Goal: Task Accomplishment & Management: Manage account settings

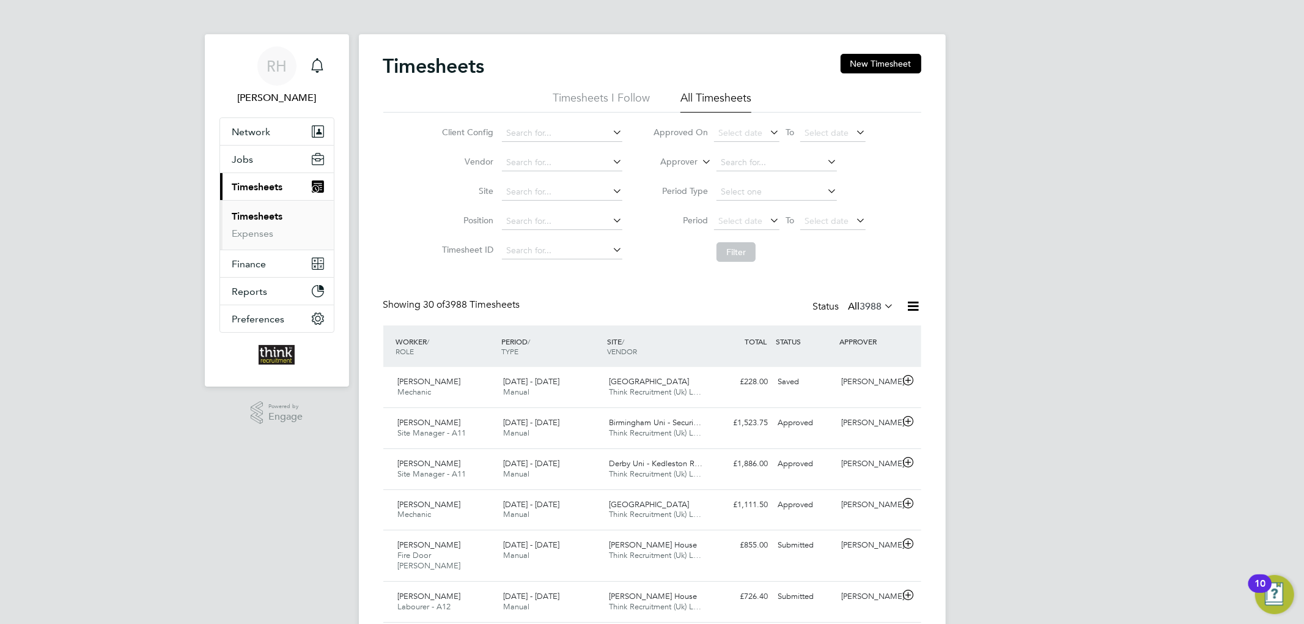
click at [252, 219] on link "Timesheets" at bounding box center [257, 216] width 51 height 12
click at [258, 214] on link "Timesheets" at bounding box center [257, 216] width 51 height 12
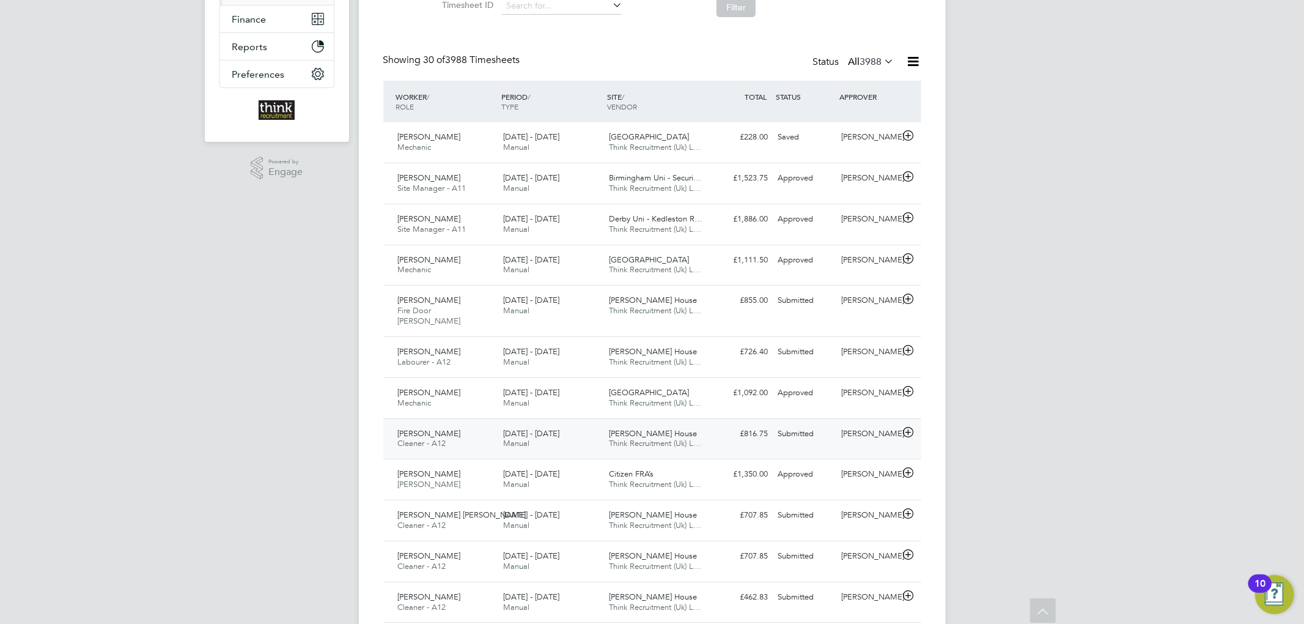
click at [726, 424] on div "£816.75 Submitted" at bounding box center [742, 434] width 64 height 20
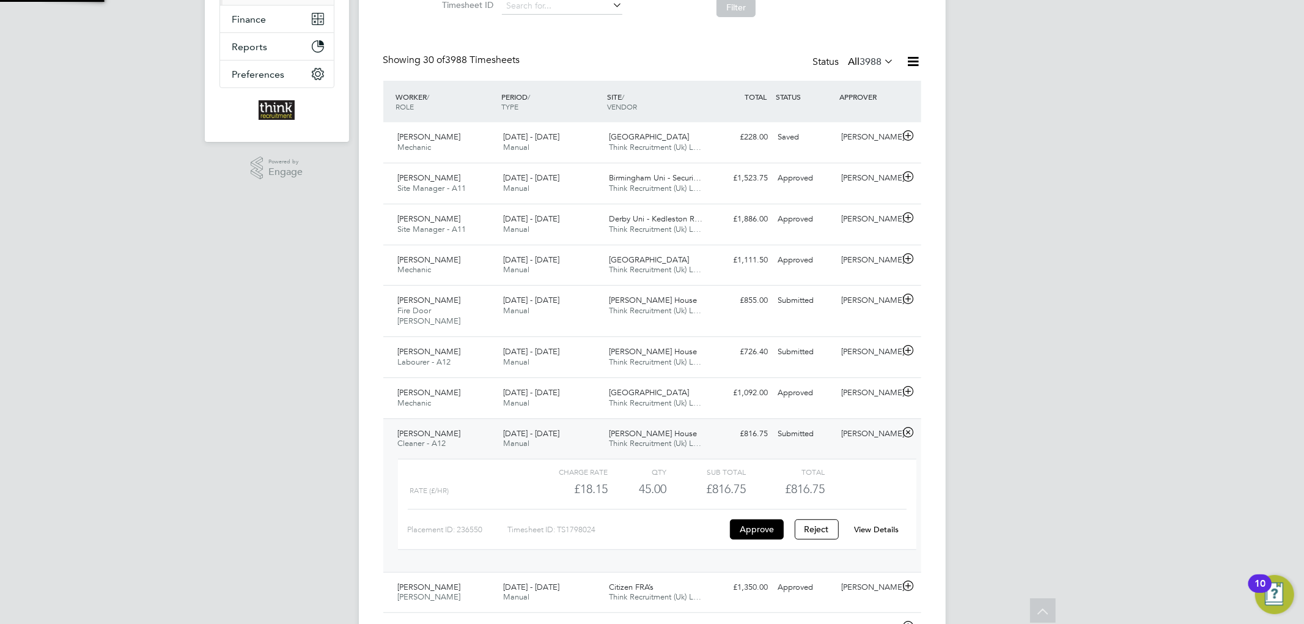
click at [720, 424] on div "£816.75 Submitted" at bounding box center [742, 434] width 64 height 20
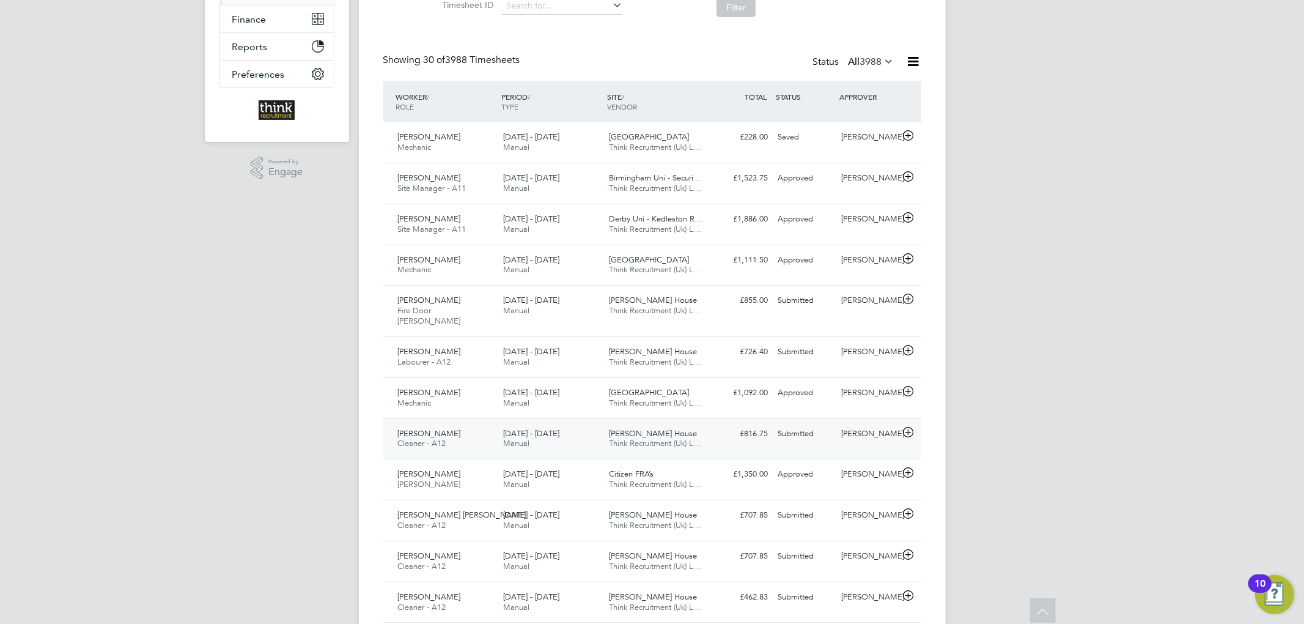
click at [720, 424] on div "£816.75 Submitted" at bounding box center [742, 434] width 64 height 20
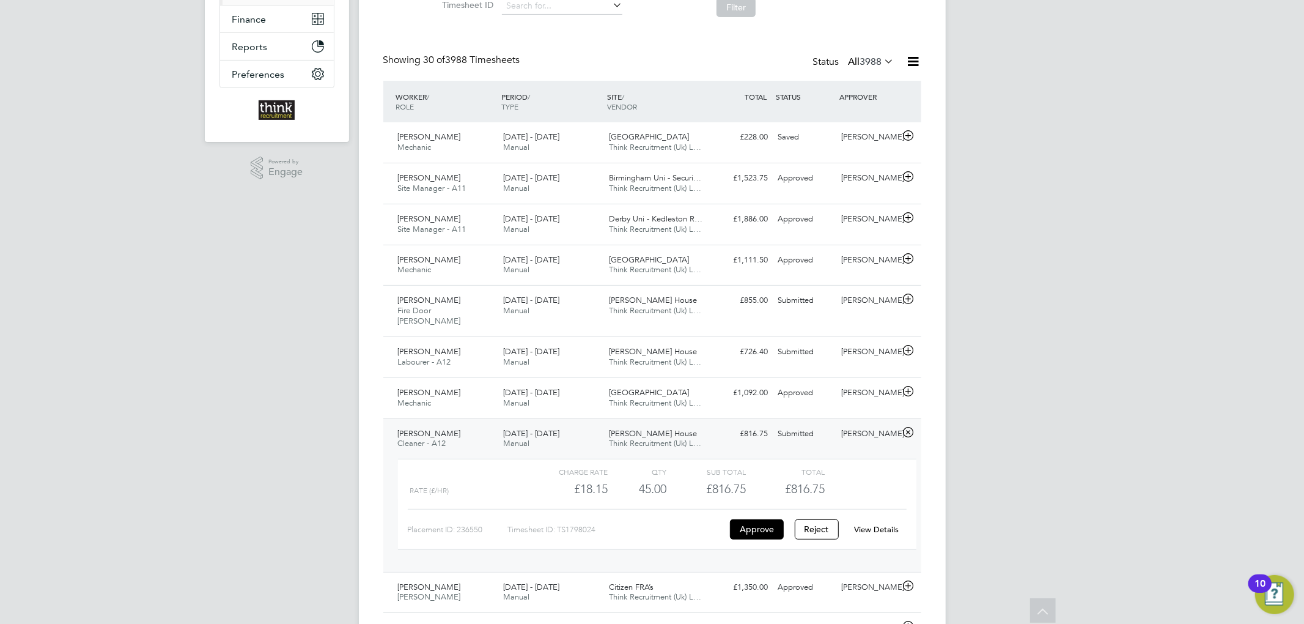
click at [720, 424] on div "£816.75 Submitted" at bounding box center [742, 434] width 64 height 20
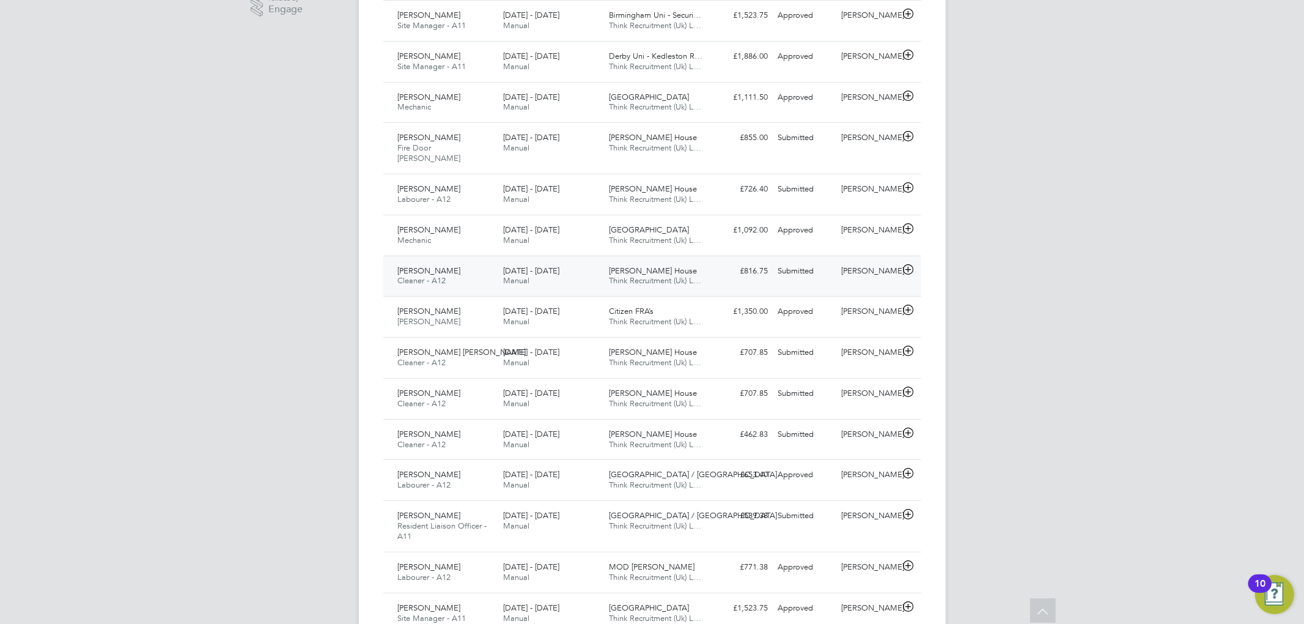
click at [720, 424] on div "£462.83 Submitted" at bounding box center [742, 434] width 64 height 20
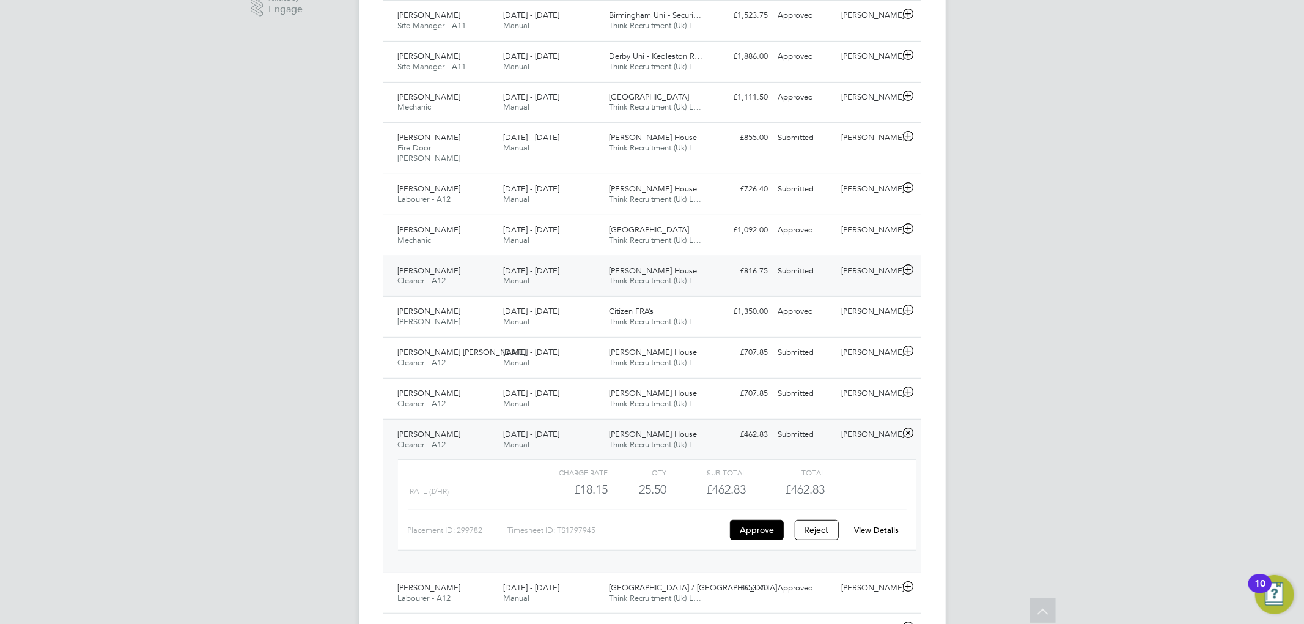
click at [720, 424] on div "£462.83 Submitted" at bounding box center [742, 434] width 64 height 20
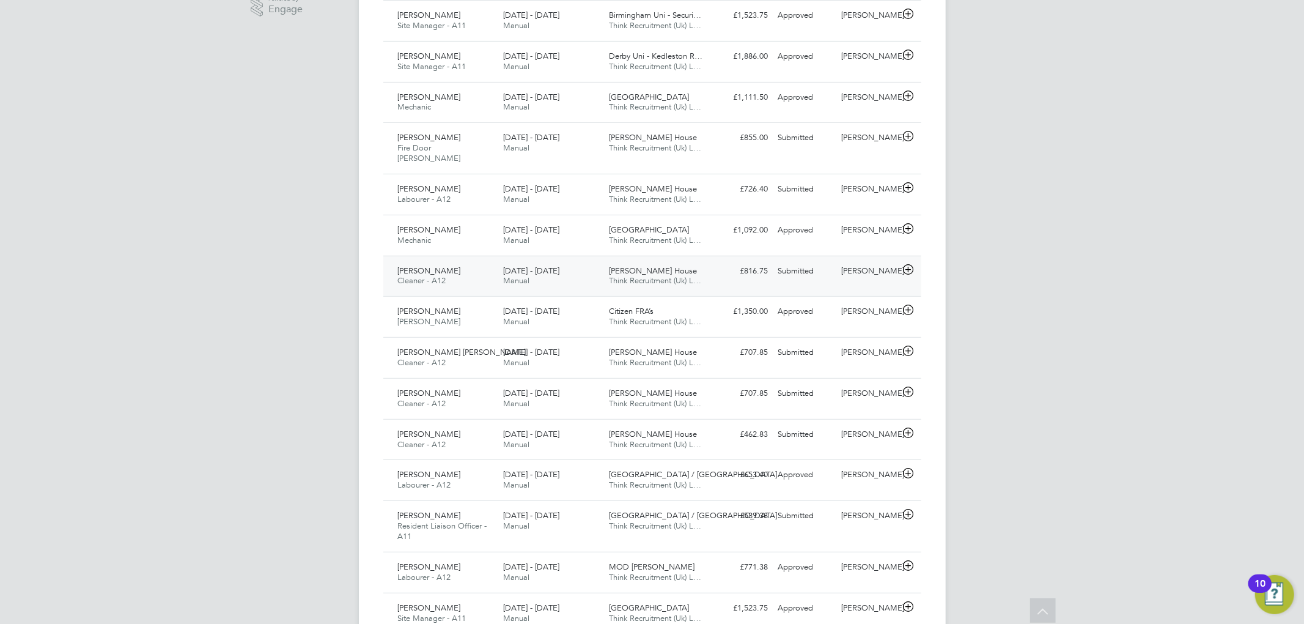
click at [720, 424] on div "£462.83 Submitted" at bounding box center [742, 434] width 64 height 20
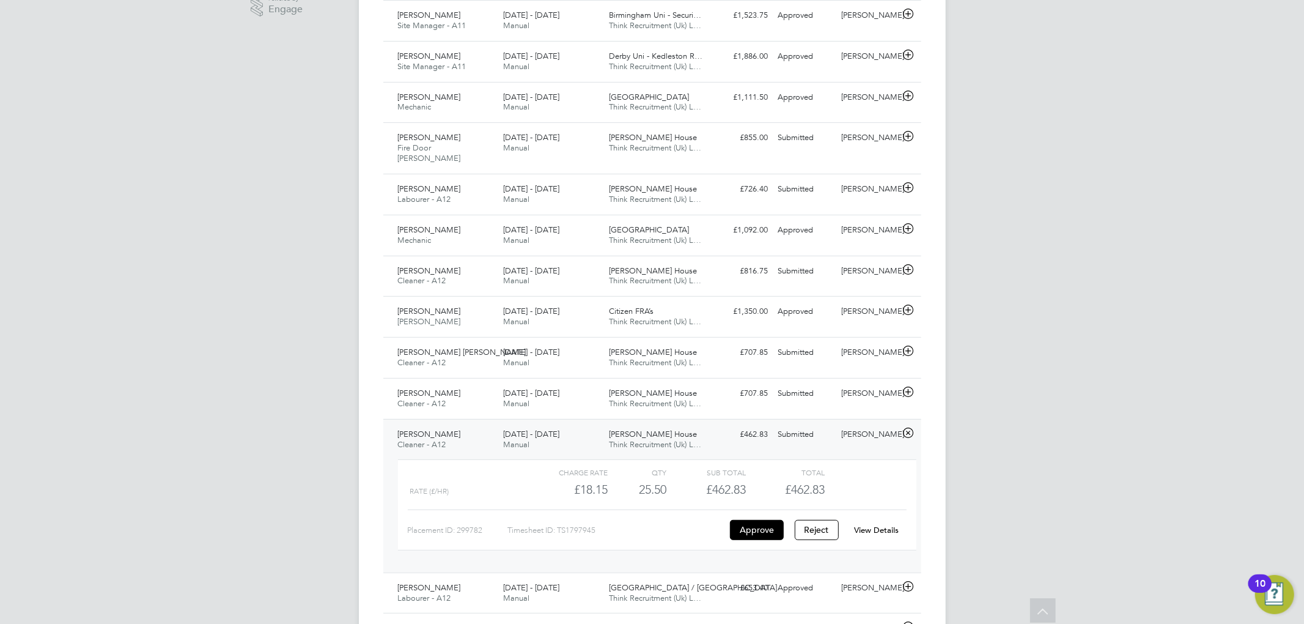
click at [719, 426] on div "£462.83 Submitted" at bounding box center [742, 434] width 64 height 20
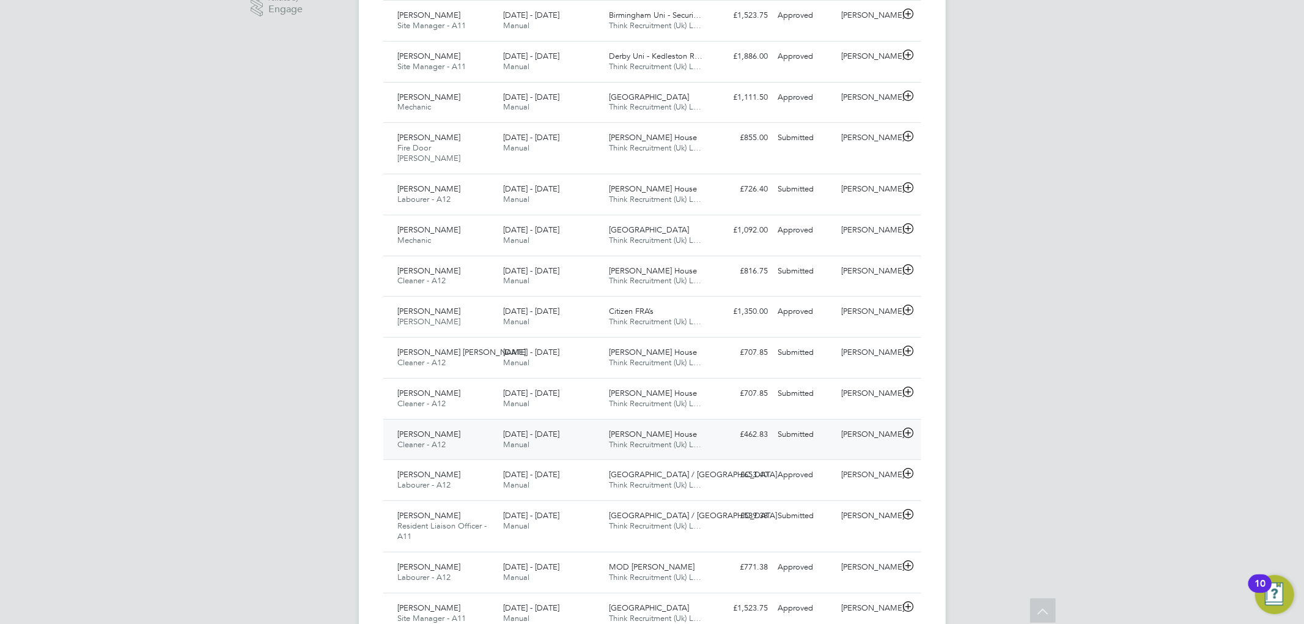
click at [733, 432] on div "£462.83 Submitted" at bounding box center [742, 434] width 64 height 20
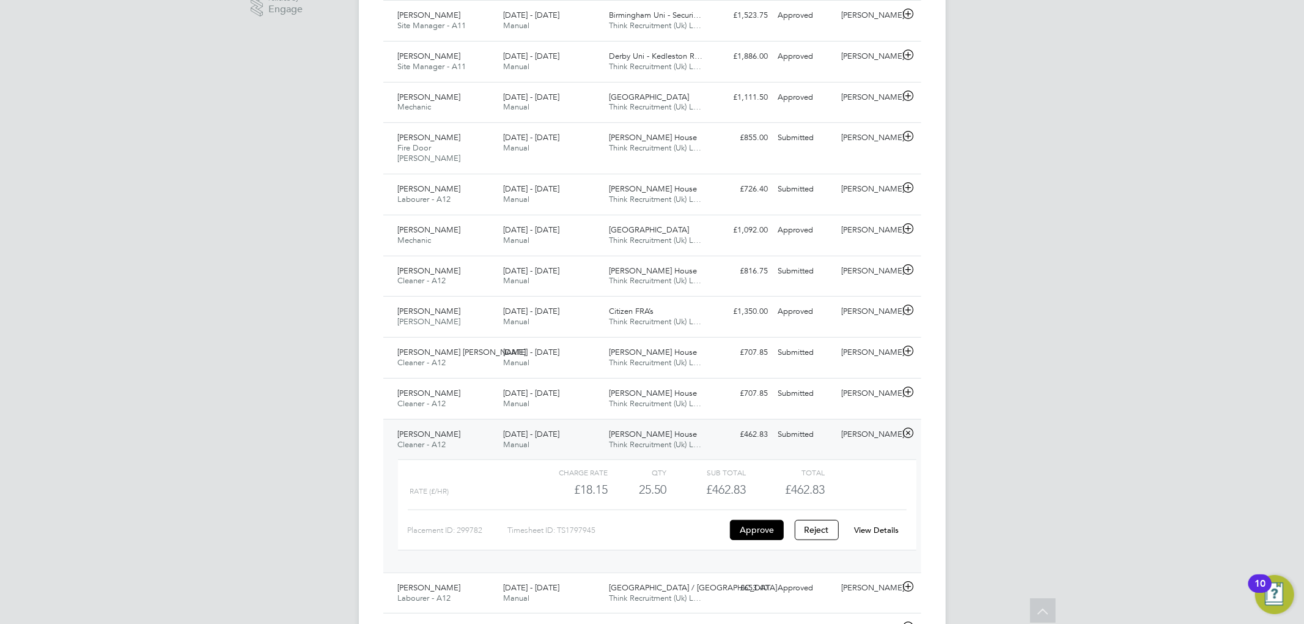
click at [881, 525] on link "View Details" at bounding box center [876, 530] width 45 height 10
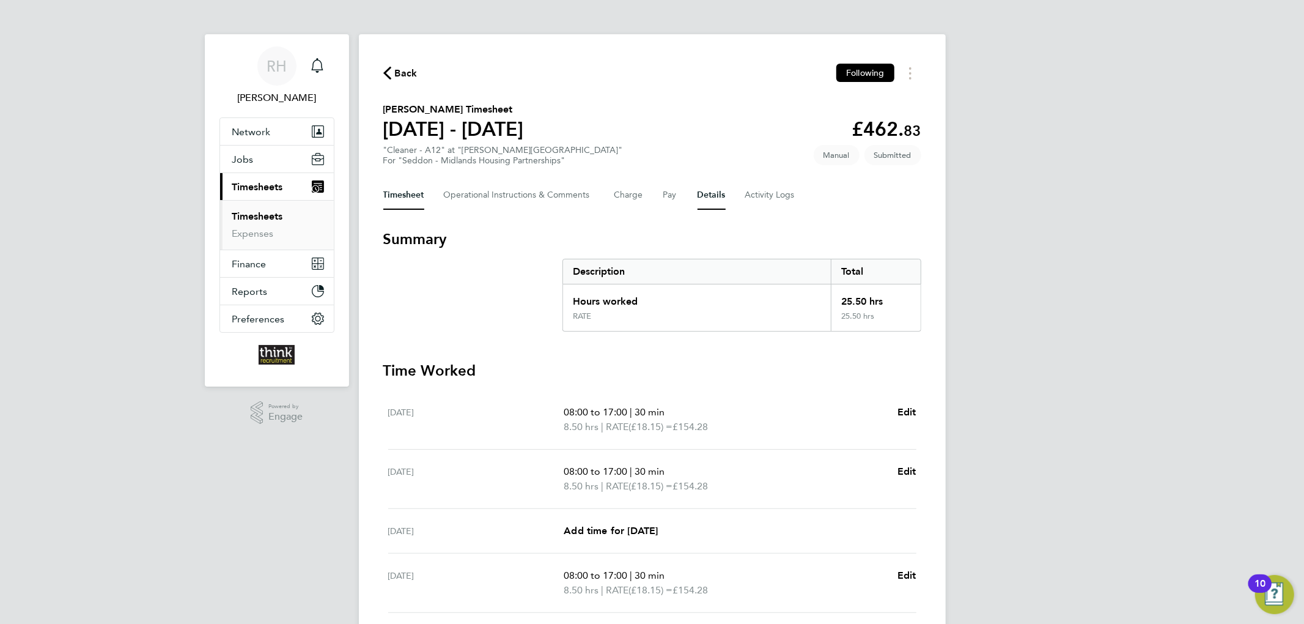
click at [708, 194] on button "Details" at bounding box center [712, 194] width 28 height 29
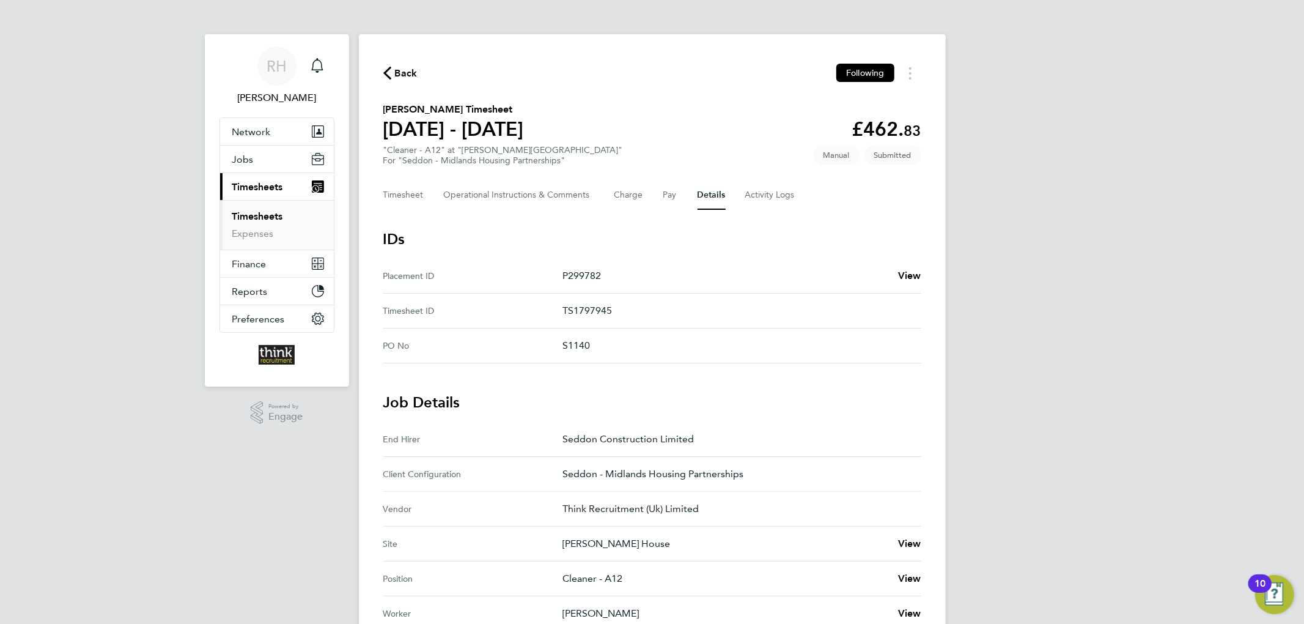
click at [590, 348] on p "S1140" at bounding box center [737, 345] width 349 height 15
click at [402, 76] on span "Back" at bounding box center [406, 73] width 23 height 15
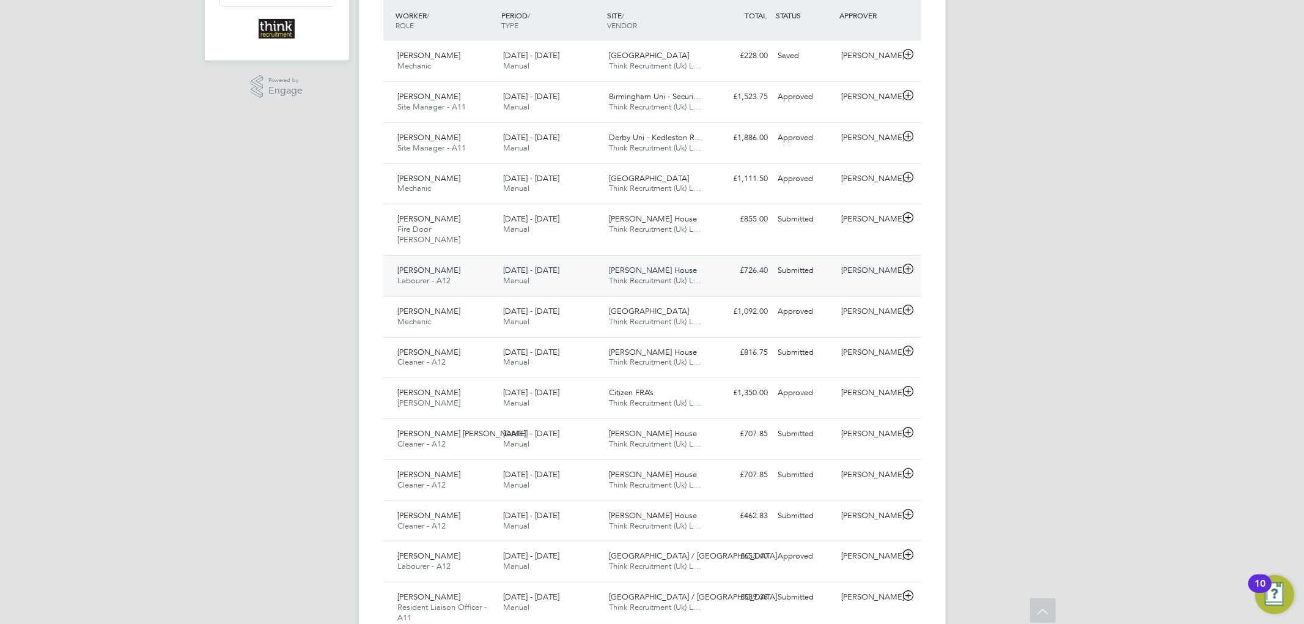
click at [566, 263] on div "[DATE] - [DATE] Manual" at bounding box center [551, 275] width 106 height 31
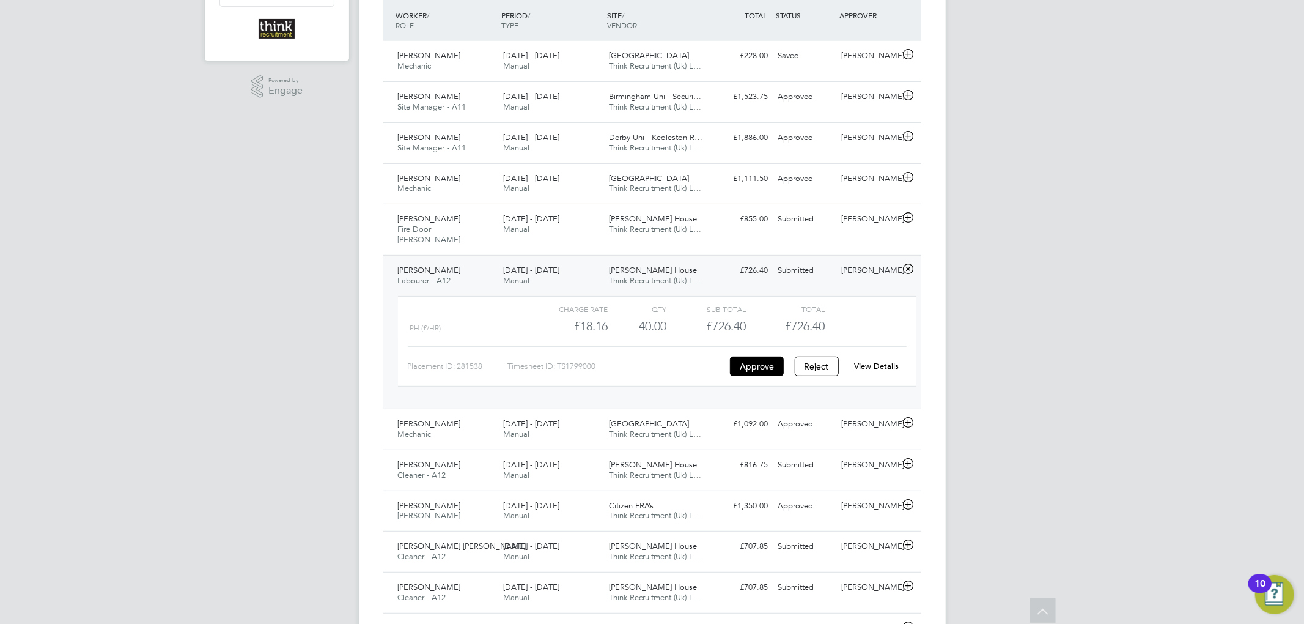
click at [872, 361] on link "View Details" at bounding box center [876, 366] width 45 height 10
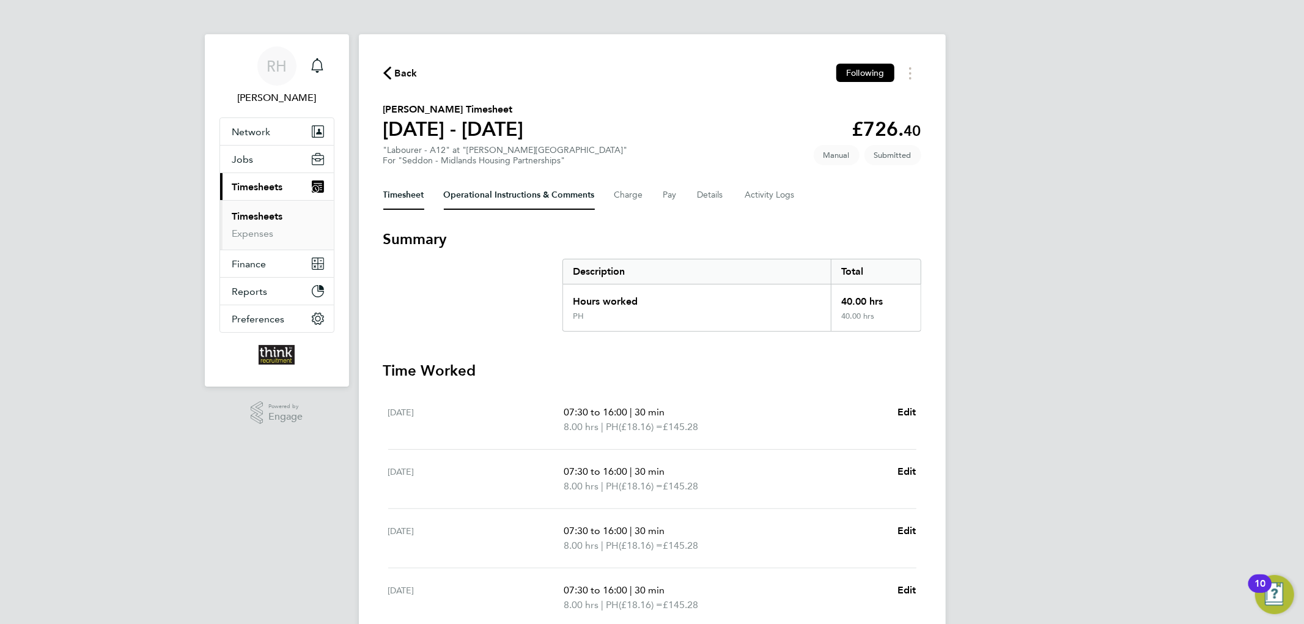
click at [539, 193] on Comments-tab "Operational Instructions & Comments" at bounding box center [519, 194] width 151 height 29
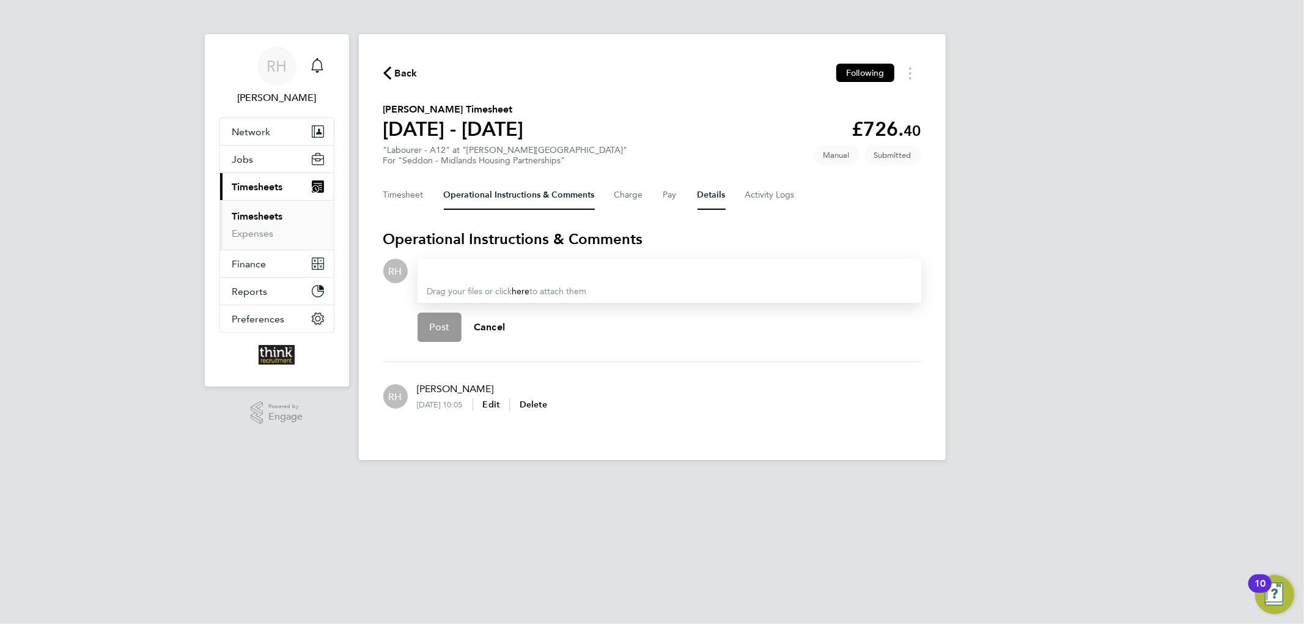
click at [722, 192] on button "Details" at bounding box center [712, 194] width 28 height 29
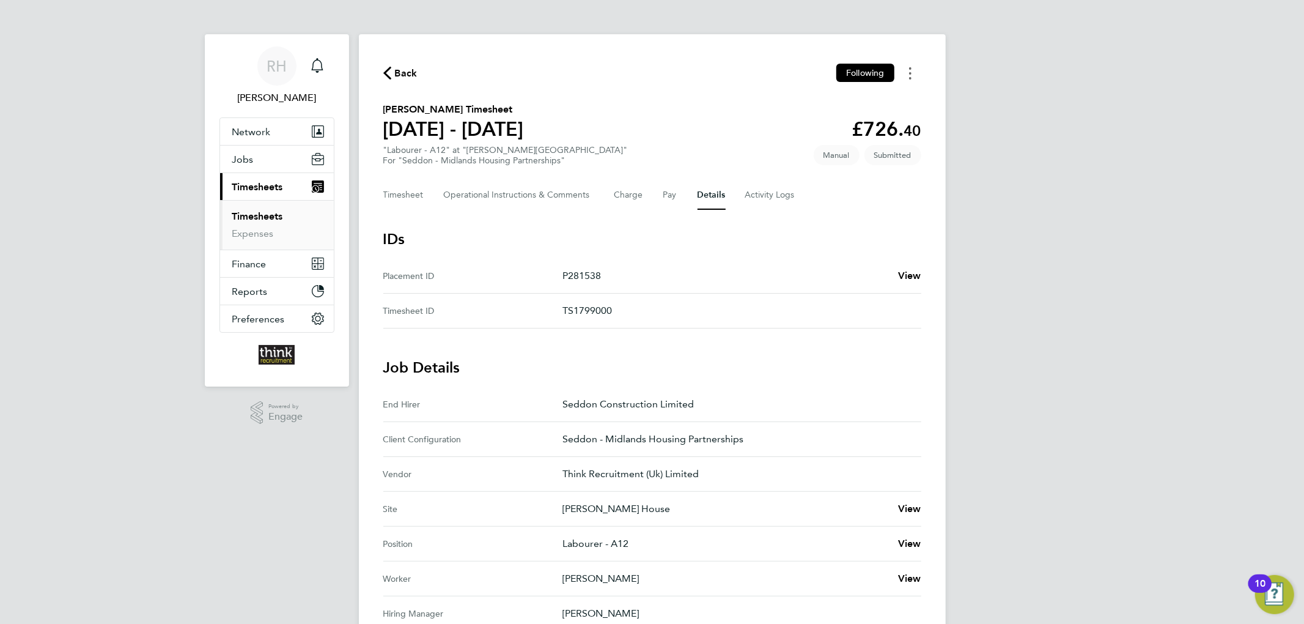
click at [916, 72] on button "Timesheets Menu" at bounding box center [910, 73] width 22 height 19
click at [824, 219] on div "Back Following Mark as absent Download timesheet Winston Thomas's Timesheet 04 …" at bounding box center [652, 498] width 587 height 928
click at [408, 79] on span "Back" at bounding box center [406, 73] width 23 height 15
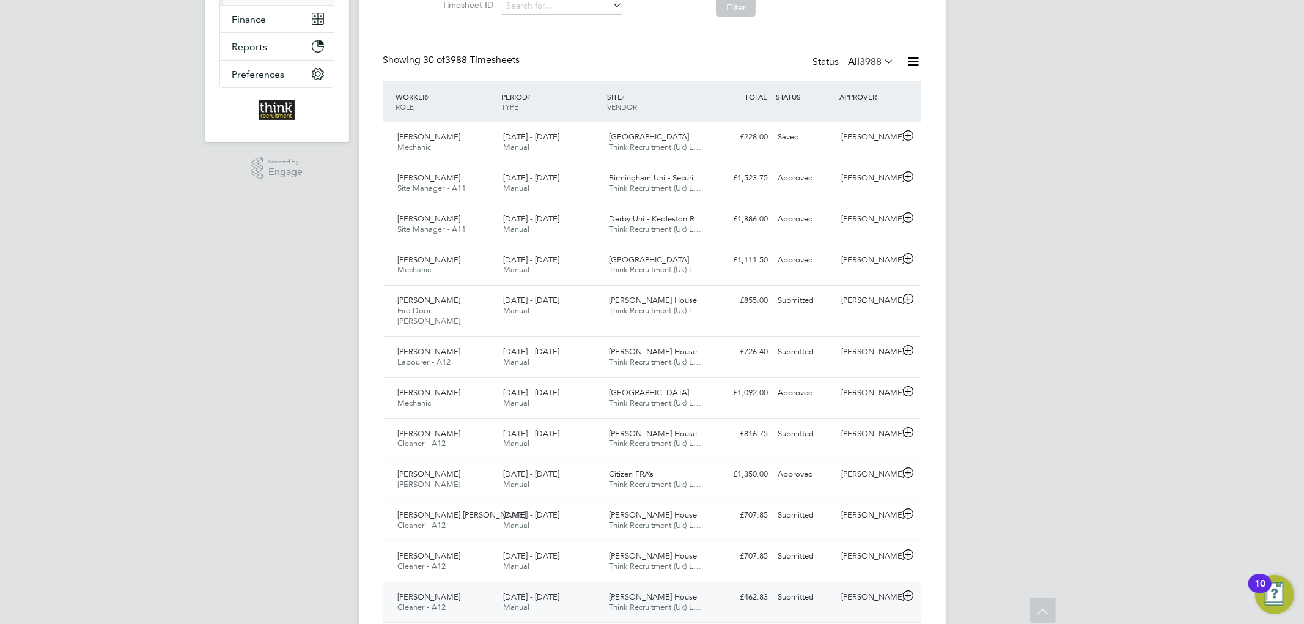
click at [570, 593] on div "[DATE] - [DATE] Manual" at bounding box center [551, 602] width 106 height 31
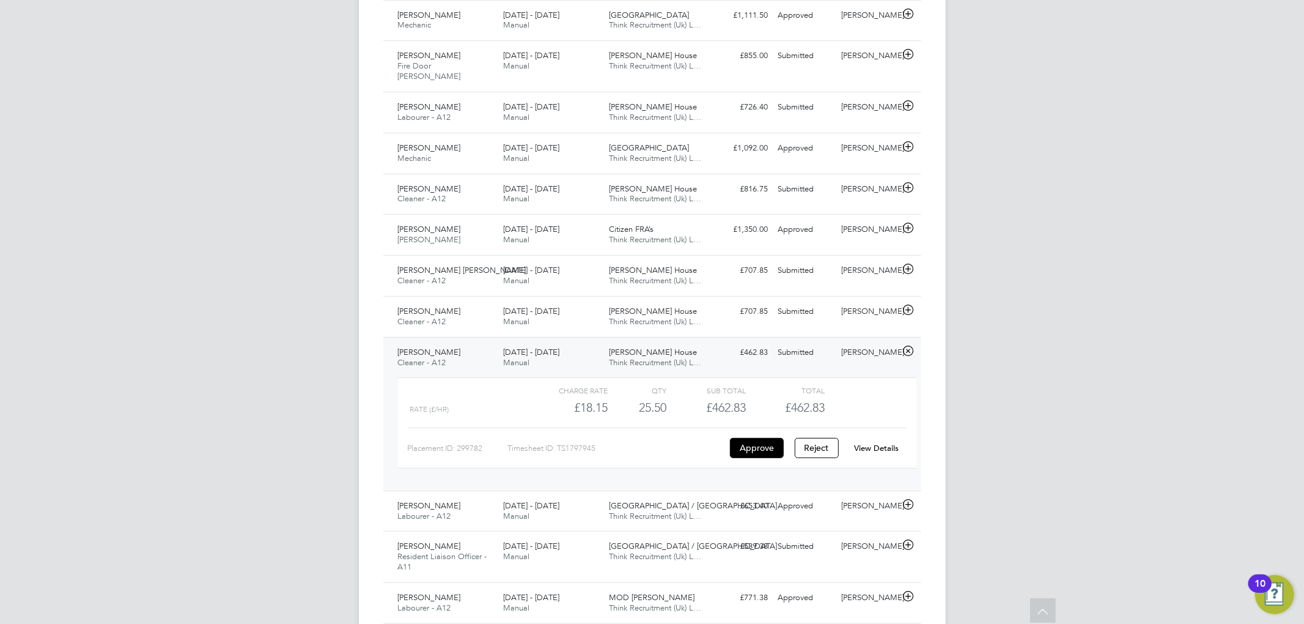
click at [882, 443] on link "View Details" at bounding box center [876, 448] width 45 height 10
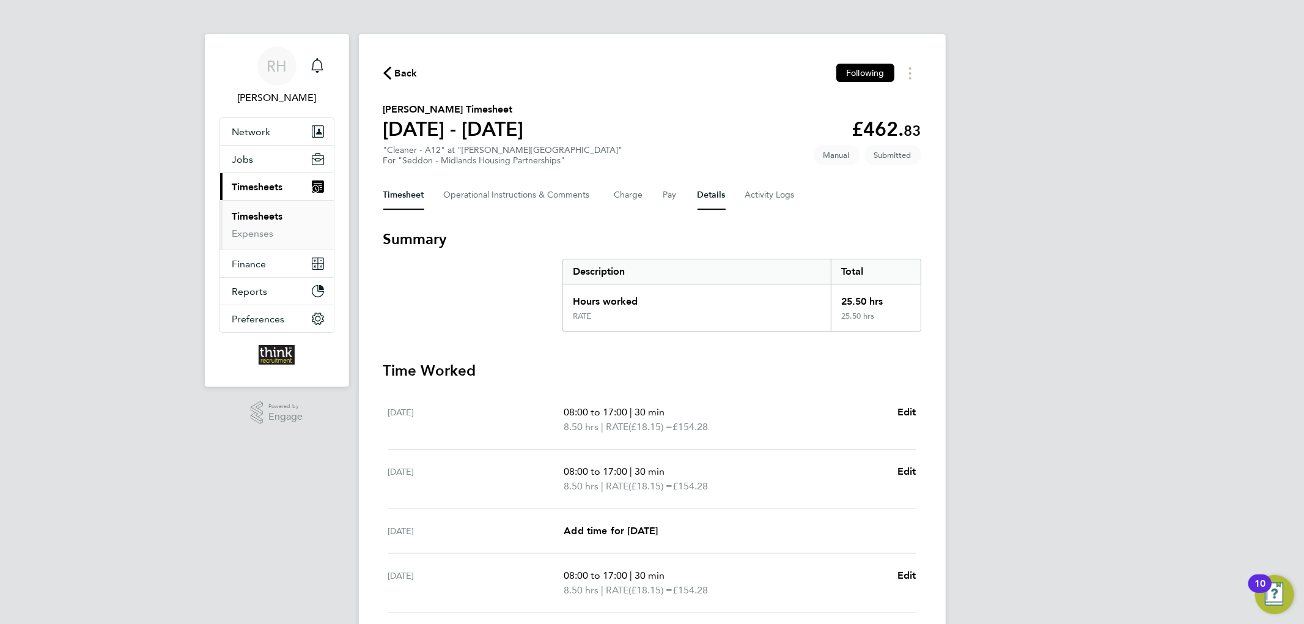
click at [722, 196] on button "Details" at bounding box center [712, 194] width 28 height 29
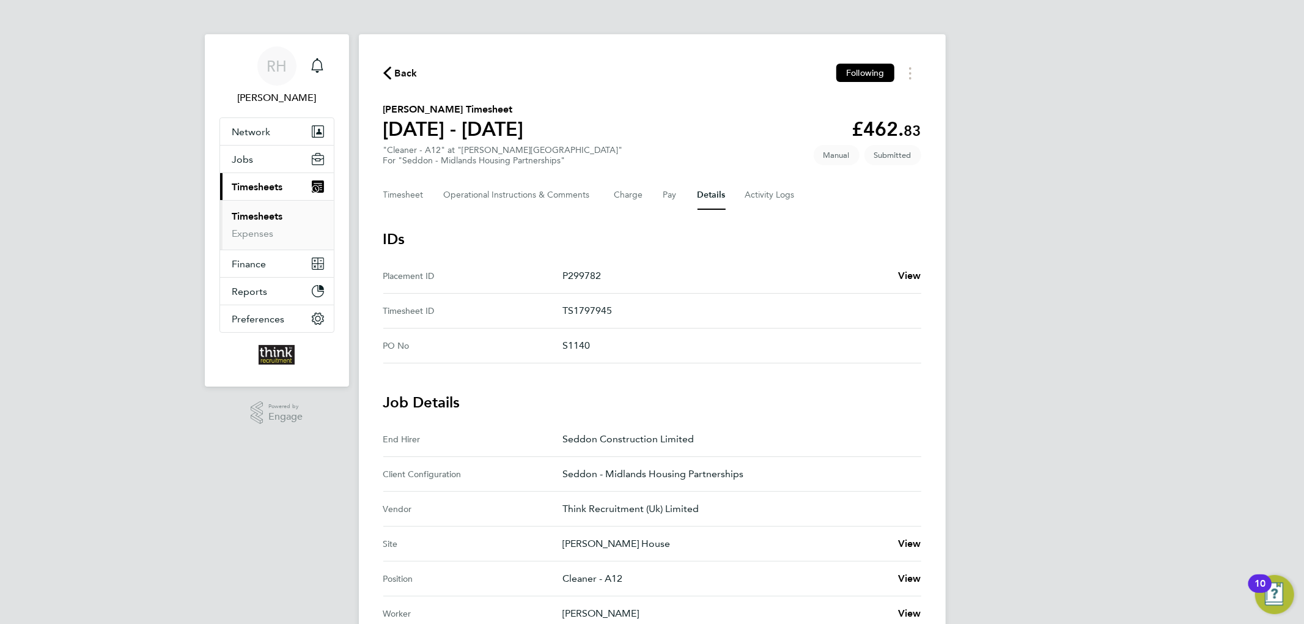
click at [408, 73] on span "Back" at bounding box center [406, 73] width 23 height 15
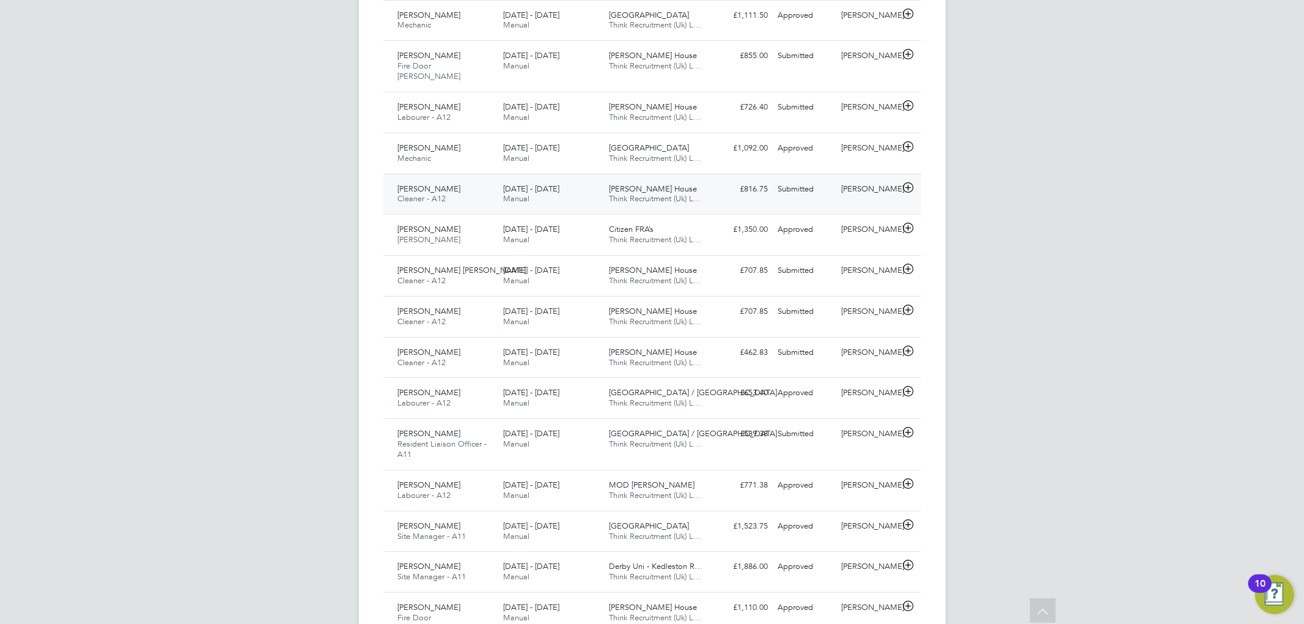
click at [485, 180] on div "Esther Akinyede Cleaner - A12 4 - 10 Aug 2025" at bounding box center [446, 194] width 106 height 31
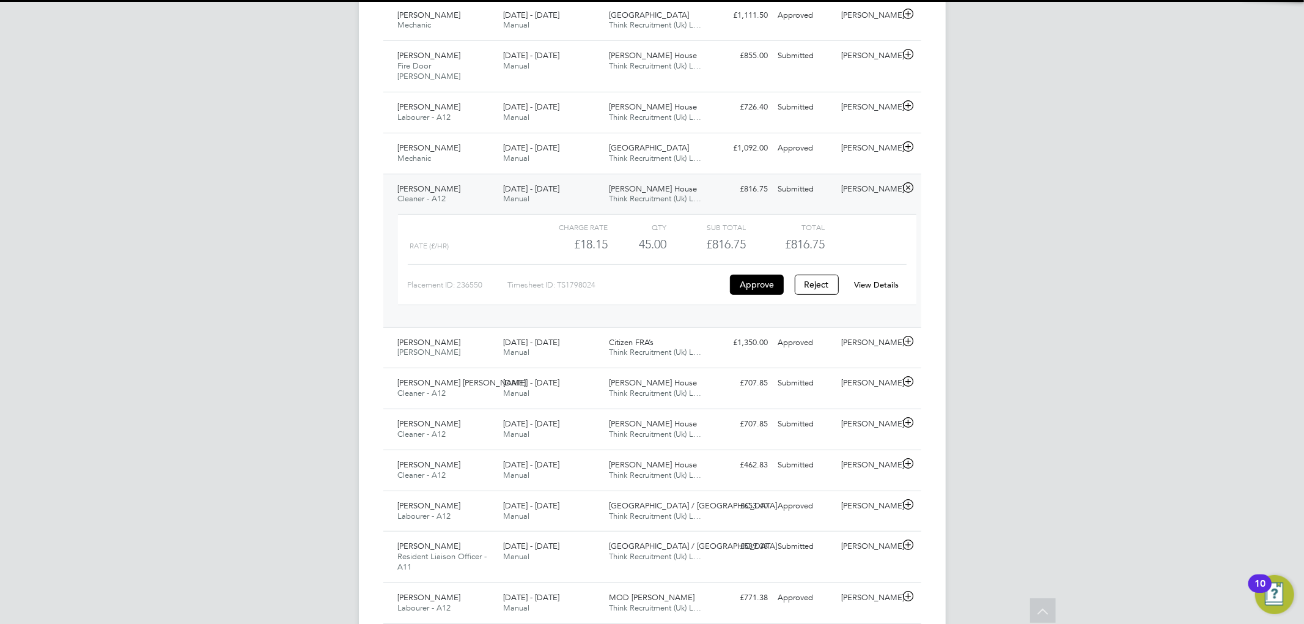
click at [873, 279] on link "View Details" at bounding box center [876, 284] width 45 height 10
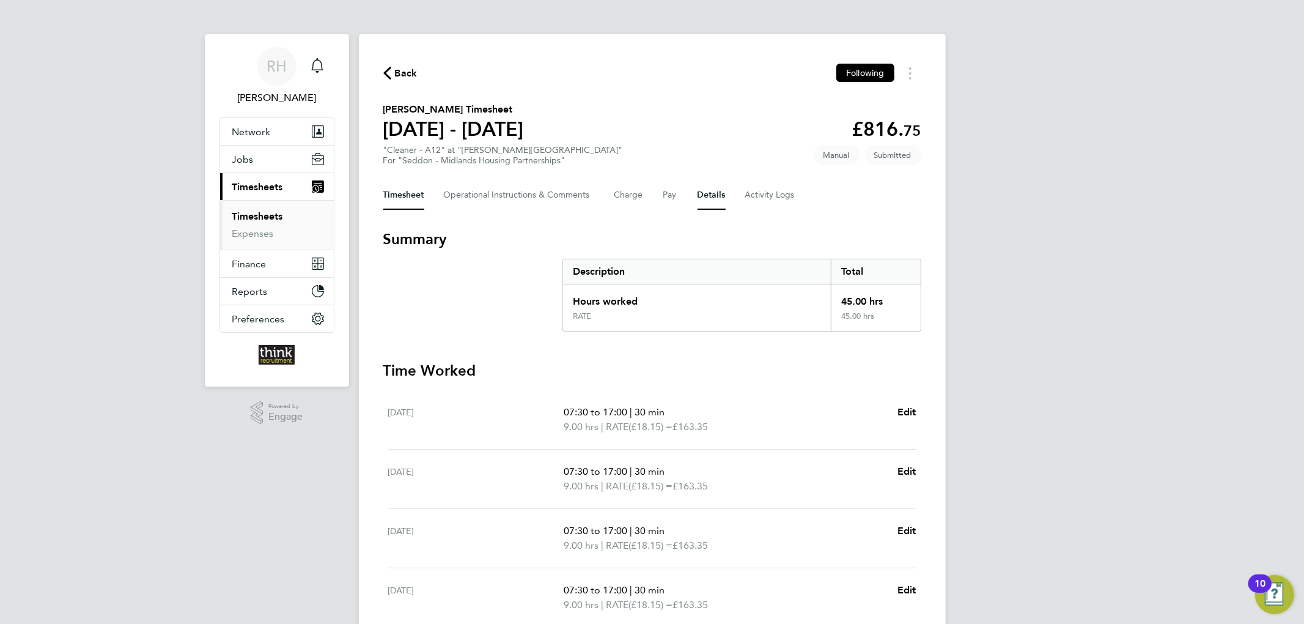
click at [698, 193] on button "Details" at bounding box center [712, 194] width 28 height 29
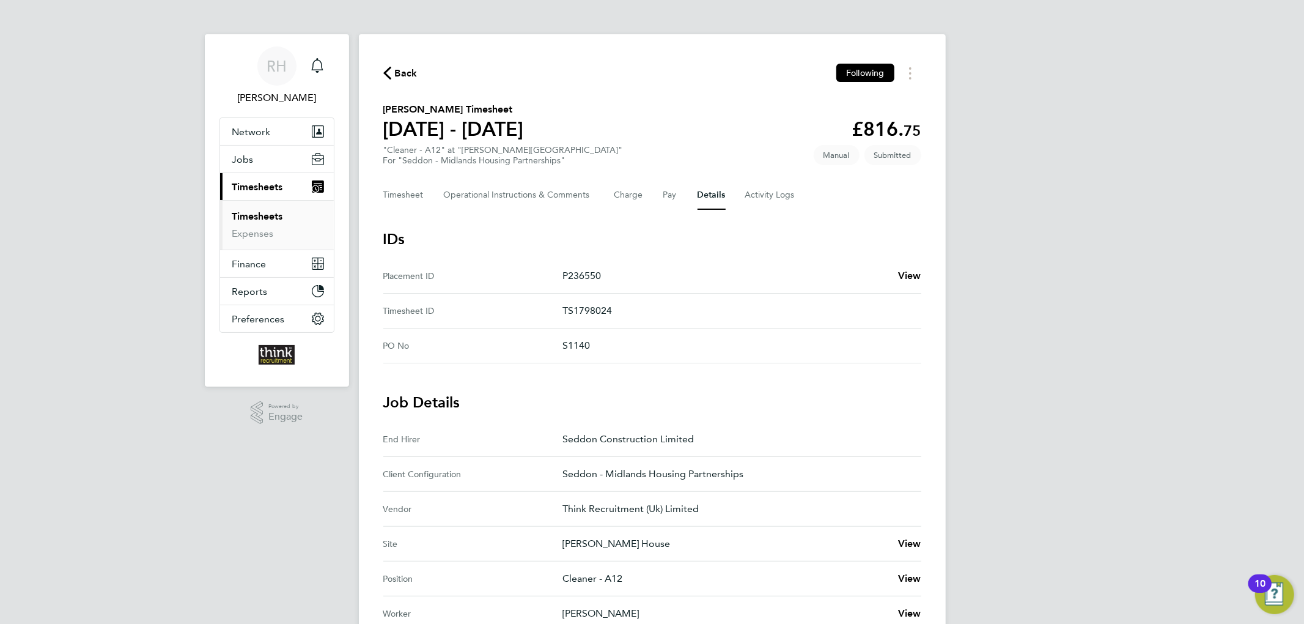
click at [412, 75] on span "Back" at bounding box center [406, 73] width 23 height 15
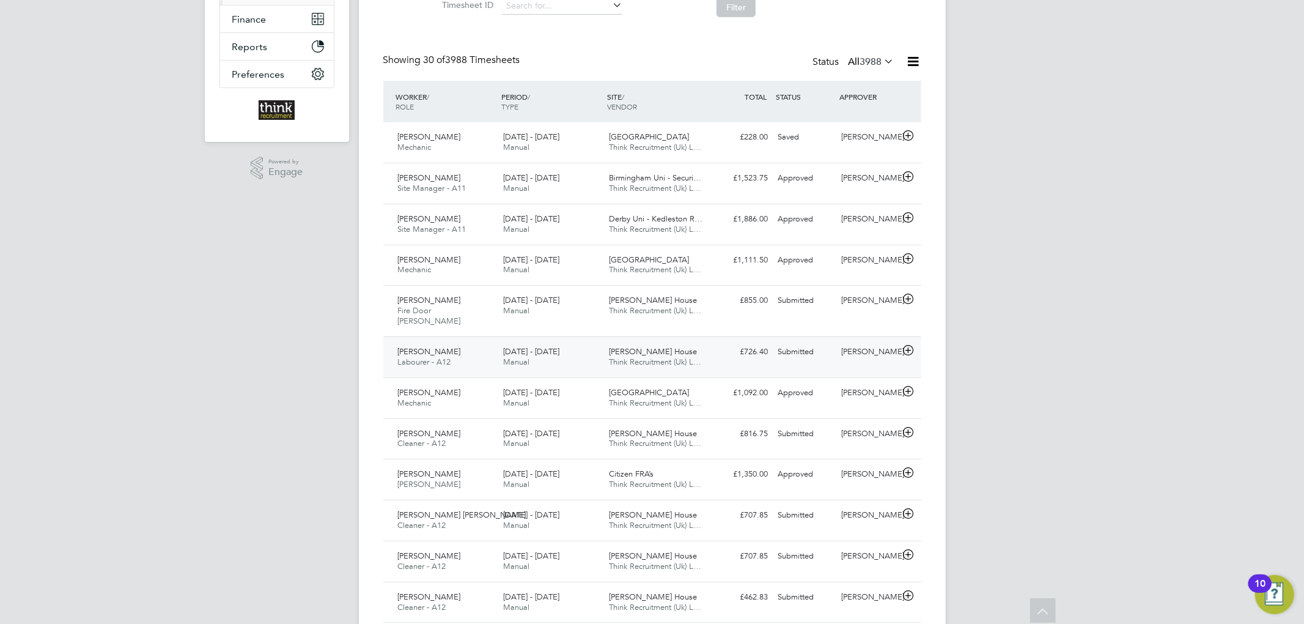
click at [478, 342] on div "Winston Thomas Labourer - A12 4 - 10 Aug 2025" at bounding box center [446, 357] width 106 height 31
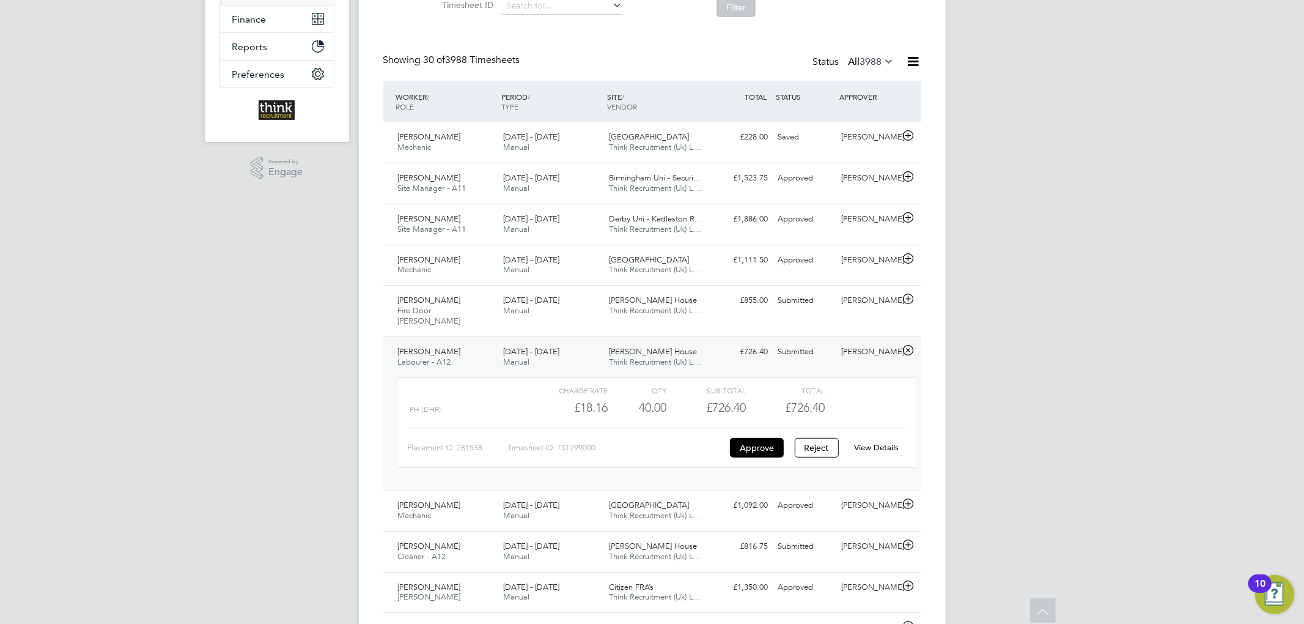
click at [475, 345] on div "Winston Thomas Labourer - A12 4 - 10 Aug 2025" at bounding box center [446, 357] width 106 height 31
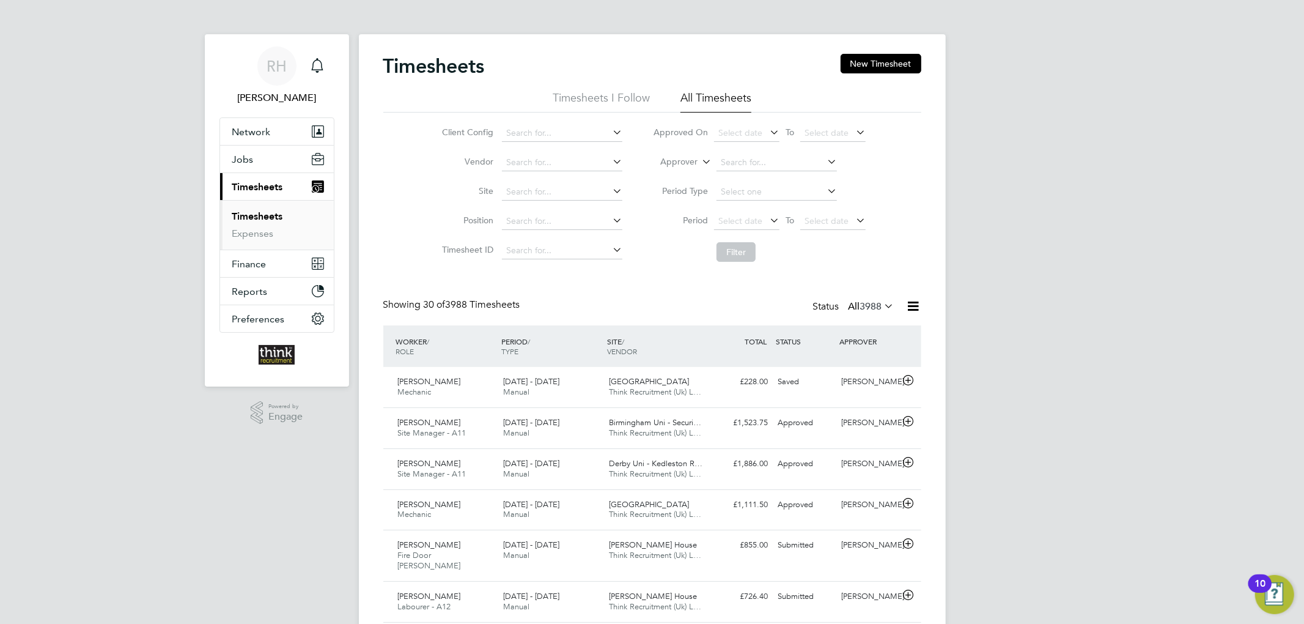
click at [275, 214] on link "Timesheets" at bounding box center [257, 216] width 51 height 12
click at [259, 158] on button "Jobs" at bounding box center [277, 159] width 114 height 27
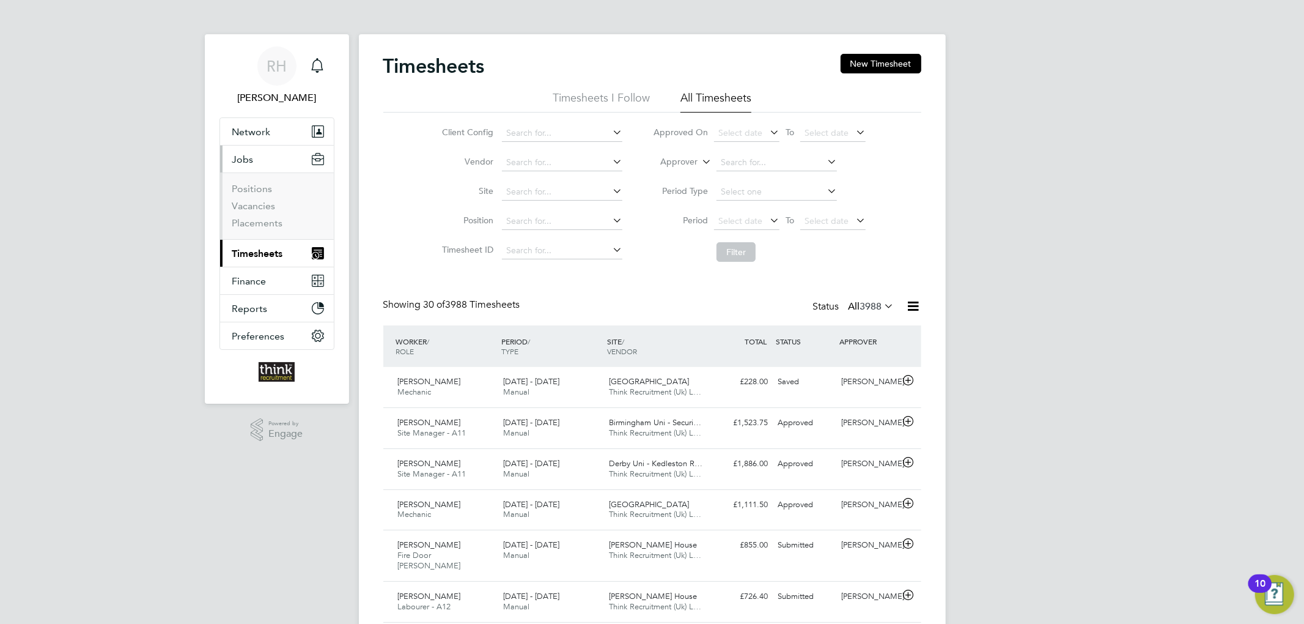
click at [276, 253] on span "Timesheets" at bounding box center [257, 254] width 51 height 12
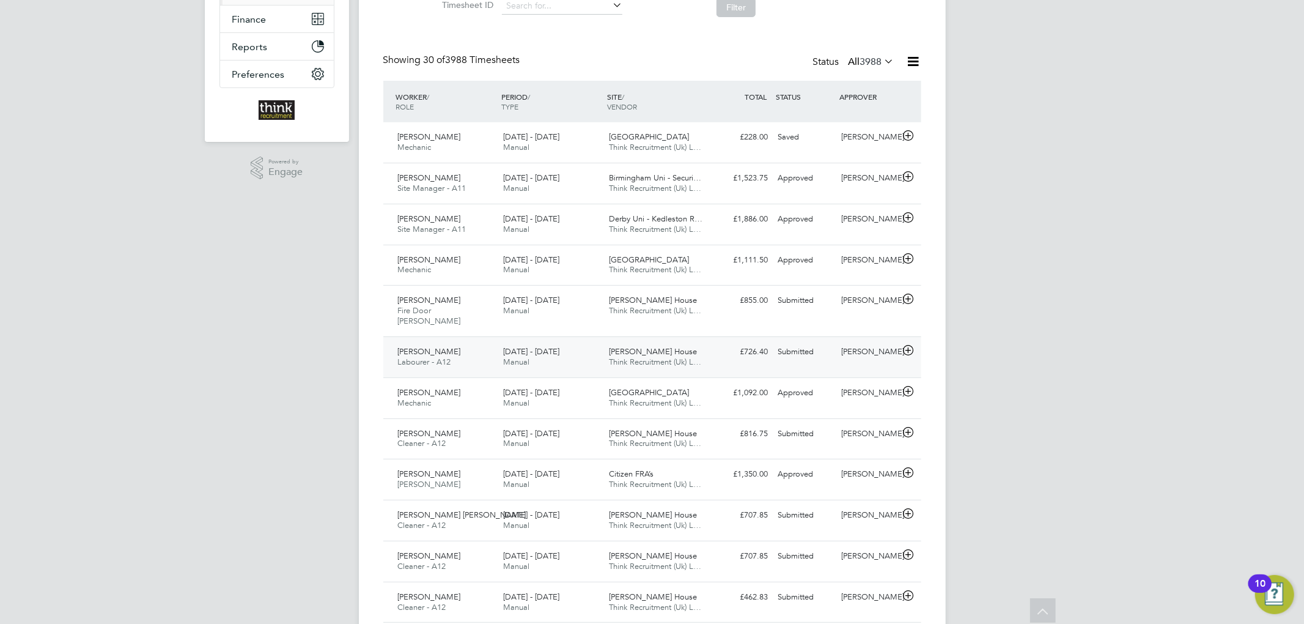
click at [571, 351] on div "[DATE] - [DATE] Manual" at bounding box center [551, 357] width 106 height 31
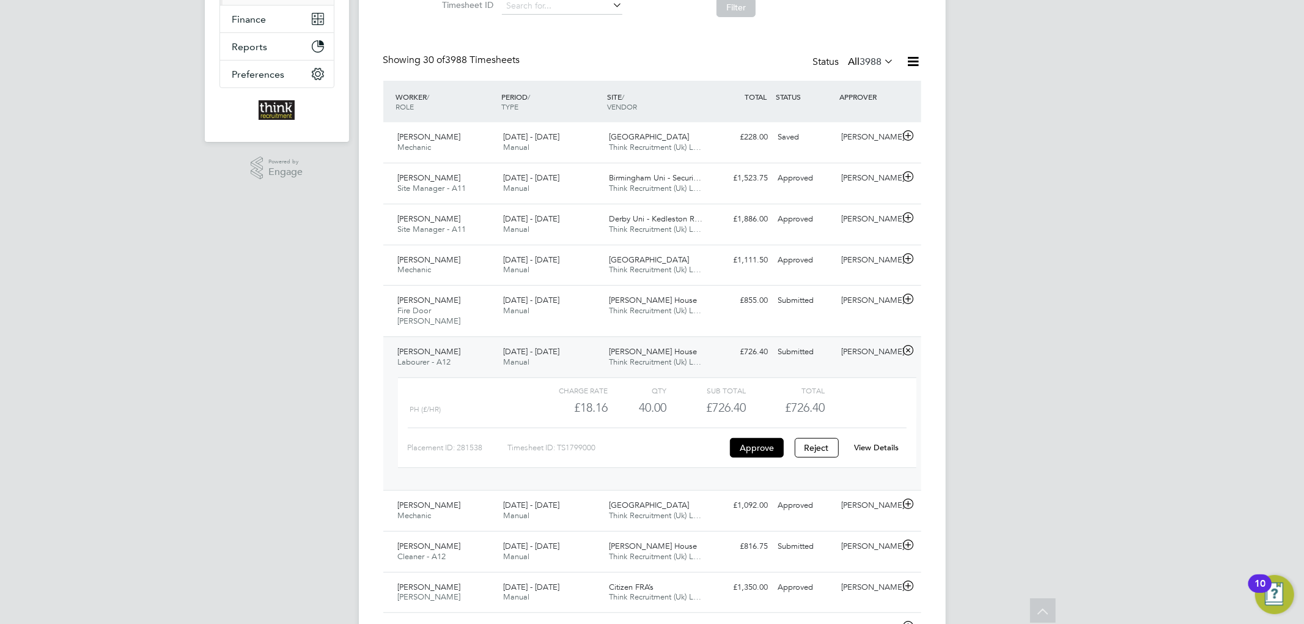
click at [884, 438] on div "View Details" at bounding box center [877, 448] width 60 height 20
click at [884, 442] on link "View Details" at bounding box center [876, 447] width 45 height 10
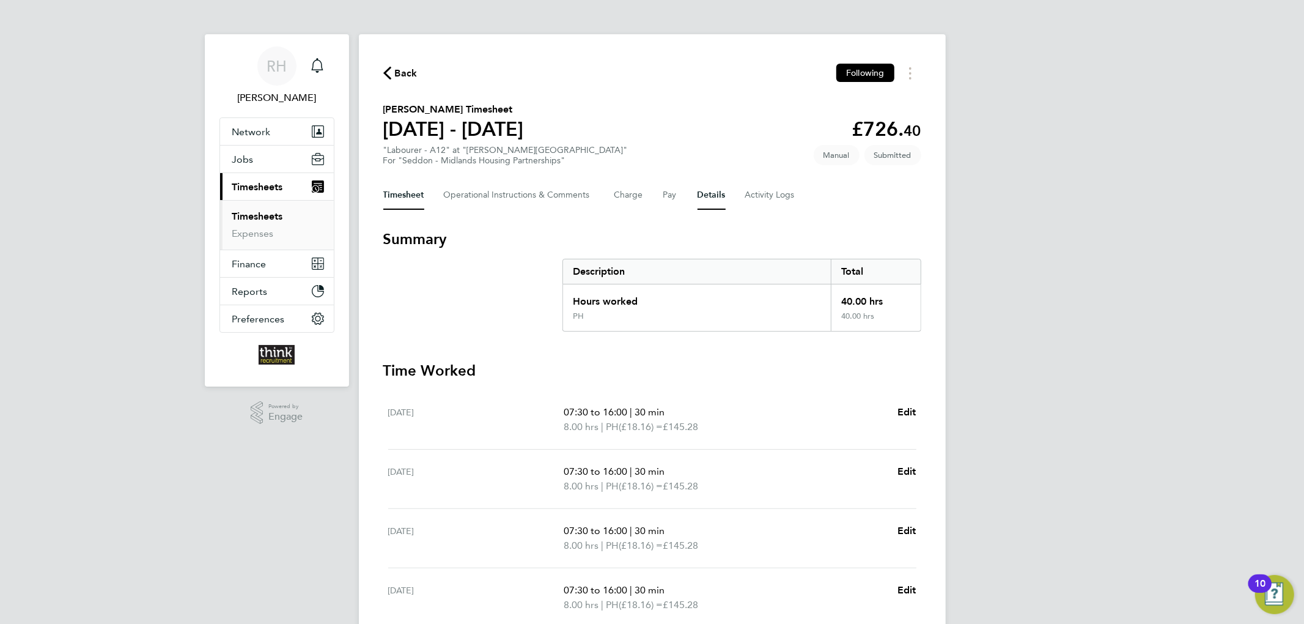
click at [707, 192] on button "Details" at bounding box center [712, 194] width 28 height 29
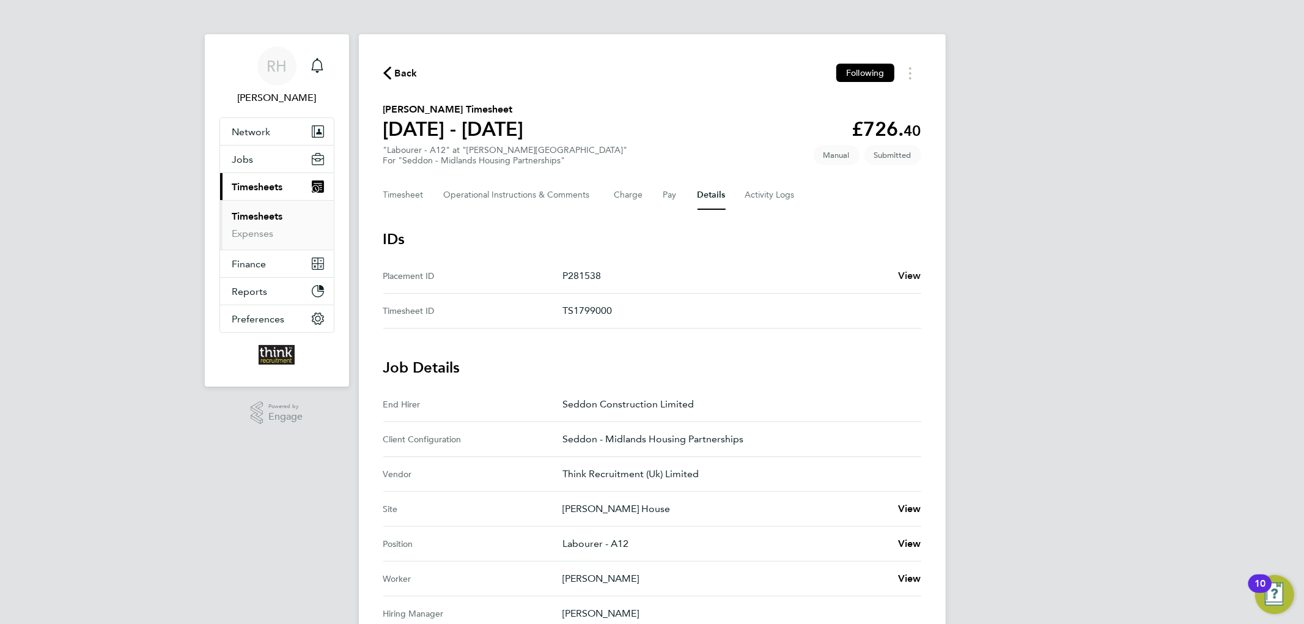
click at [918, 277] on span "View" at bounding box center [909, 276] width 23 height 12
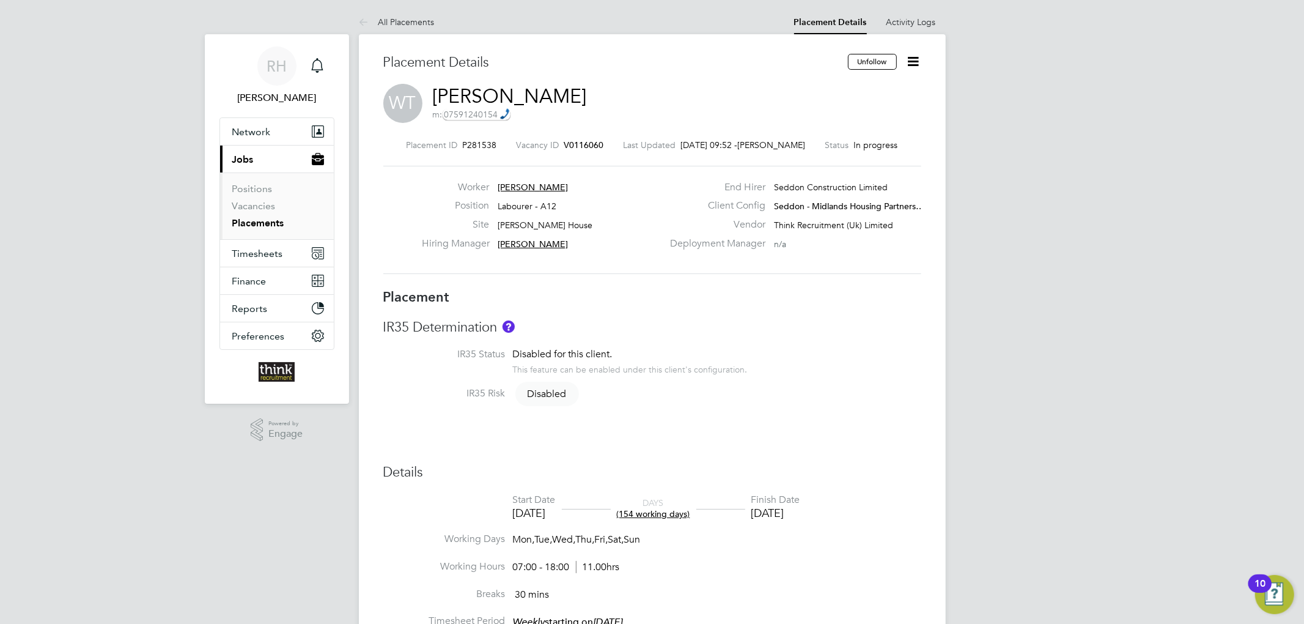
click at [918, 65] on icon at bounding box center [913, 61] width 15 height 15
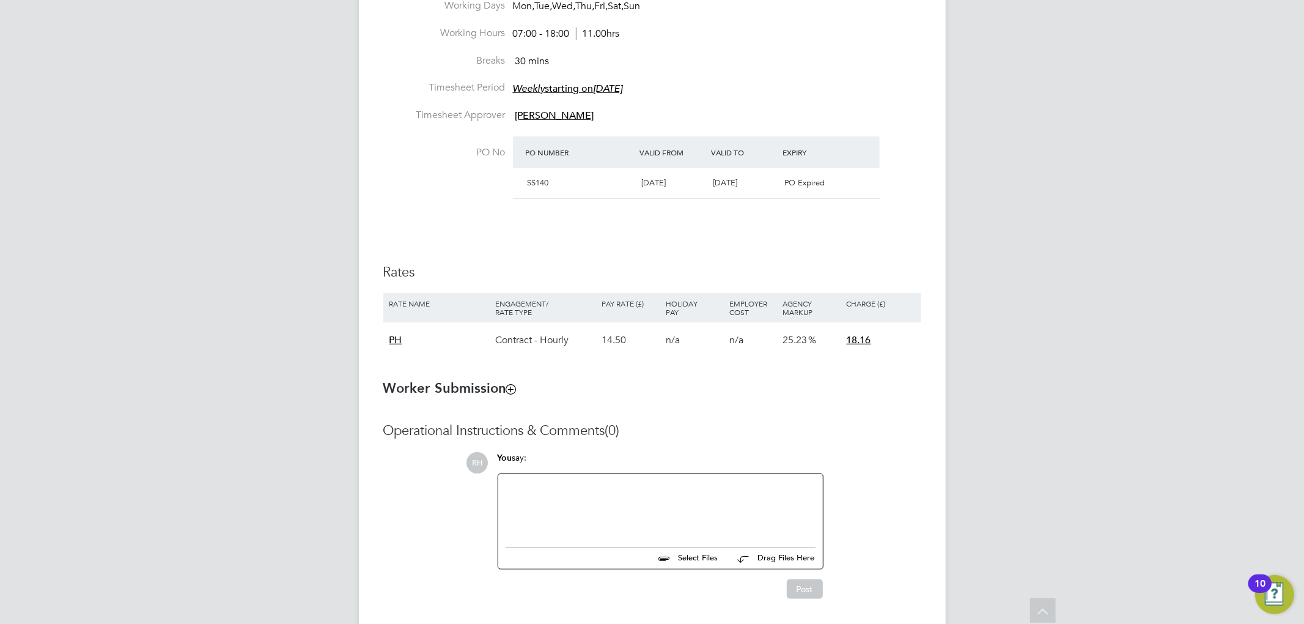
scroll to position [574, 0]
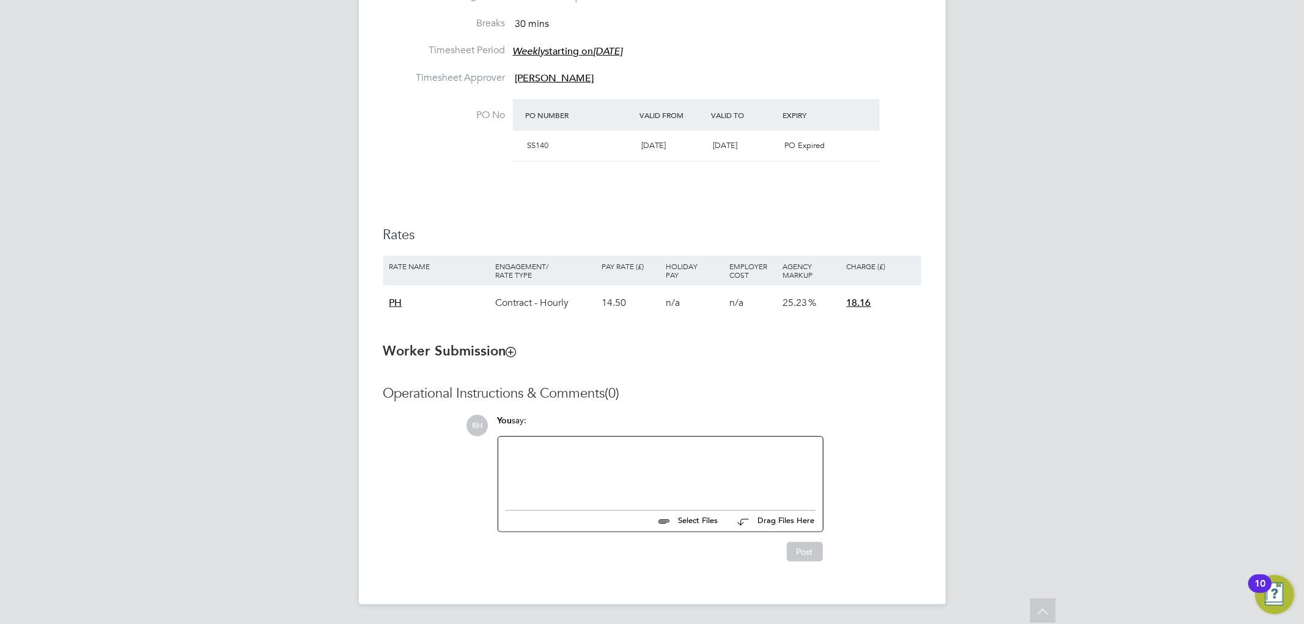
click at [713, 194] on div "Details Start Date [DATE] DAYS (154 working days) Finish Date [DATE] Working Da…" at bounding box center [652, 113] width 538 height 440
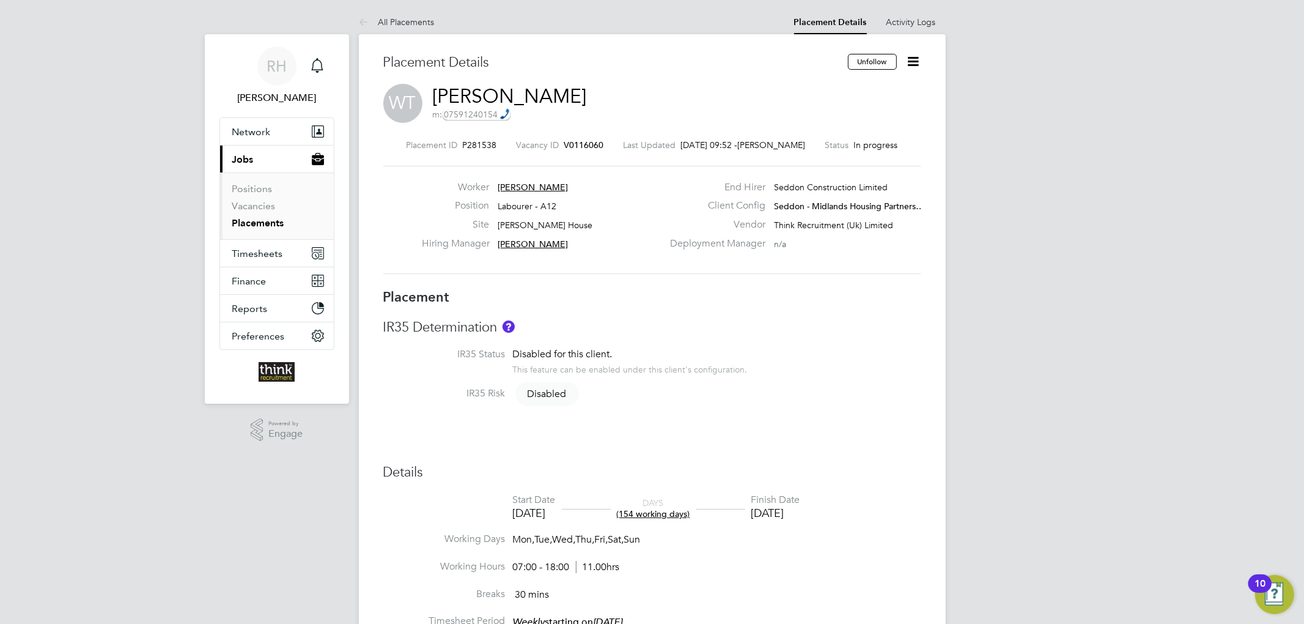
click at [918, 62] on icon at bounding box center [913, 61] width 15 height 15
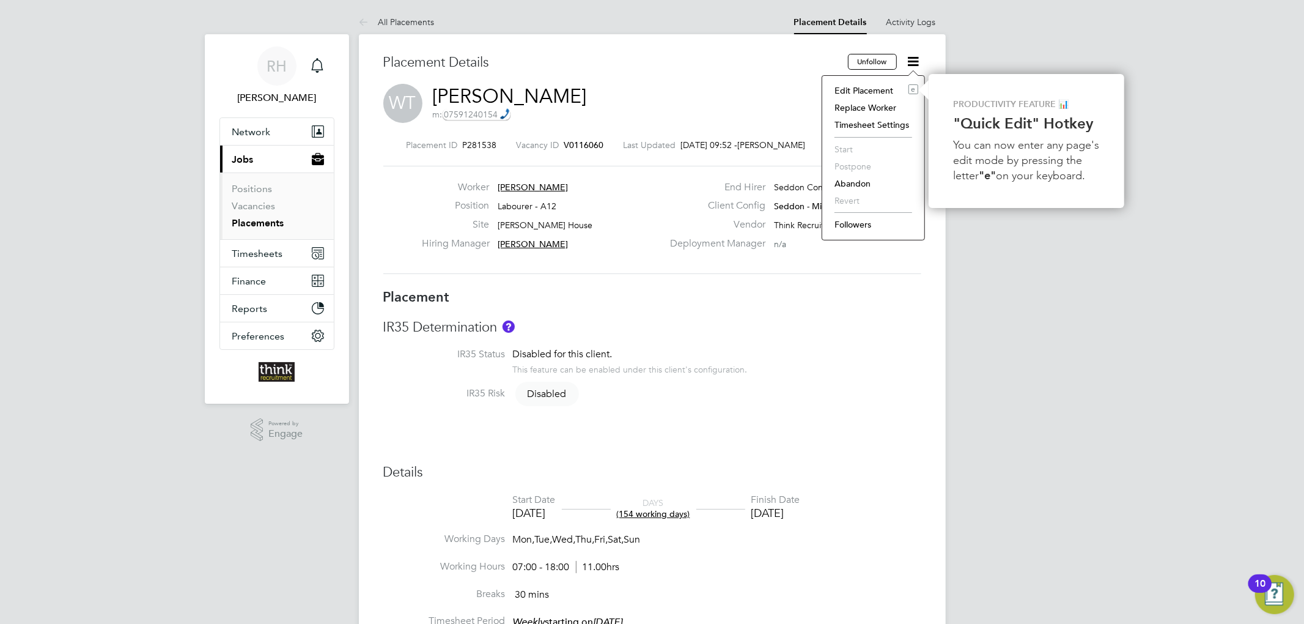
click at [884, 89] on li "Edit Placement e" at bounding box center [874, 90] width 90 height 17
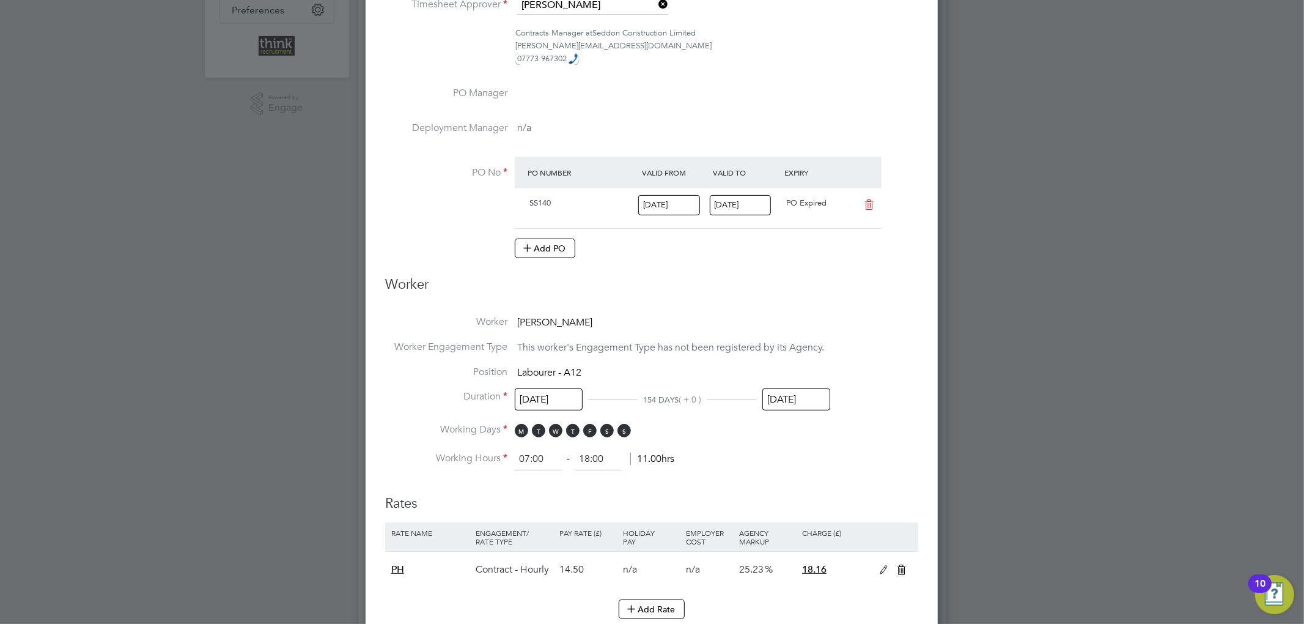
click at [751, 204] on input "21 Jul 2025" at bounding box center [741, 205] width 62 height 20
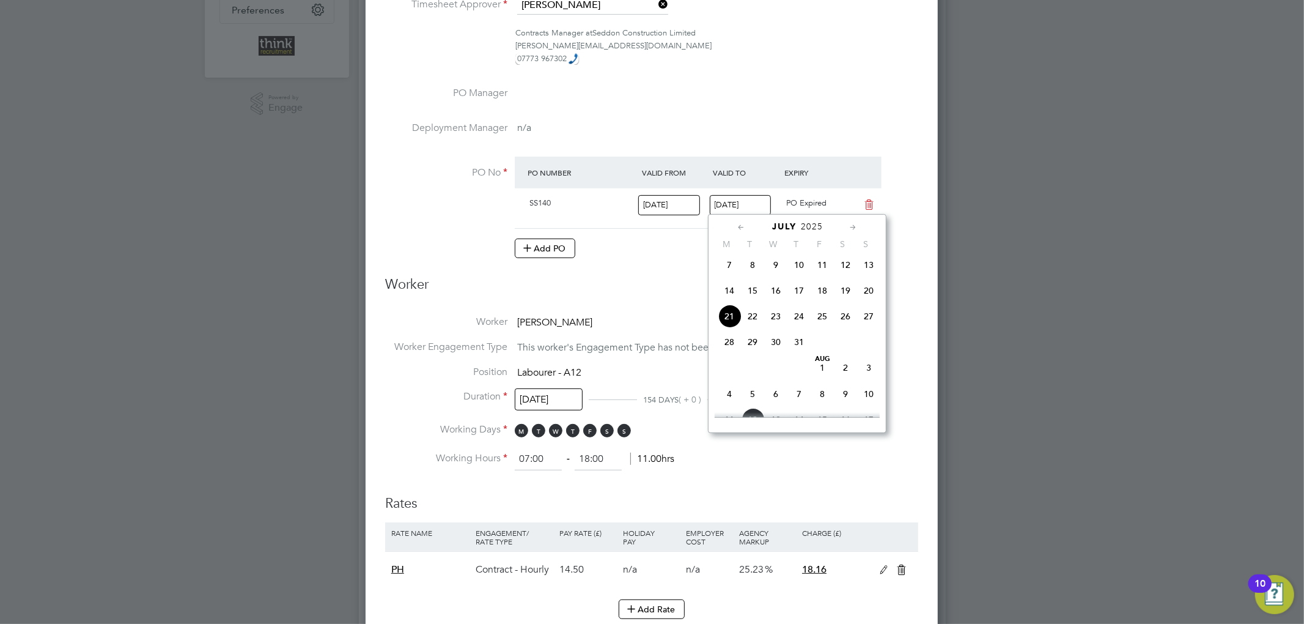
click at [852, 227] on icon at bounding box center [854, 227] width 12 height 13
click at [871, 371] on span "30" at bounding box center [868, 360] width 23 height 23
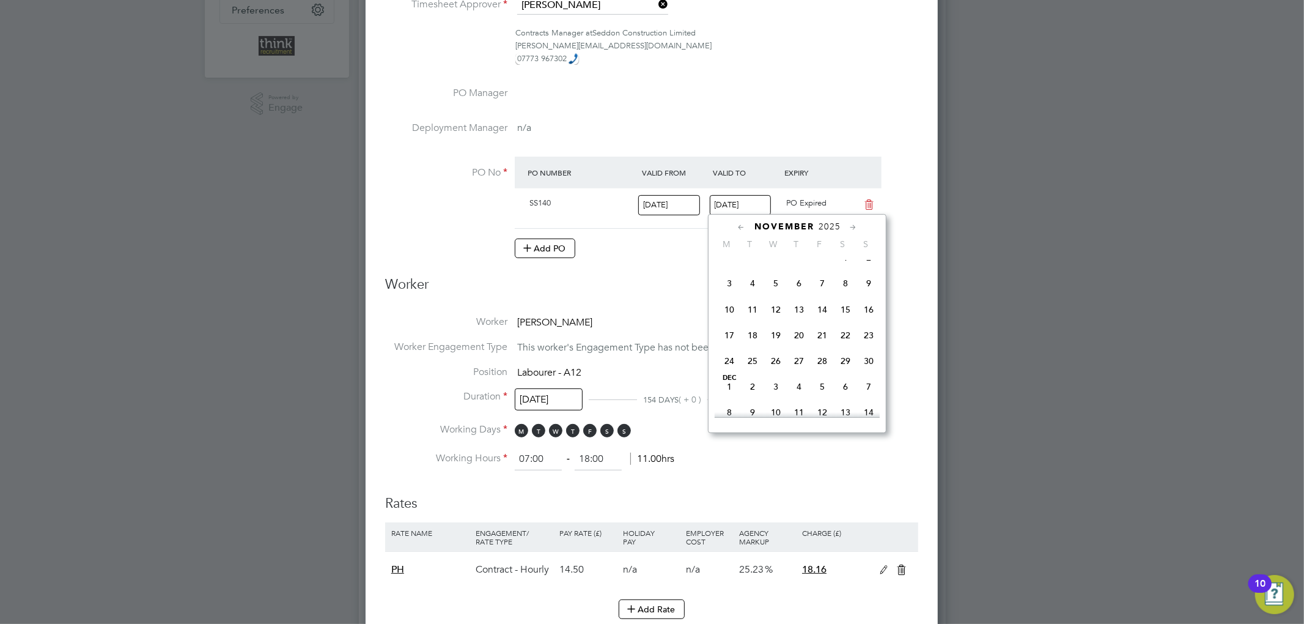
type input "30 Nov 2025"
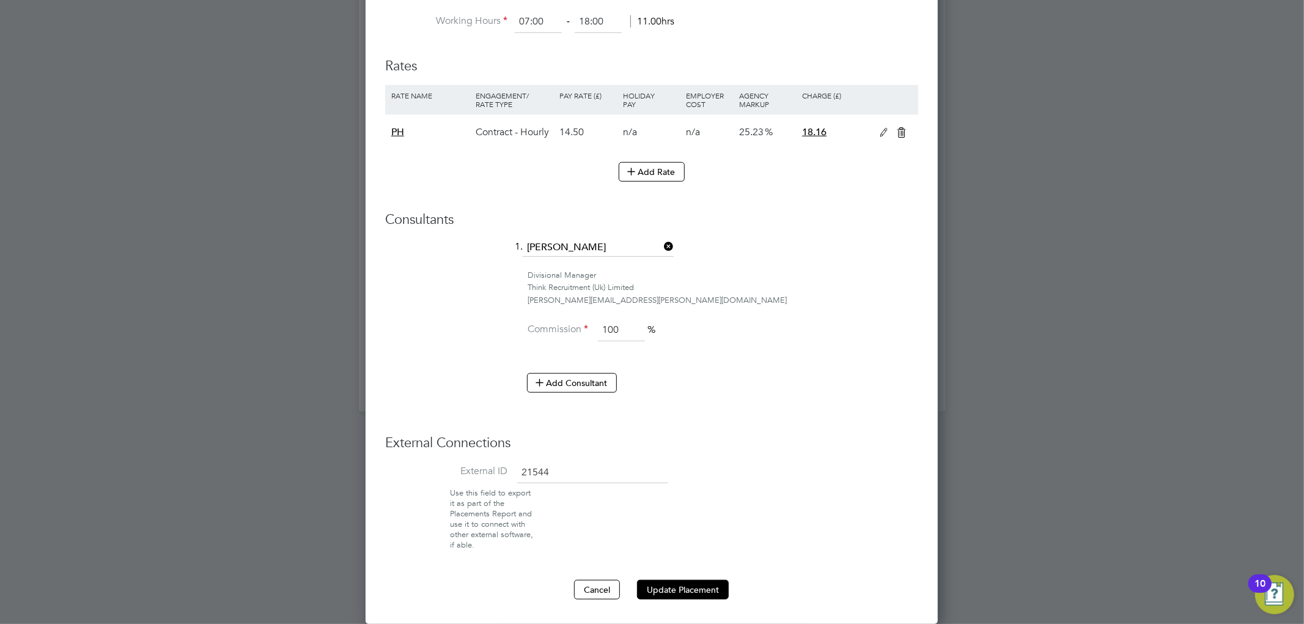
drag, startPoint x: 698, startPoint y: 581, endPoint x: 707, endPoint y: 570, distance: 14.3
click at [700, 581] on button "Update Placement" at bounding box center [683, 590] width 92 height 20
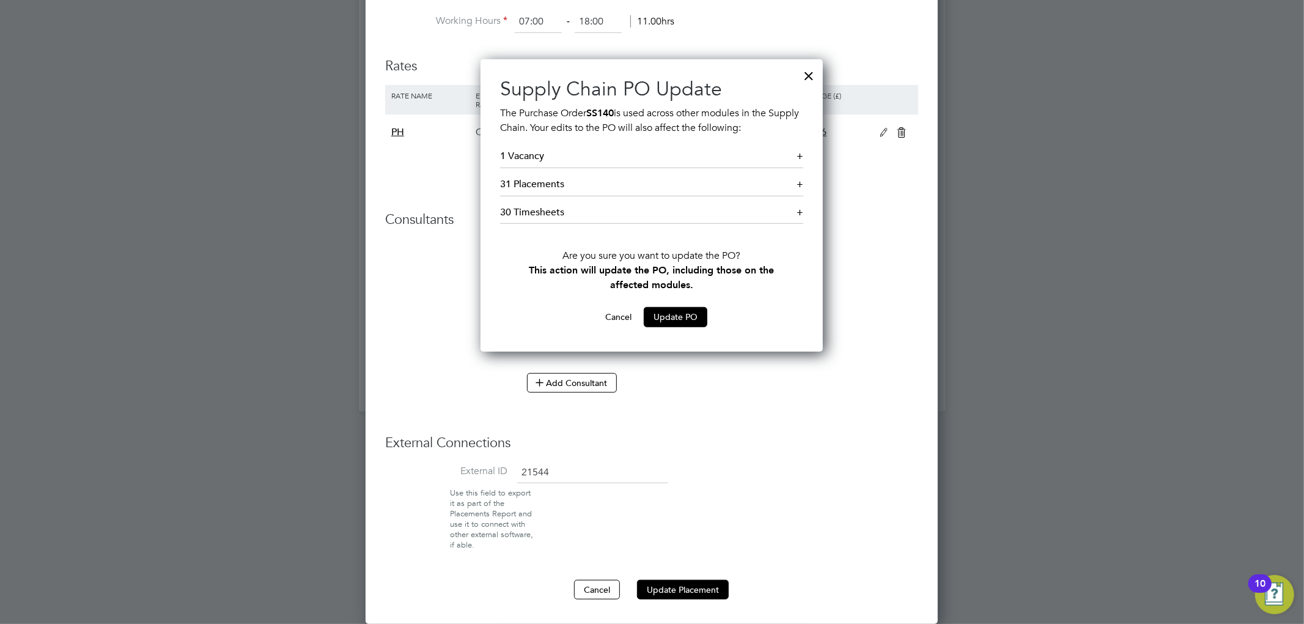
click at [695, 154] on h5 "1 Vacancy +" at bounding box center [651, 159] width 303 height 18
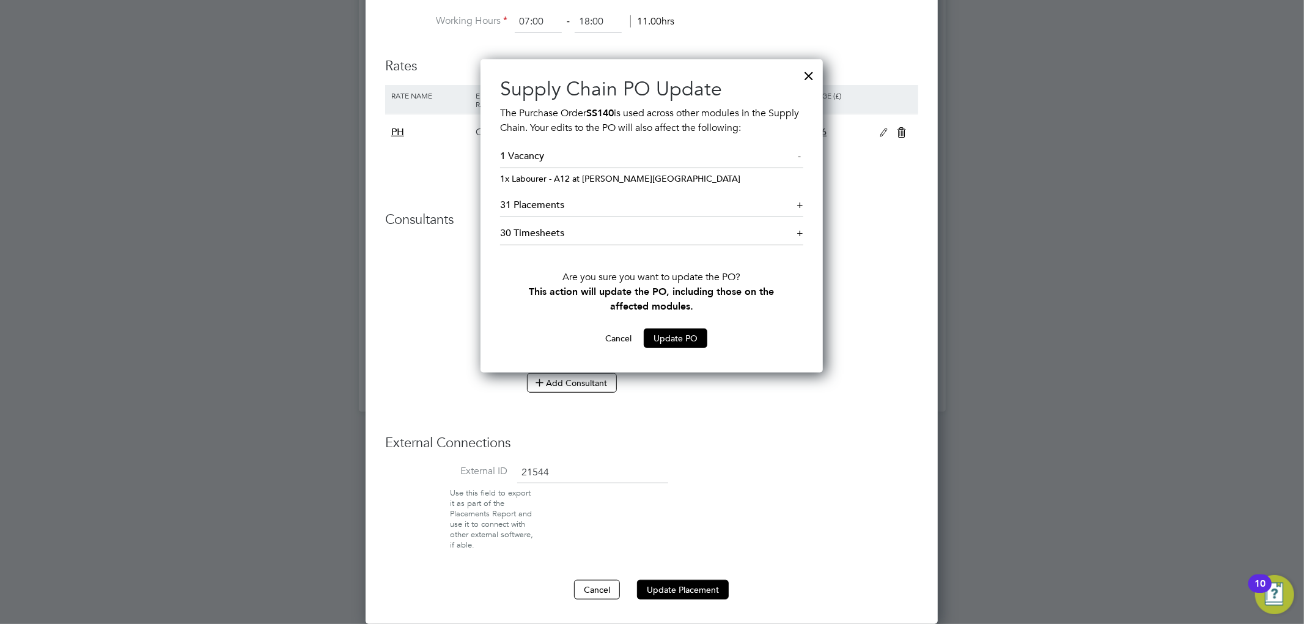
click at [678, 155] on h5 "1 Vacancy -" at bounding box center [651, 159] width 303 height 18
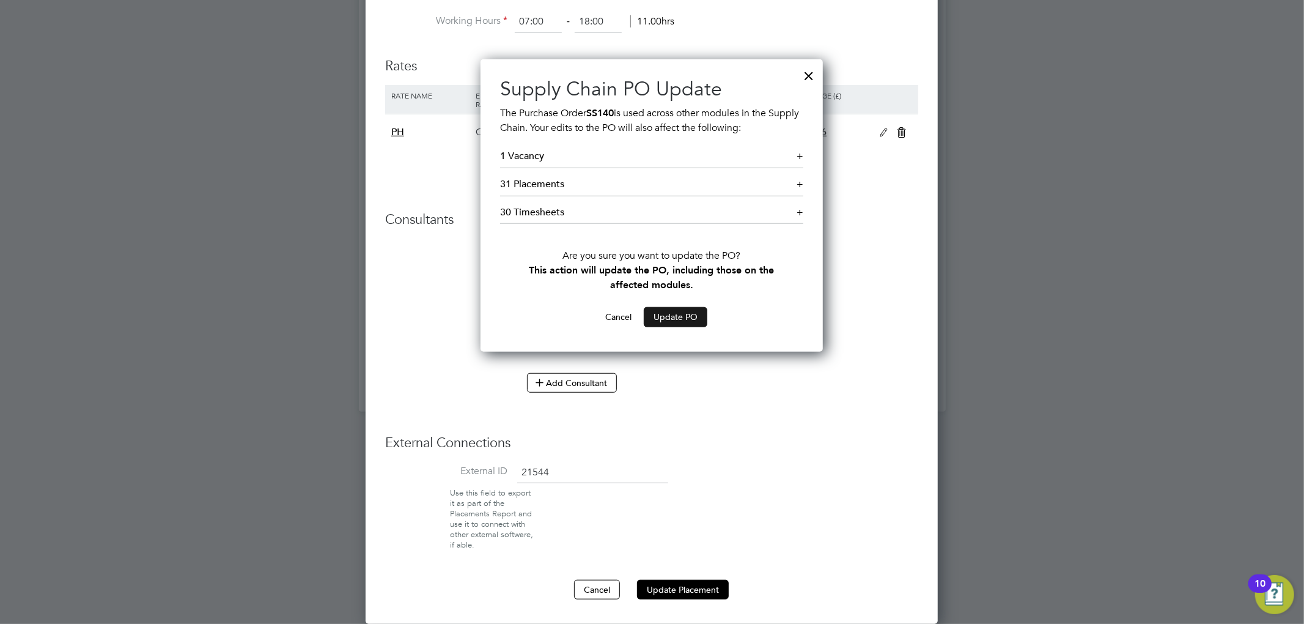
click at [682, 322] on button "Update PO" at bounding box center [676, 317] width 64 height 20
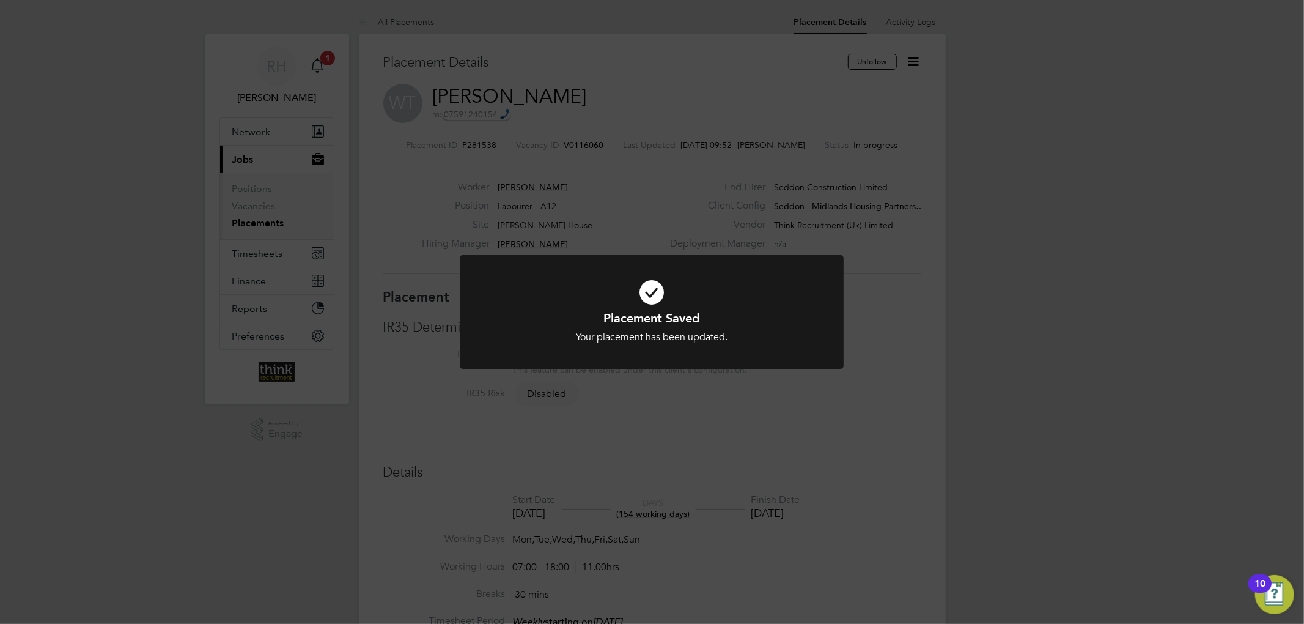
click at [947, 196] on div "Placement Saved Your placement has been updated. Cancel Okay" at bounding box center [652, 312] width 1304 height 624
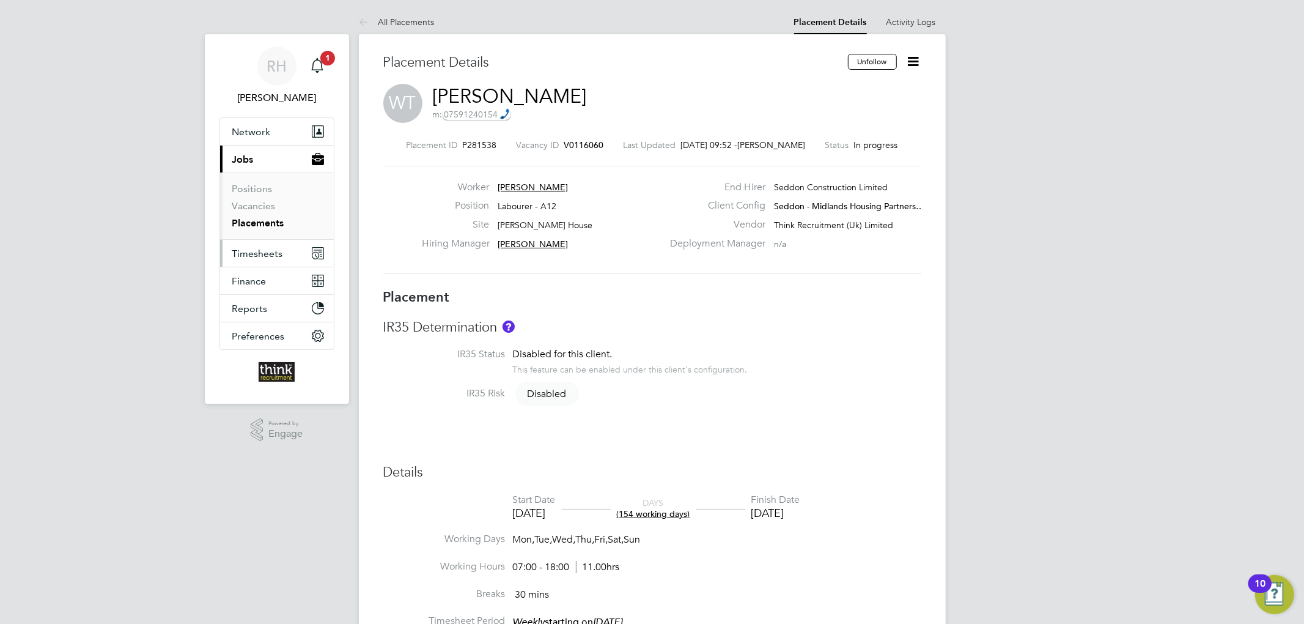
click at [273, 252] on span "Timesheets" at bounding box center [257, 254] width 51 height 12
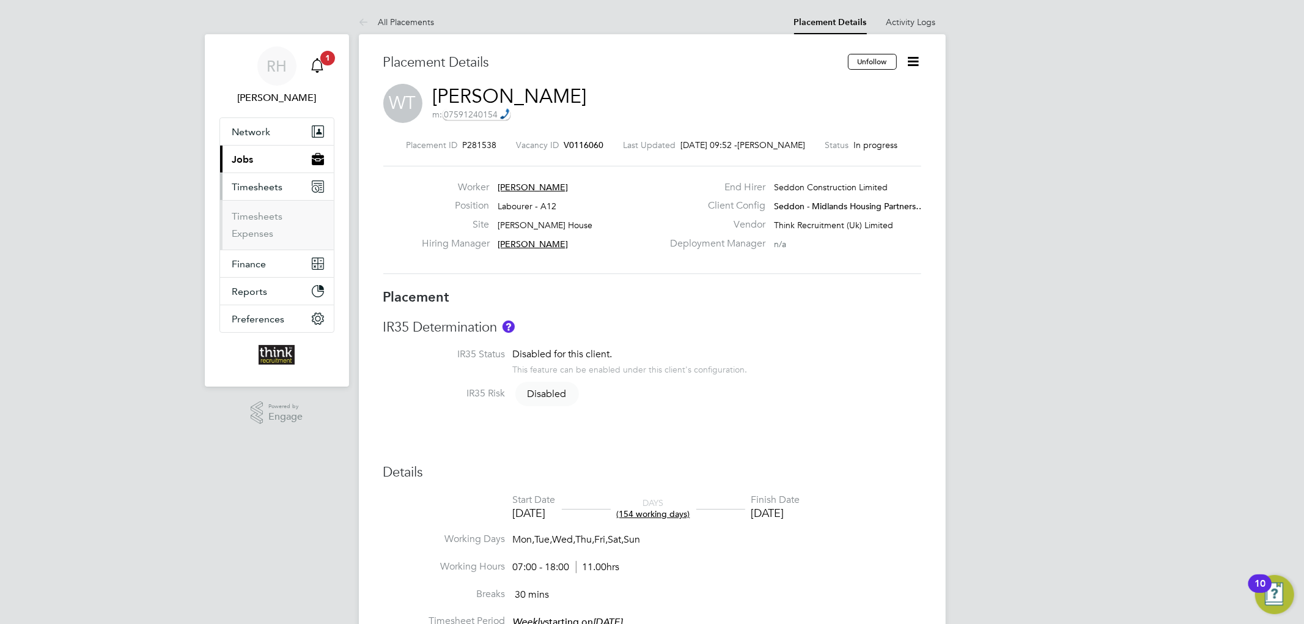
click at [318, 59] on icon "Main navigation" at bounding box center [318, 64] width 12 height 12
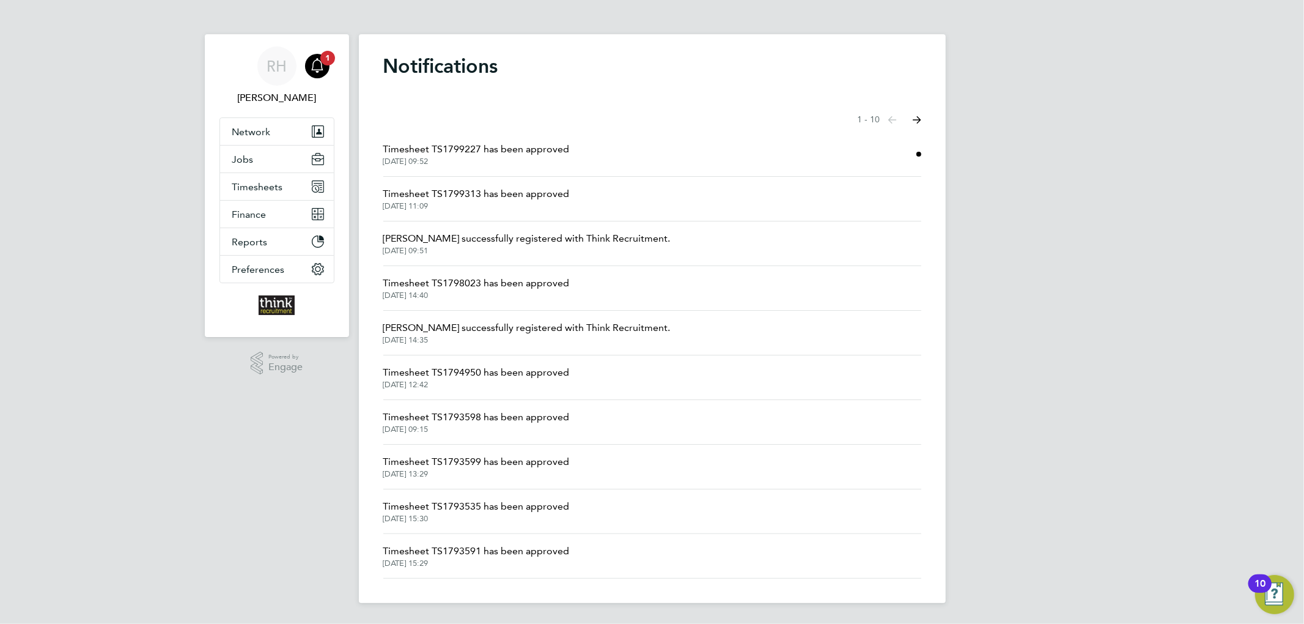
click at [451, 147] on span "Timesheet TS1799227 has been approved" at bounding box center [476, 149] width 187 height 15
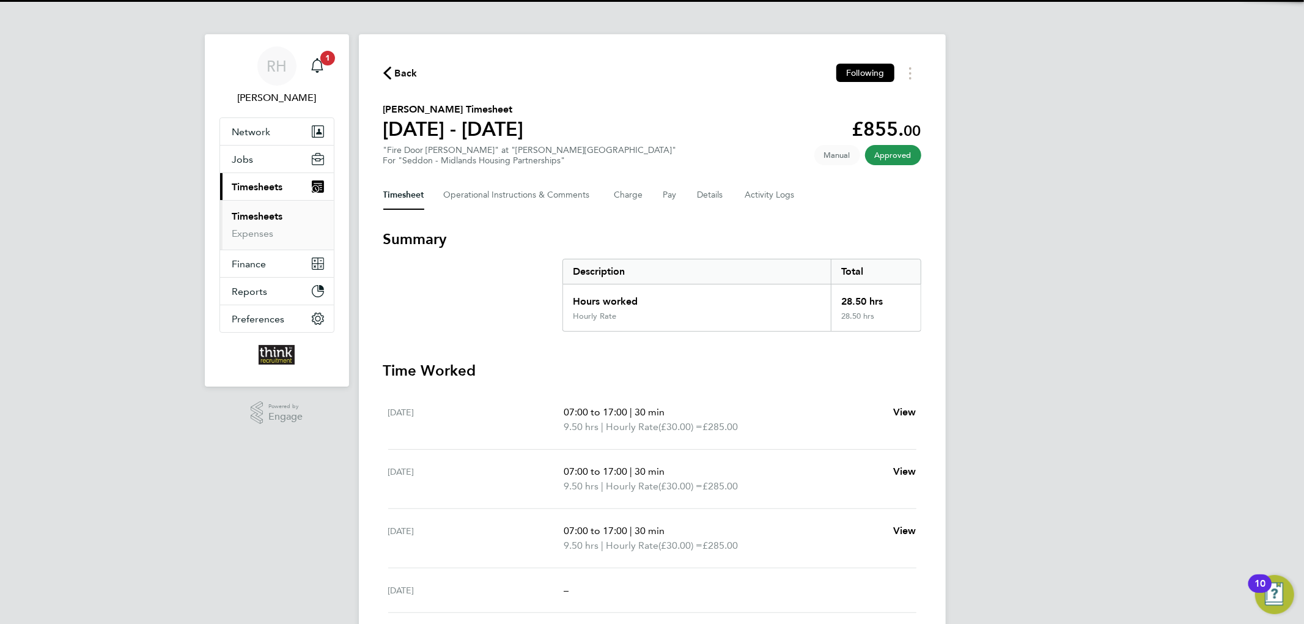
click at [404, 75] on span "Back" at bounding box center [406, 73] width 23 height 15
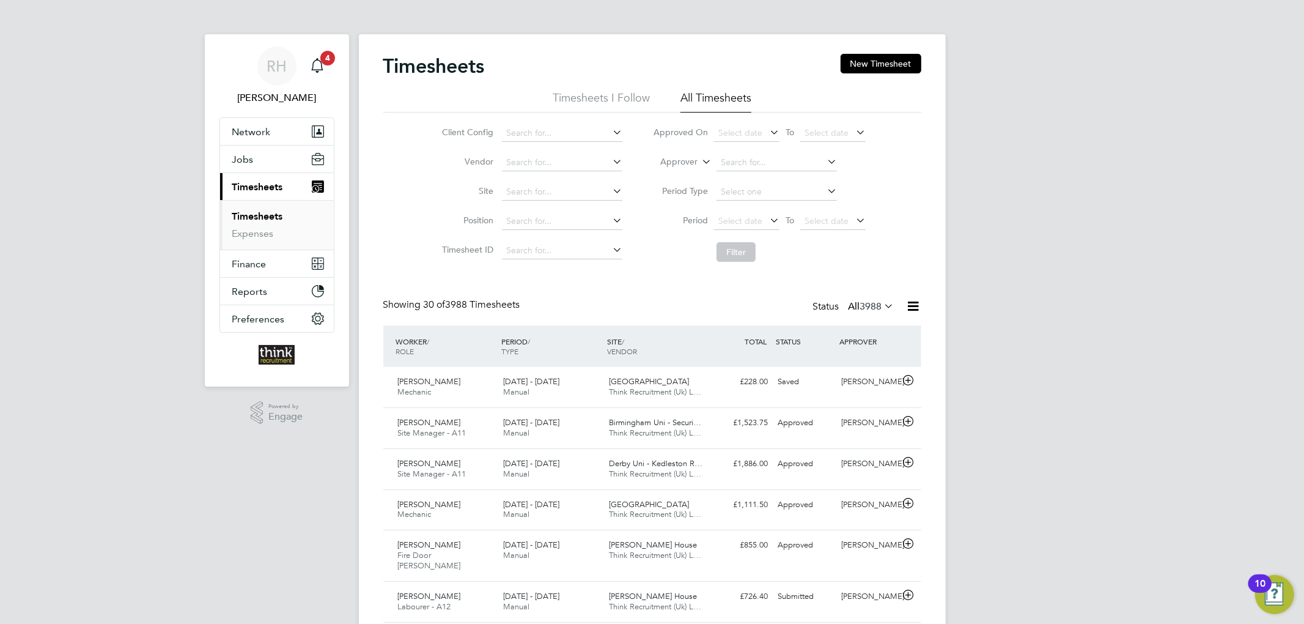
click at [267, 221] on link "Timesheets" at bounding box center [257, 216] width 51 height 12
click at [263, 213] on link "Timesheets" at bounding box center [257, 216] width 51 height 12
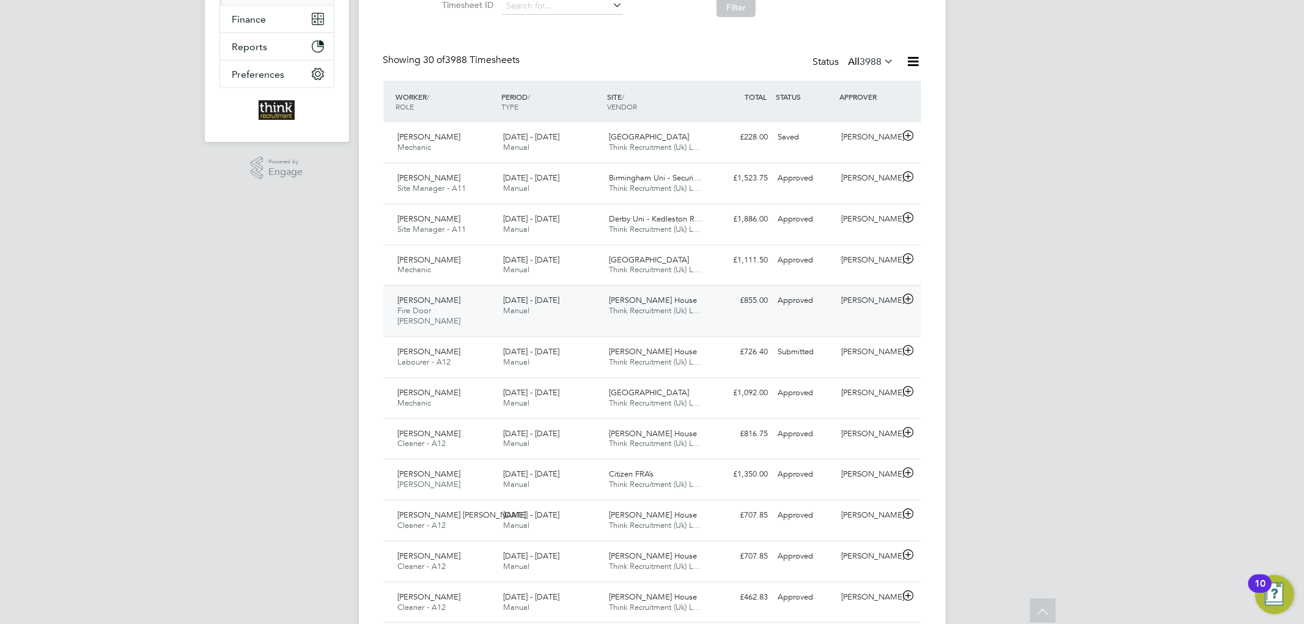
click at [582, 303] on div "[DATE] - [DATE] Manual" at bounding box center [551, 305] width 106 height 31
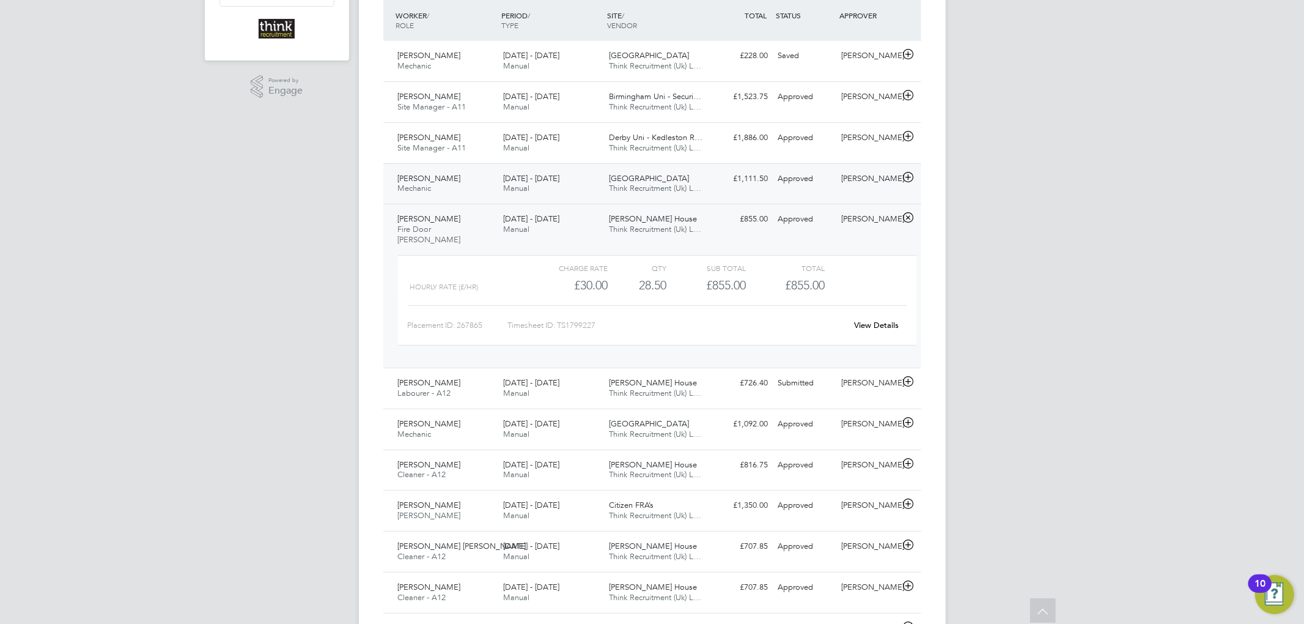
click at [571, 174] on div "[DATE] - [DATE] Manual" at bounding box center [551, 184] width 106 height 31
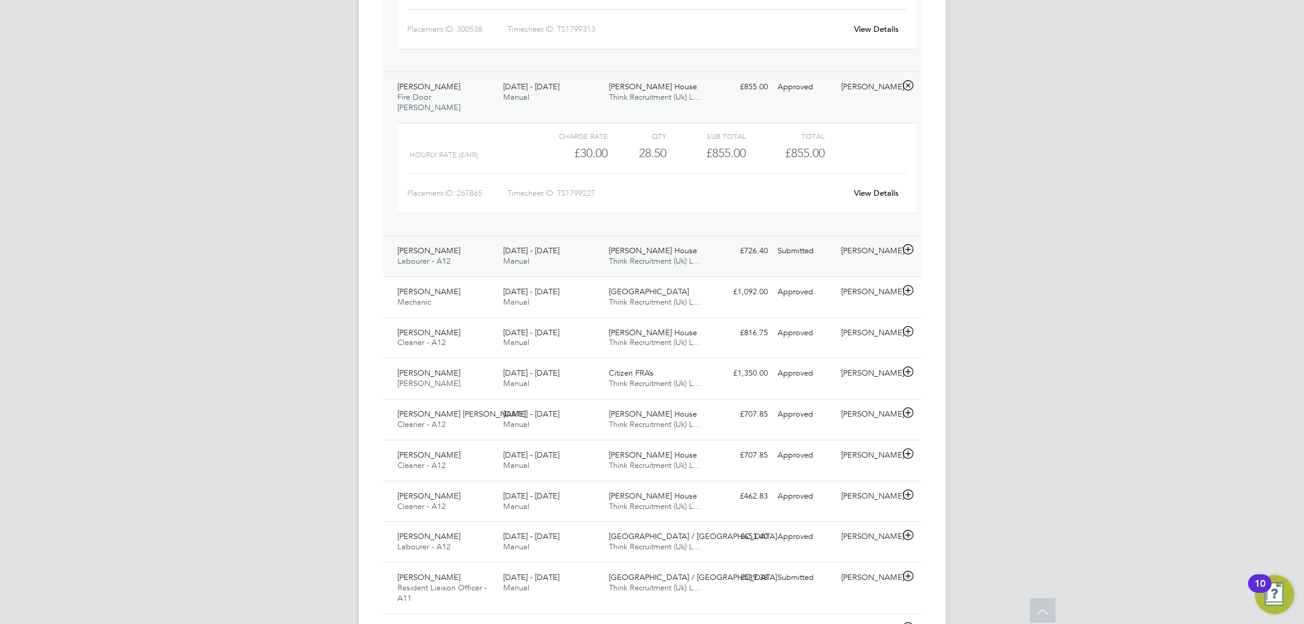
click at [583, 243] on div "[DATE] - [DATE] Manual" at bounding box center [551, 256] width 106 height 31
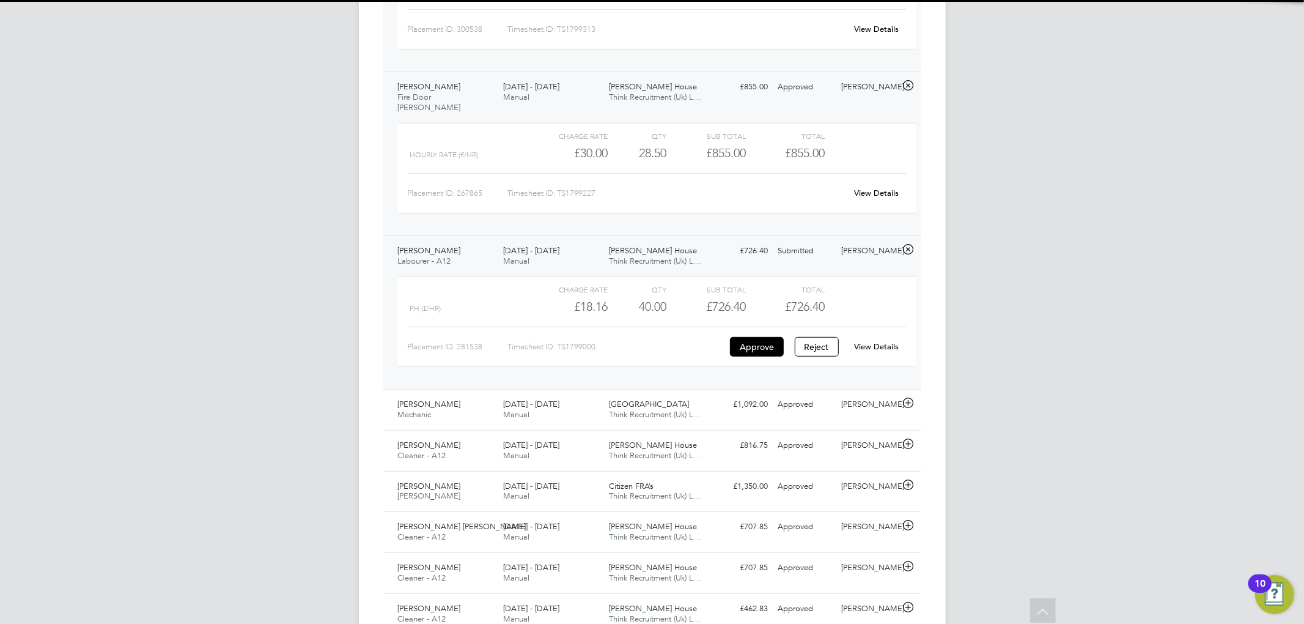
click at [583, 243] on div "[DATE] - [DATE] Manual" at bounding box center [551, 256] width 106 height 31
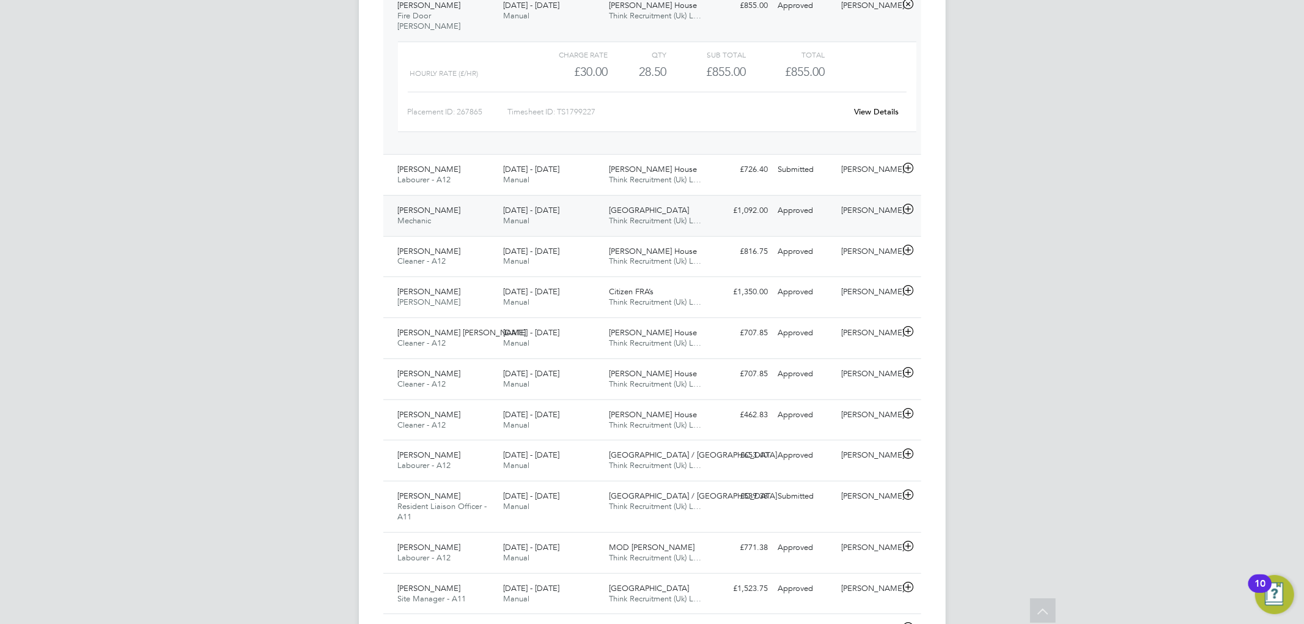
click at [571, 201] on div "[DATE] - [DATE] Manual" at bounding box center [551, 216] width 106 height 31
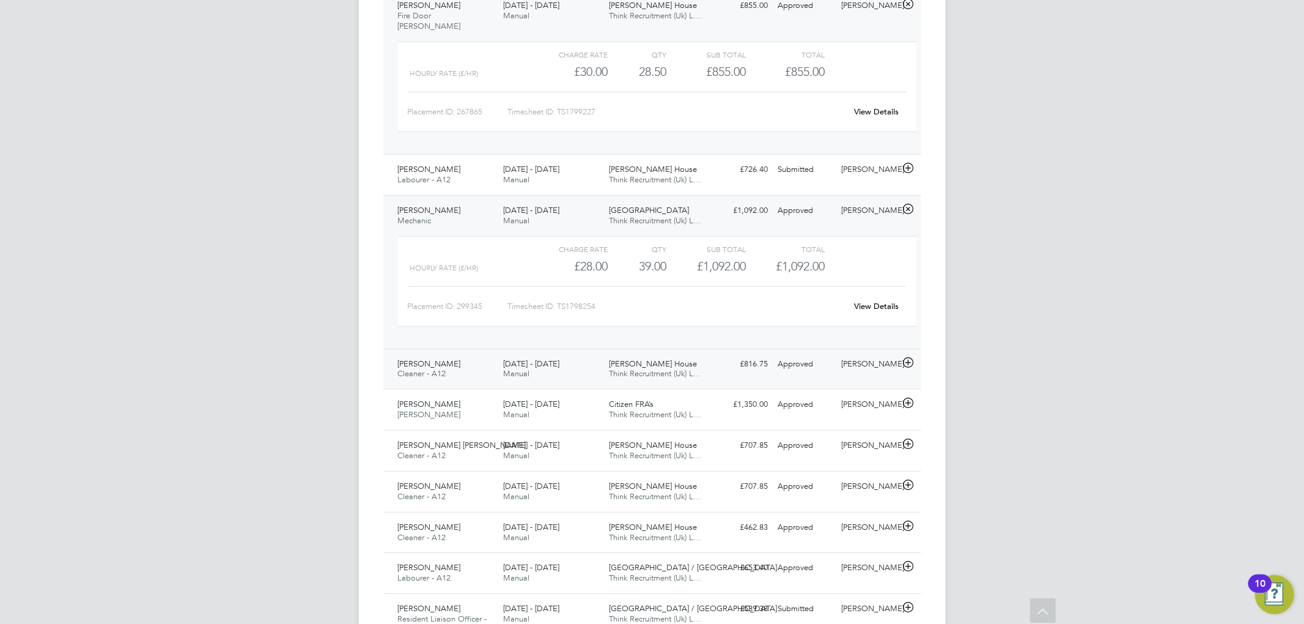
click at [566, 354] on div "[DATE] - [DATE] Manual" at bounding box center [551, 369] width 106 height 31
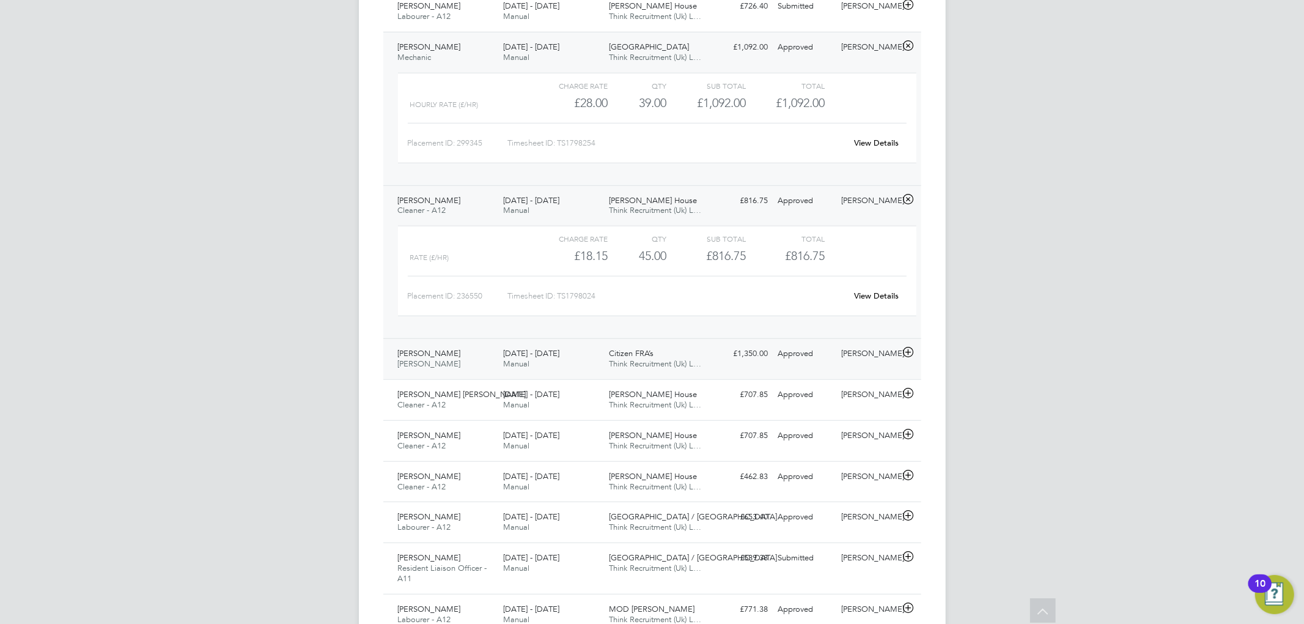
click at [580, 349] on div "[DATE] - [DATE] Manual" at bounding box center [551, 359] width 106 height 31
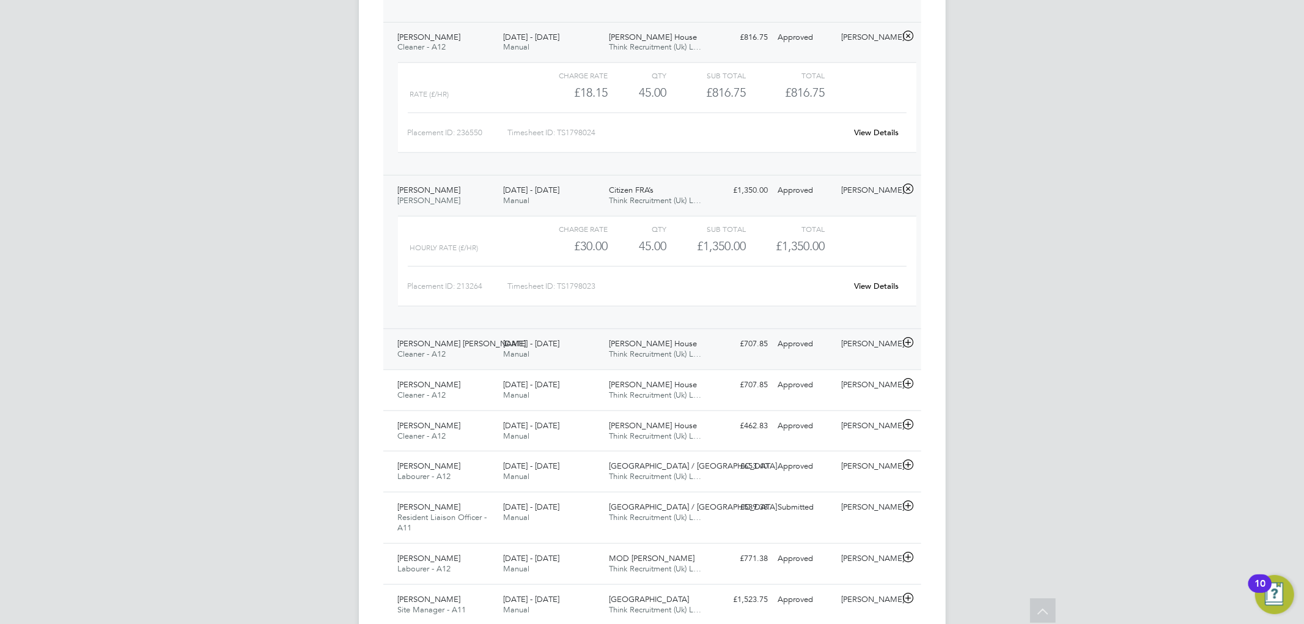
click at [588, 339] on div "[DATE] - [DATE] Manual" at bounding box center [551, 349] width 106 height 31
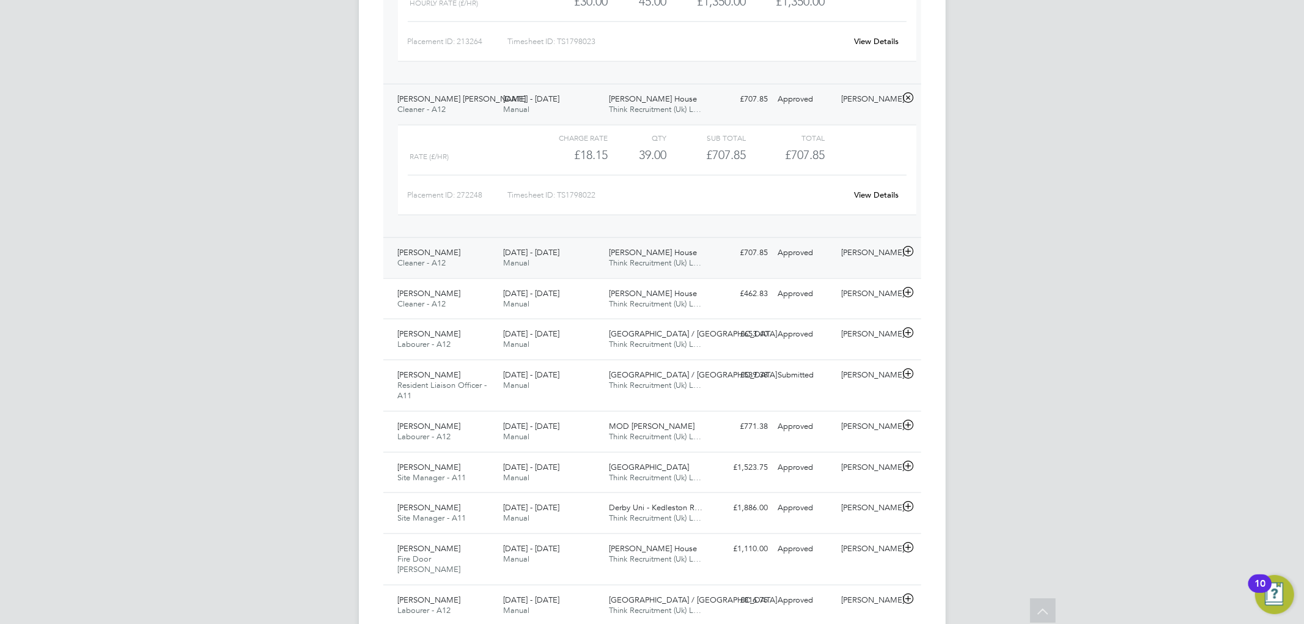
click at [580, 251] on div "[DATE] - [DATE] Manual" at bounding box center [551, 258] width 106 height 31
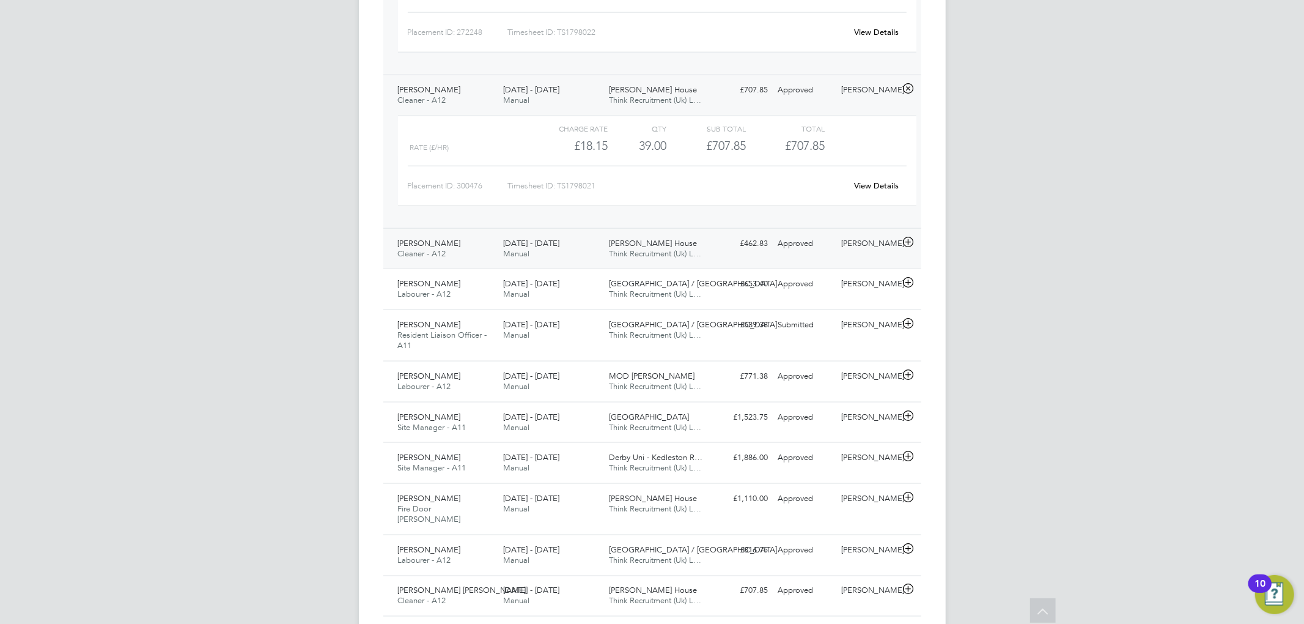
click at [580, 240] on div "[DATE] - [DATE] Manual" at bounding box center [551, 249] width 106 height 31
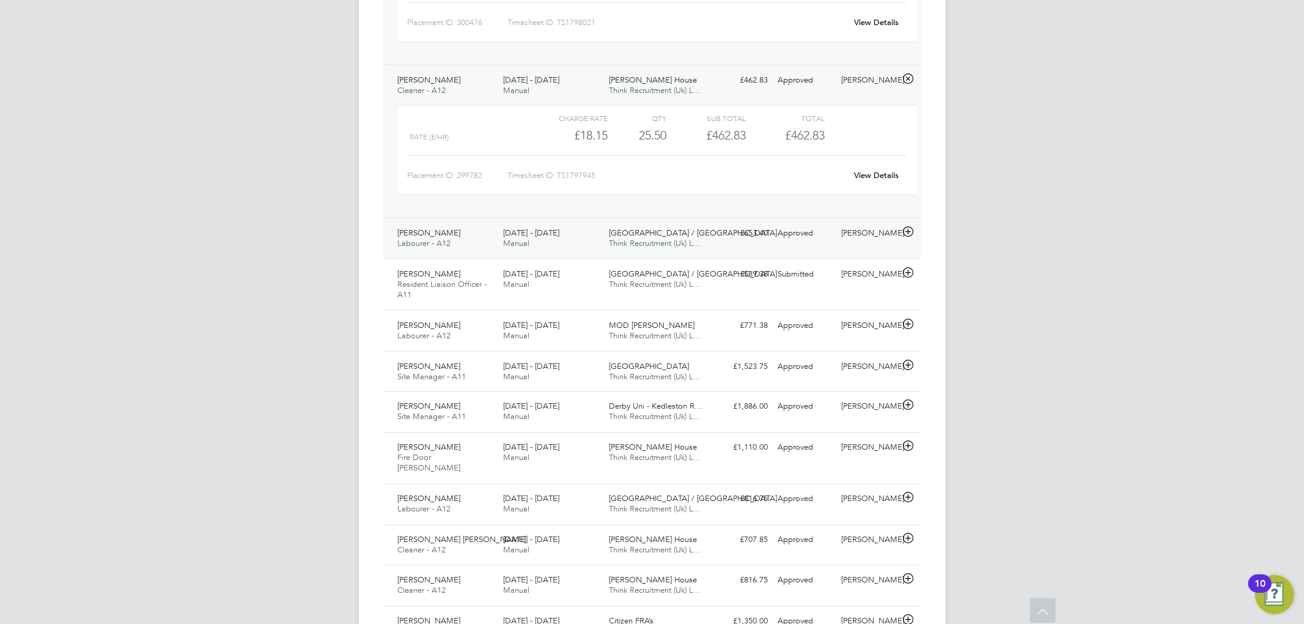
click at [583, 237] on div "[DATE] - [DATE] Manual" at bounding box center [551, 238] width 106 height 31
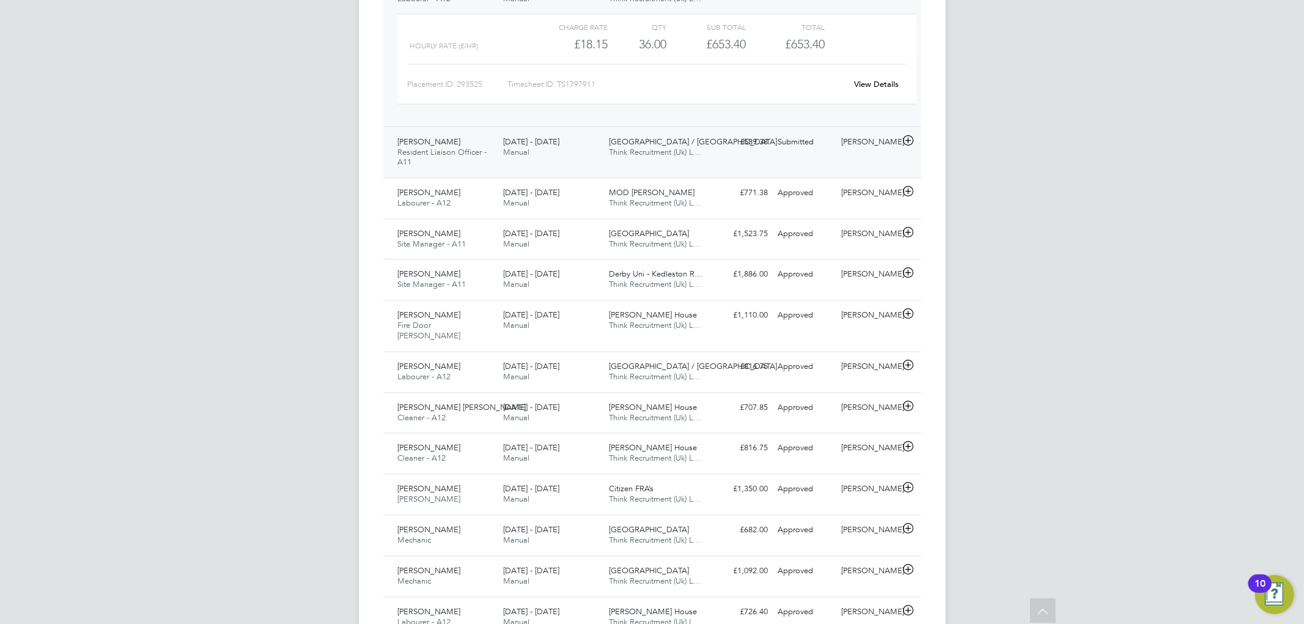
click at [581, 150] on div "[DATE] - [DATE] Manual" at bounding box center [551, 147] width 106 height 31
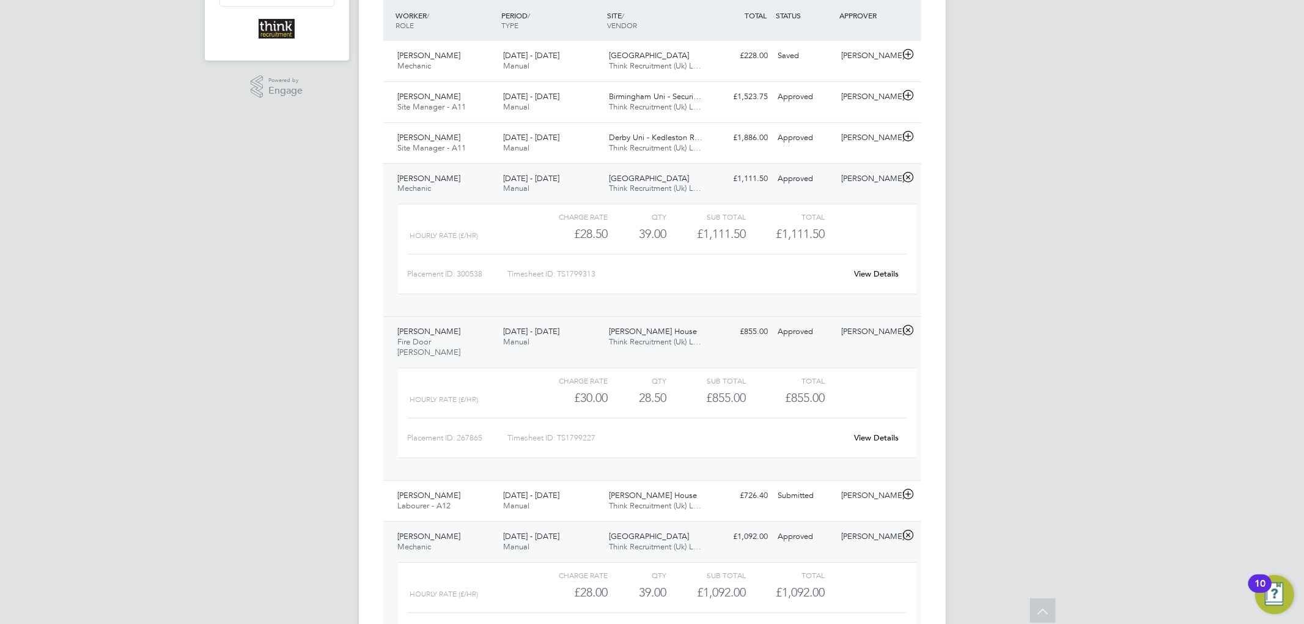
click at [563, 340] on div "[DATE] - [DATE] Manual" at bounding box center [551, 337] width 106 height 31
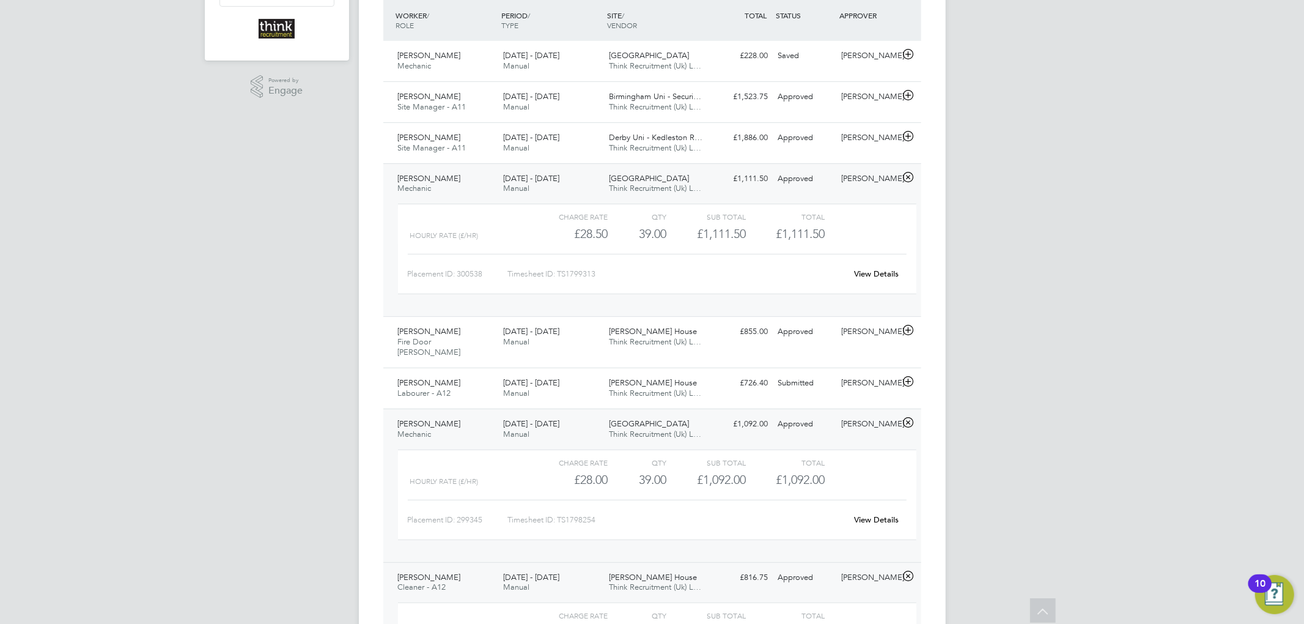
click at [558, 187] on div "[DATE] - [DATE] Manual" at bounding box center [551, 184] width 106 height 31
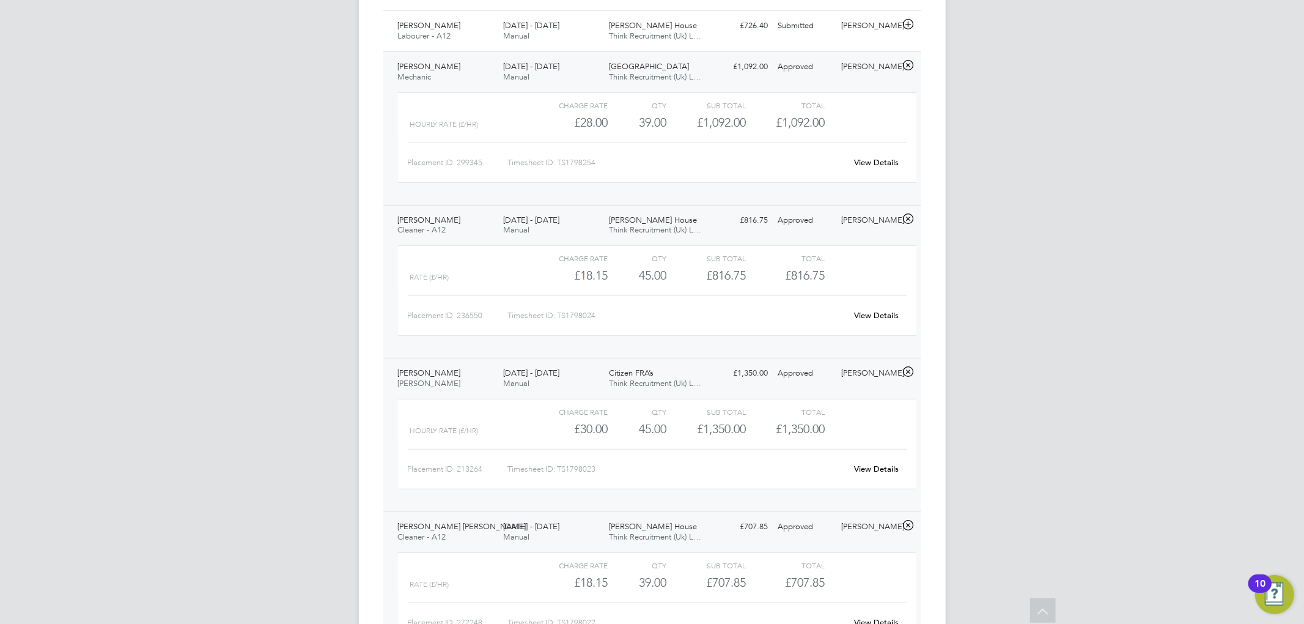
click at [551, 370] on span "[DATE] - [DATE]" at bounding box center [531, 372] width 56 height 10
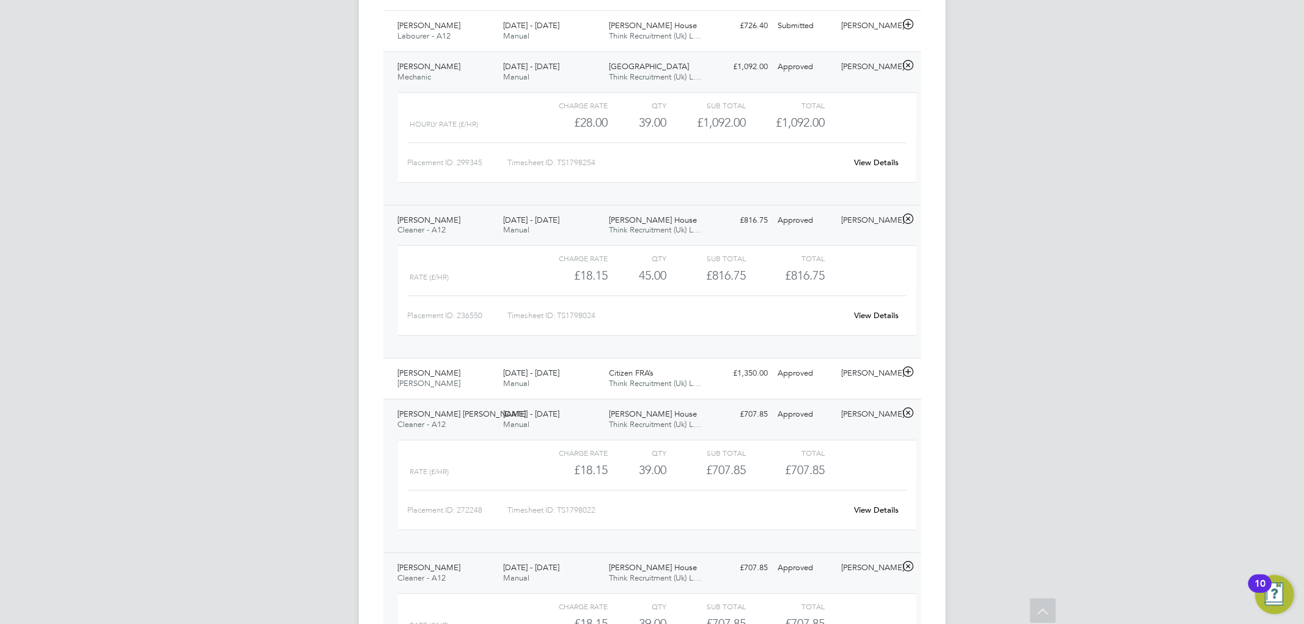
click at [547, 215] on span "[DATE] - [DATE]" at bounding box center [531, 220] width 56 height 10
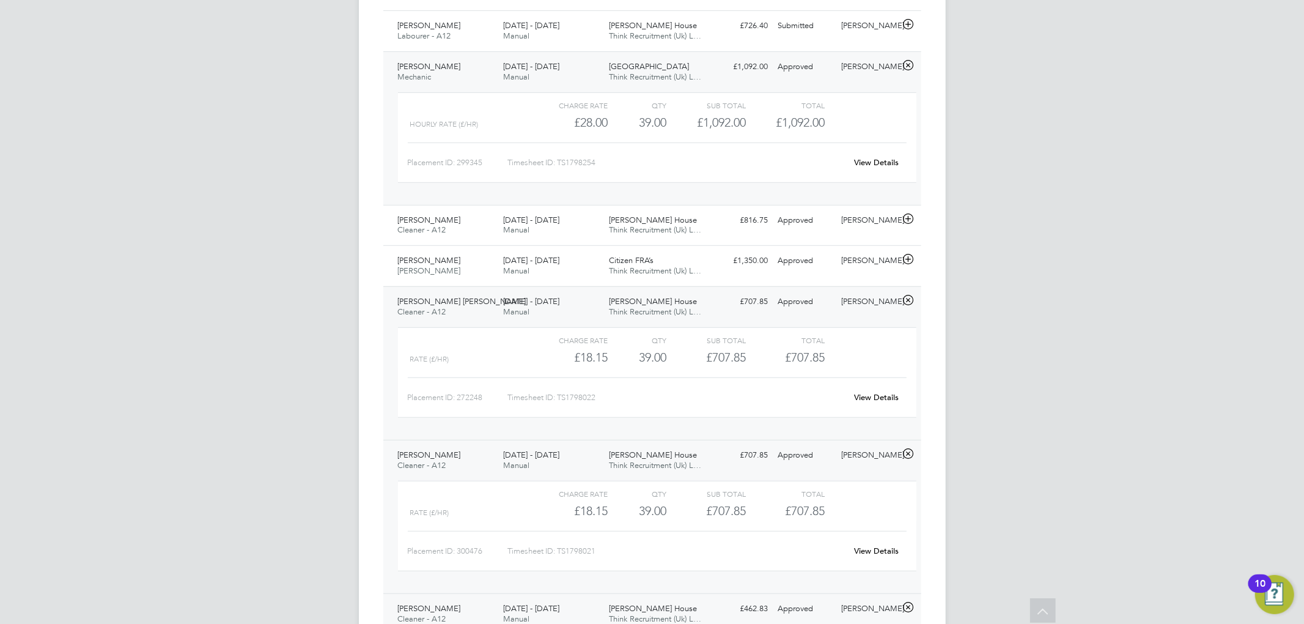
click at [541, 67] on div "4 - 10 Aug 2025 Manual" at bounding box center [551, 72] width 106 height 31
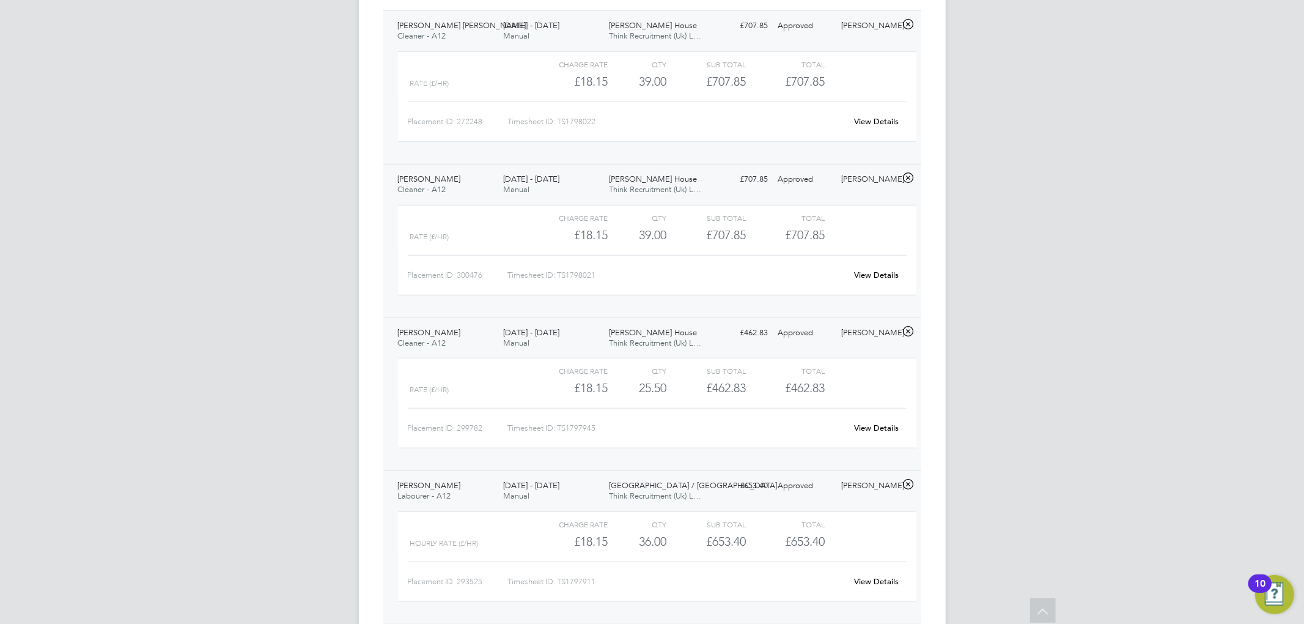
click at [501, 477] on div "4 - 10 Aug 2025 Manual" at bounding box center [551, 491] width 106 height 31
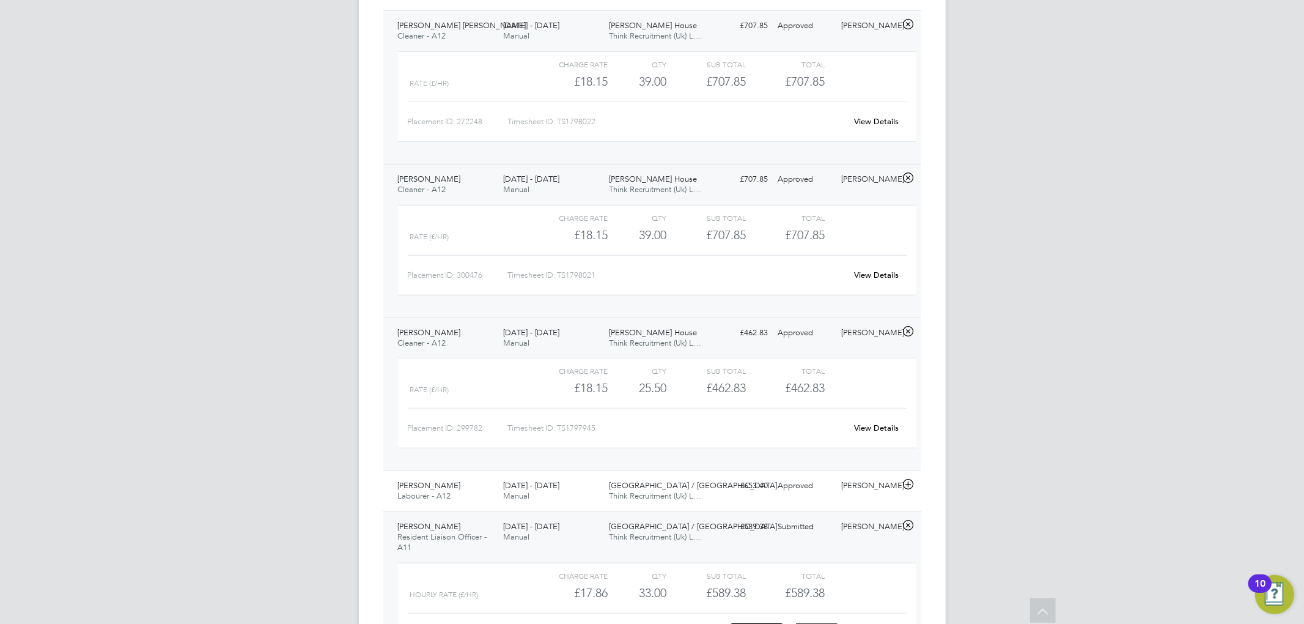
click at [536, 327] on span "[DATE] - [DATE]" at bounding box center [531, 332] width 56 height 10
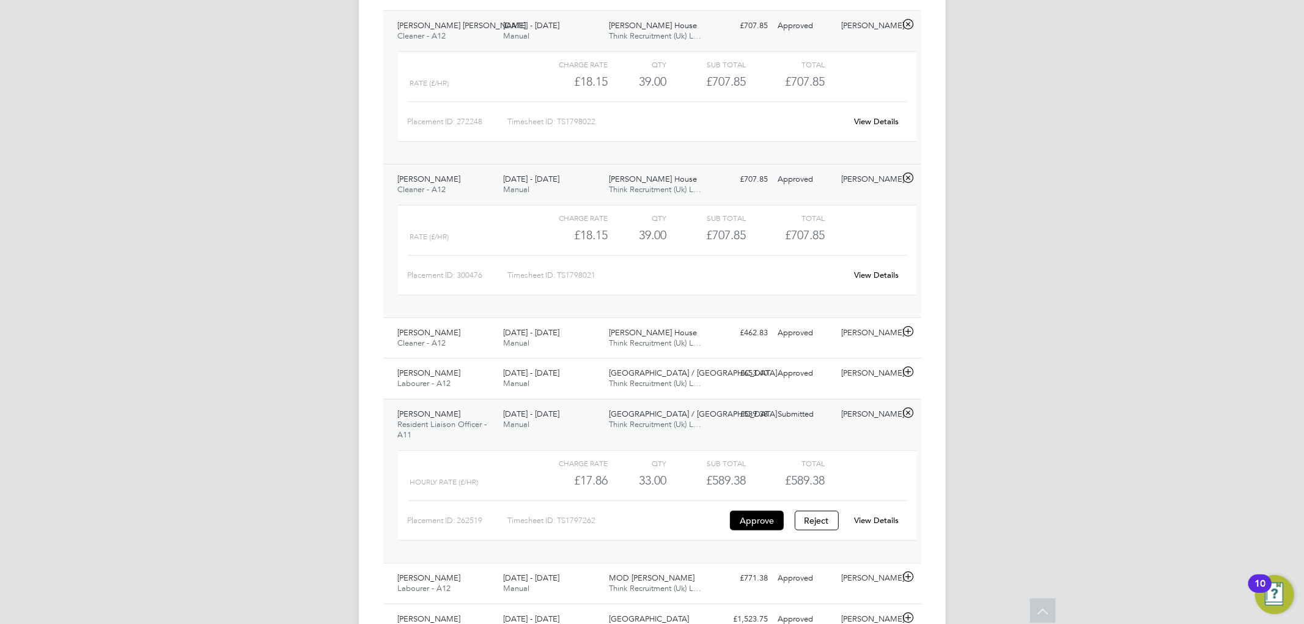
click at [533, 187] on div "4 - 10 Aug 2025 Manual" at bounding box center [551, 184] width 106 height 31
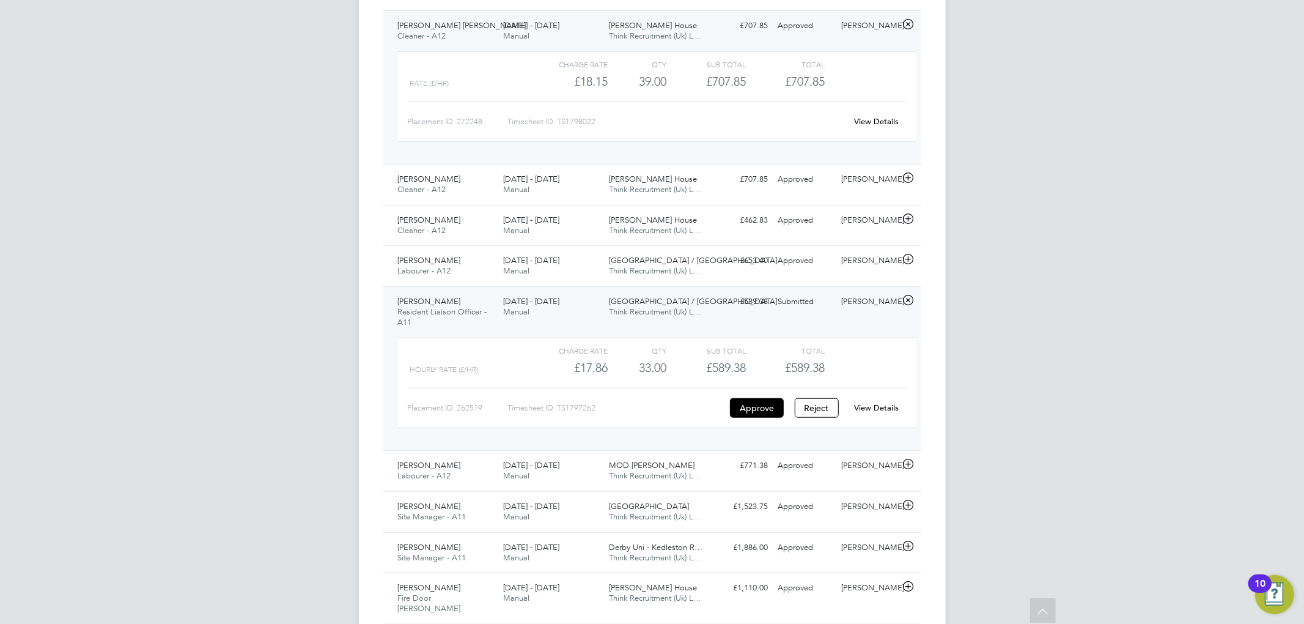
click at [534, 25] on div "[DATE] - [DATE] Manual" at bounding box center [551, 31] width 106 height 31
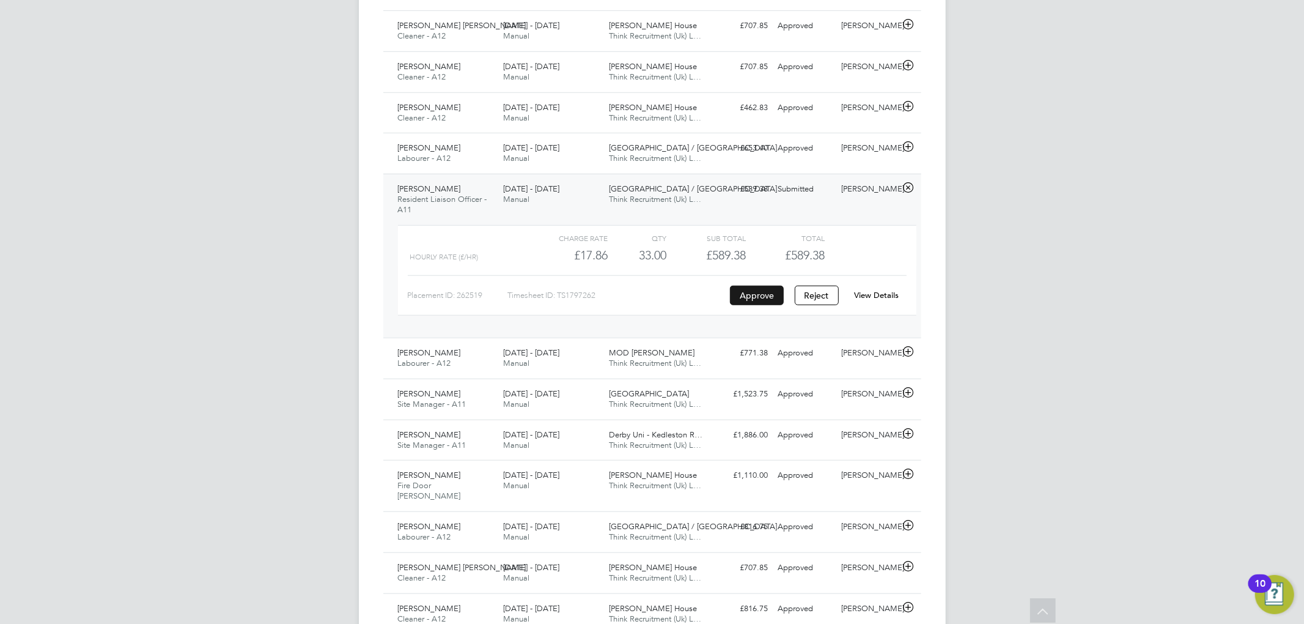
click at [740, 289] on button "Approve" at bounding box center [757, 296] width 54 height 20
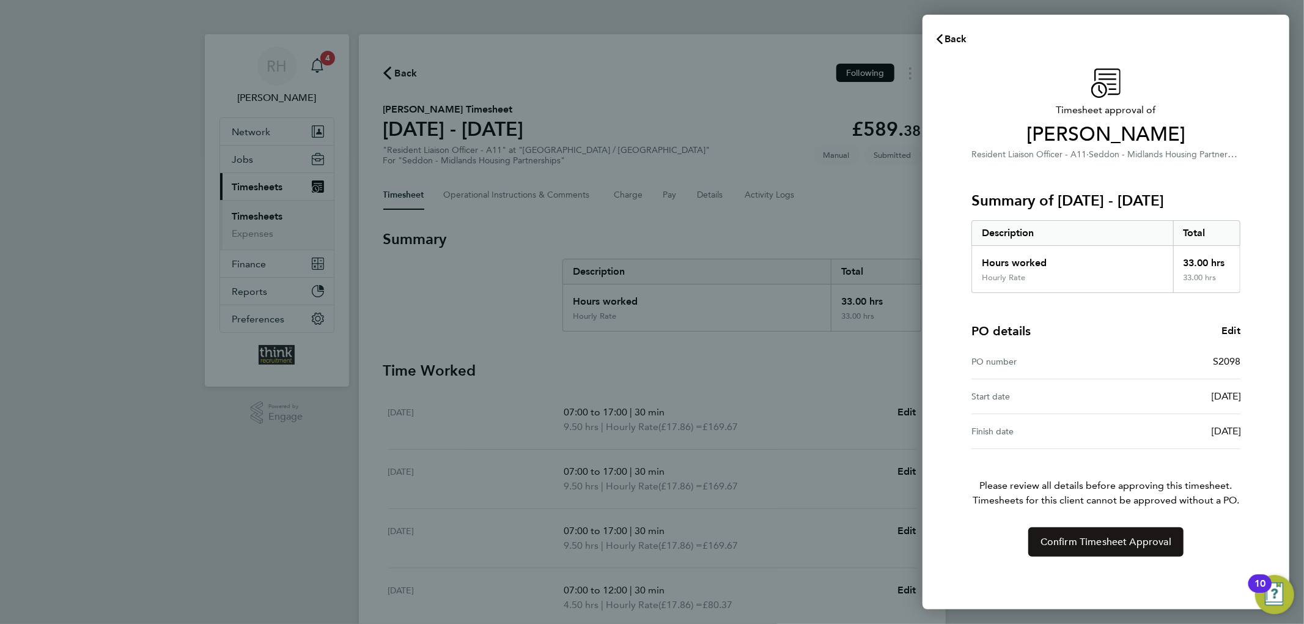
click at [1099, 539] on span "Confirm Timesheet Approval" at bounding box center [1106, 542] width 131 height 12
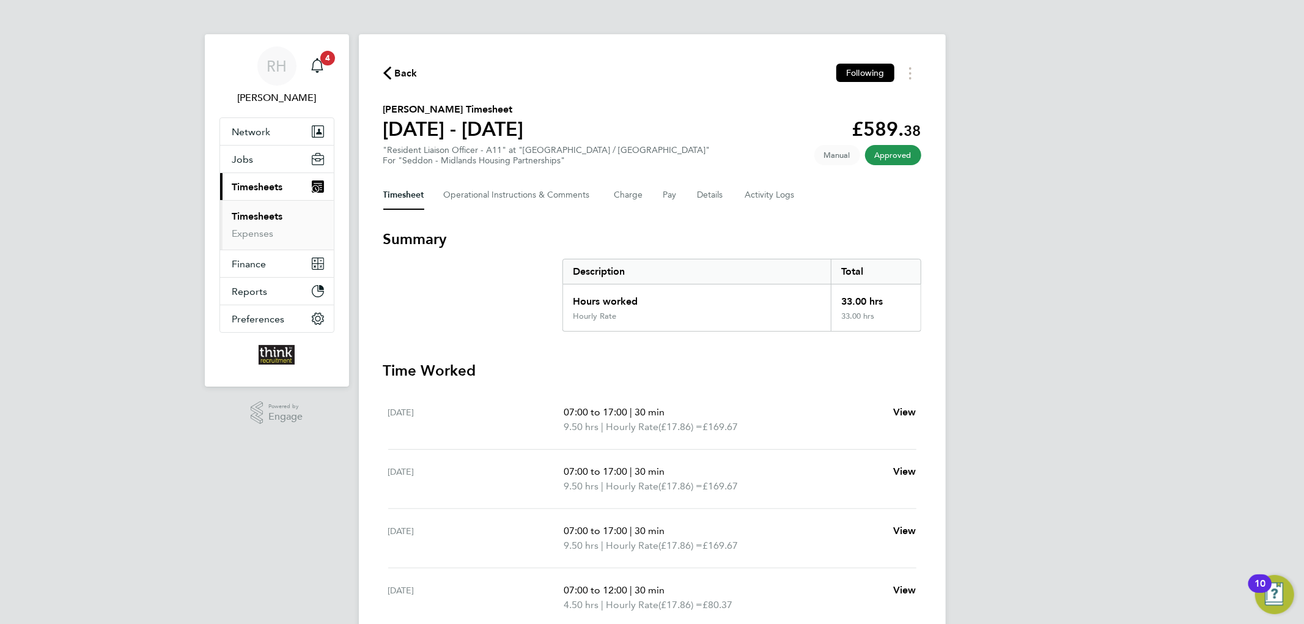
click at [390, 78] on icon "button" at bounding box center [387, 73] width 8 height 13
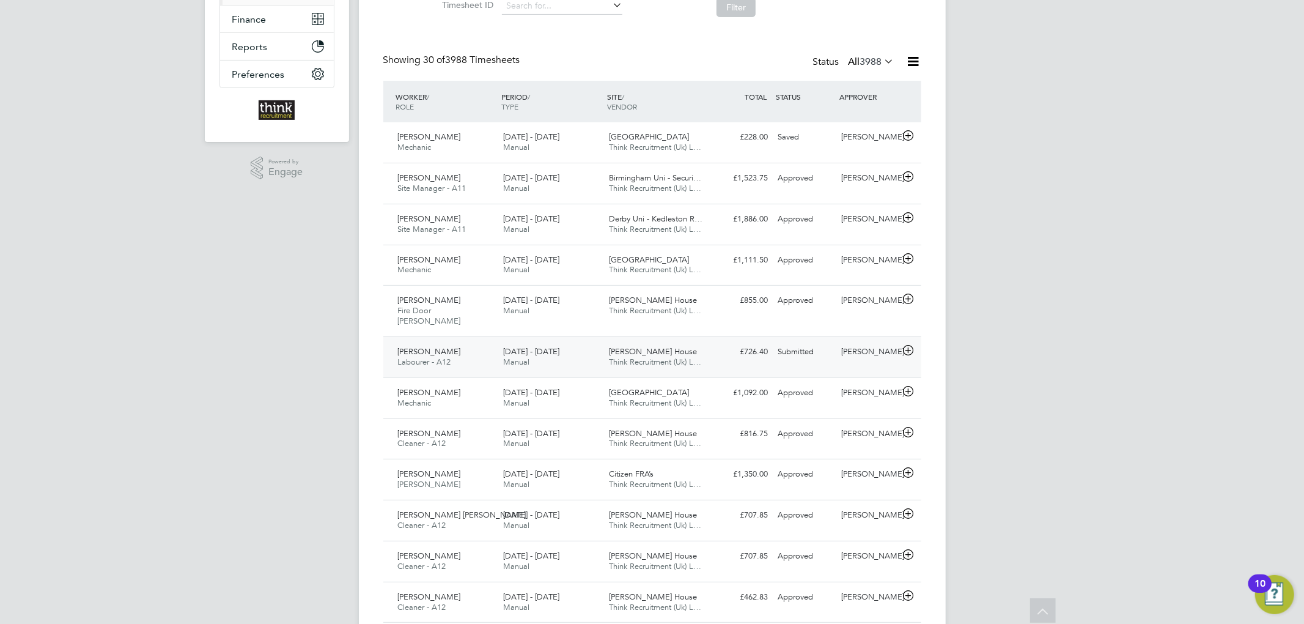
click at [711, 342] on div "£726.40 Submitted" at bounding box center [742, 352] width 64 height 20
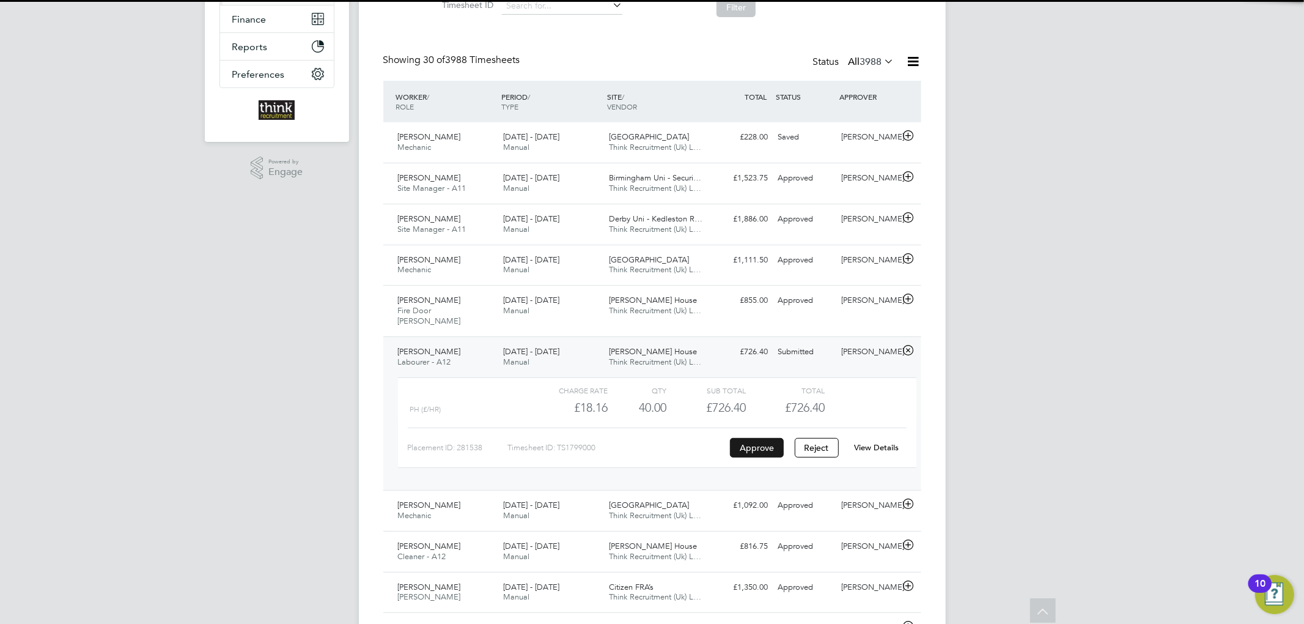
click at [758, 438] on button "Approve" at bounding box center [757, 448] width 54 height 20
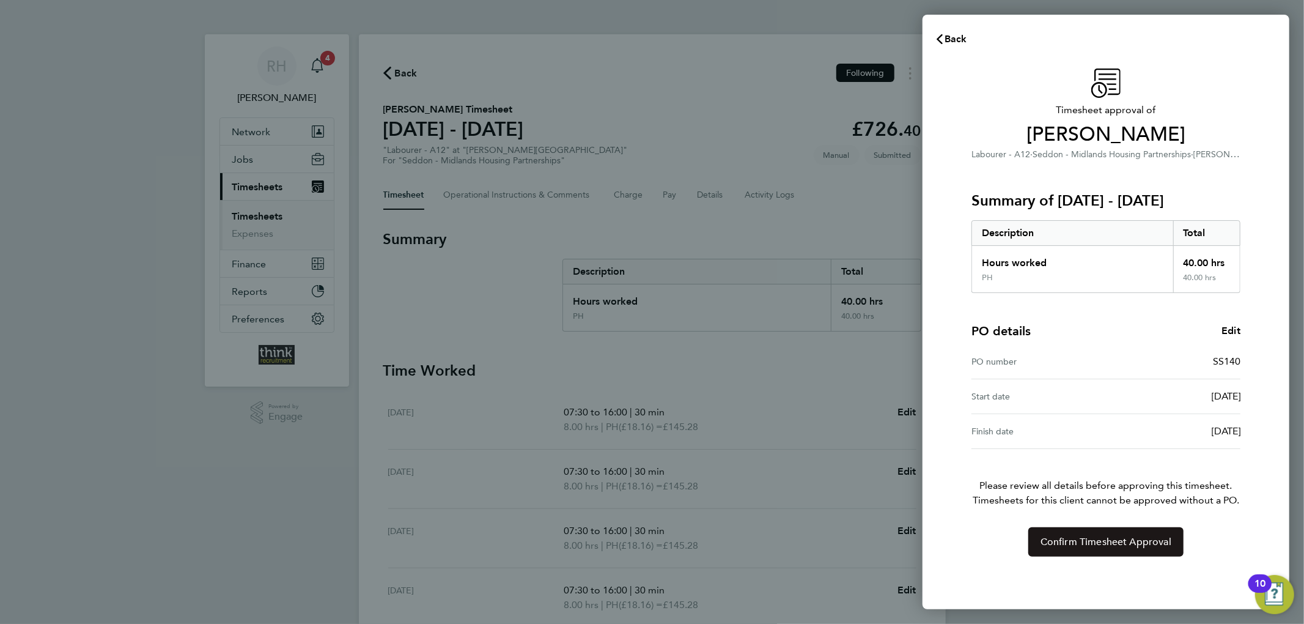
click at [1090, 544] on span "Confirm Timesheet Approval" at bounding box center [1106, 542] width 131 height 12
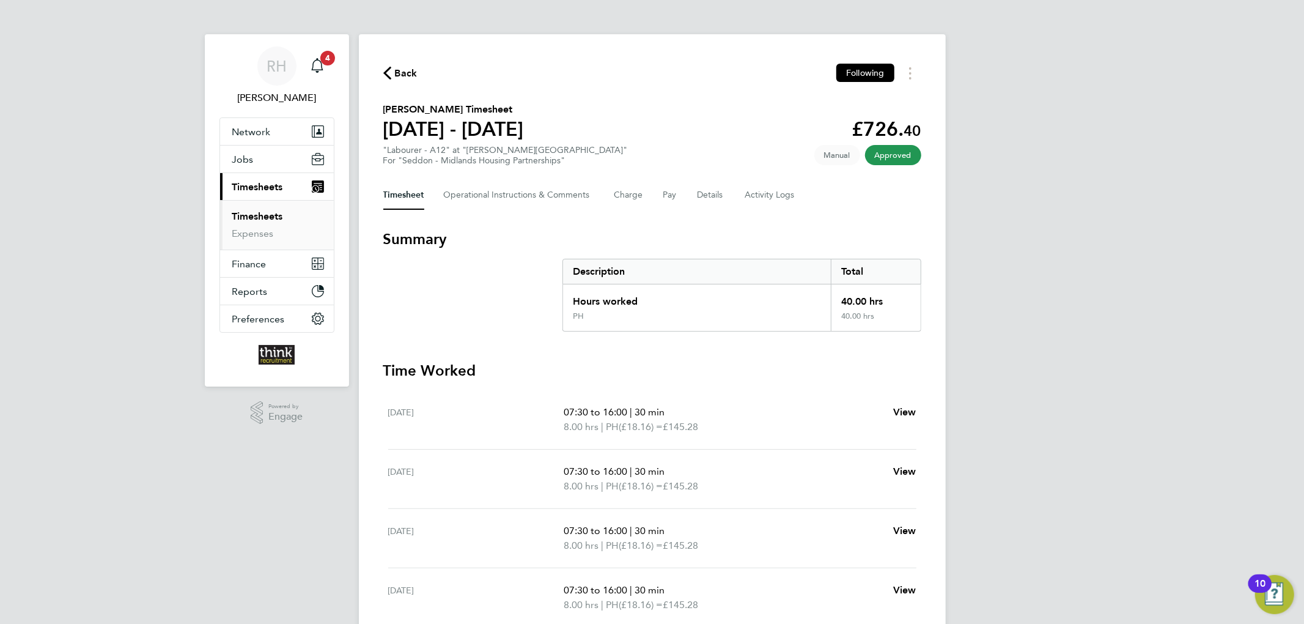
click at [401, 67] on span "Back" at bounding box center [406, 73] width 23 height 15
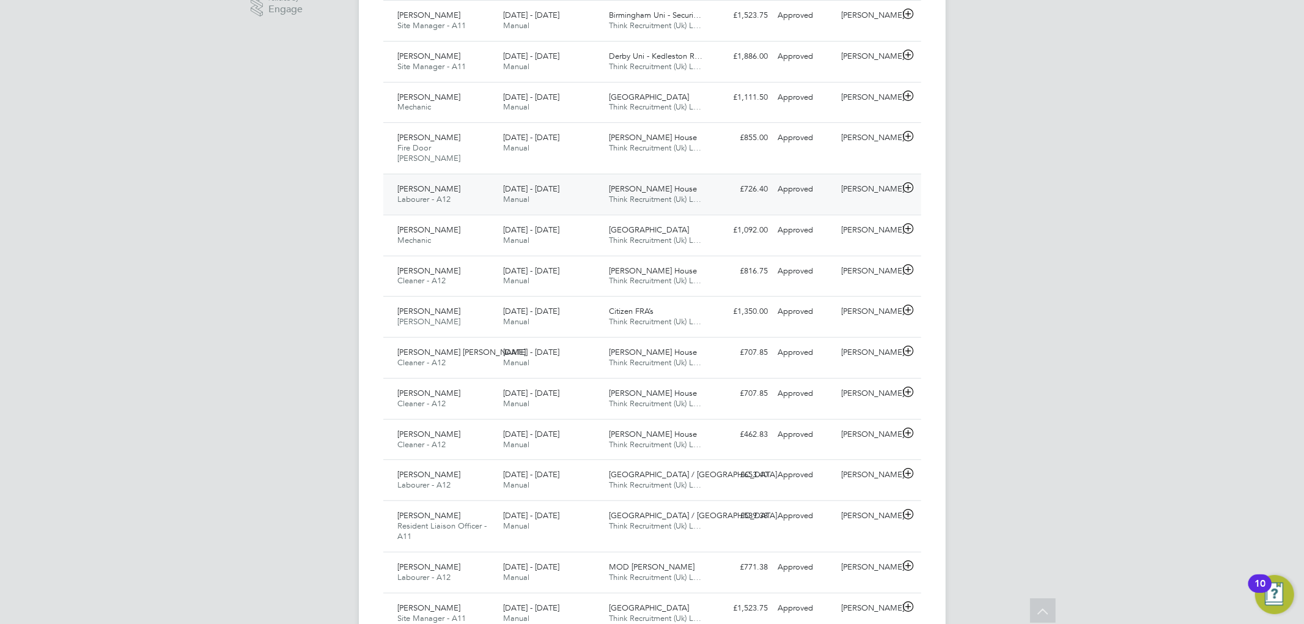
click at [580, 181] on div "[DATE] - [DATE] Manual" at bounding box center [551, 194] width 106 height 31
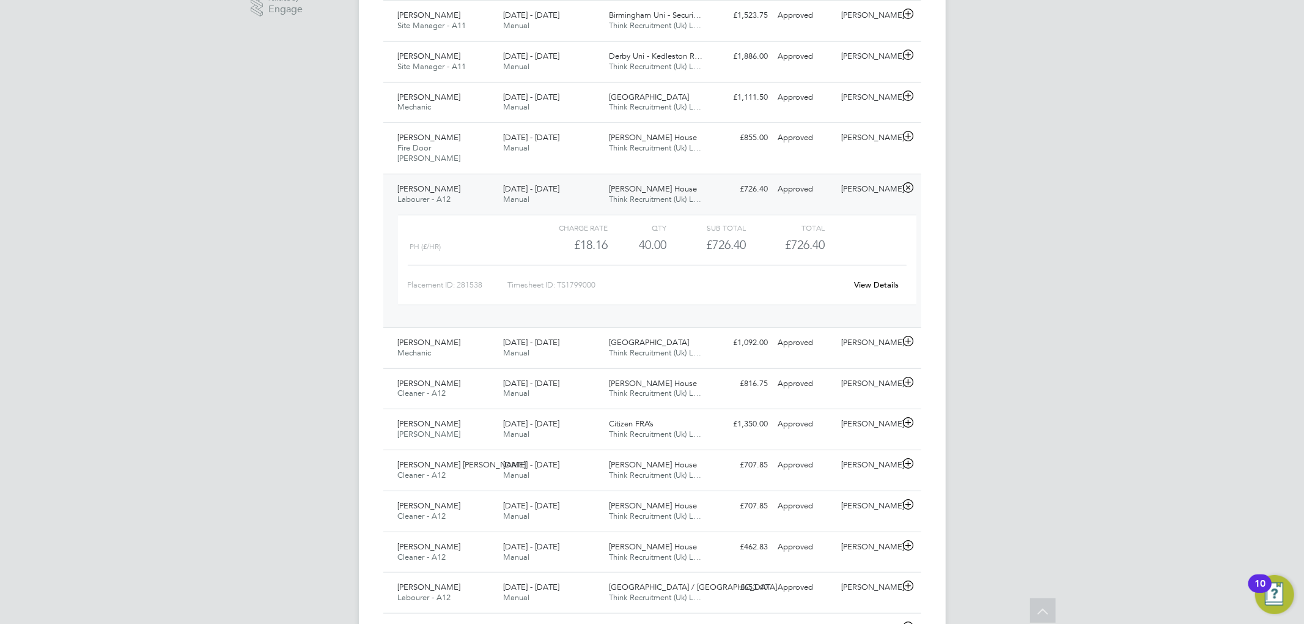
click at [524, 183] on span "[DATE] - [DATE]" at bounding box center [531, 188] width 56 height 10
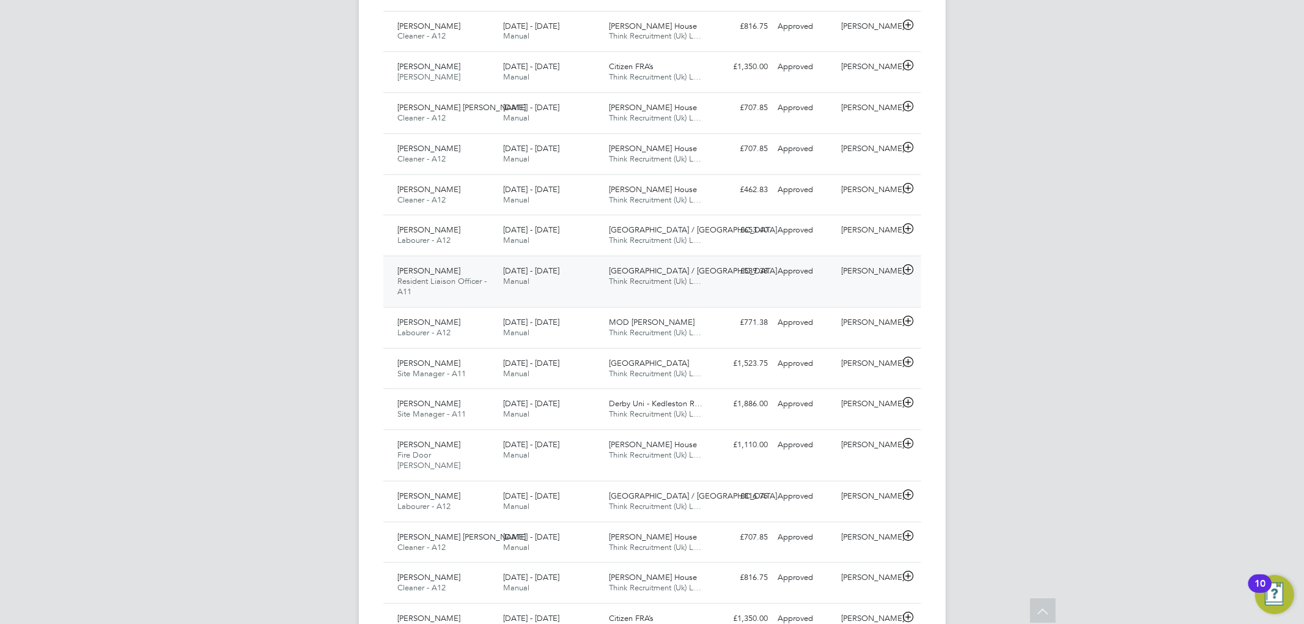
click at [581, 265] on div "[DATE] - [DATE] Manual" at bounding box center [551, 276] width 106 height 31
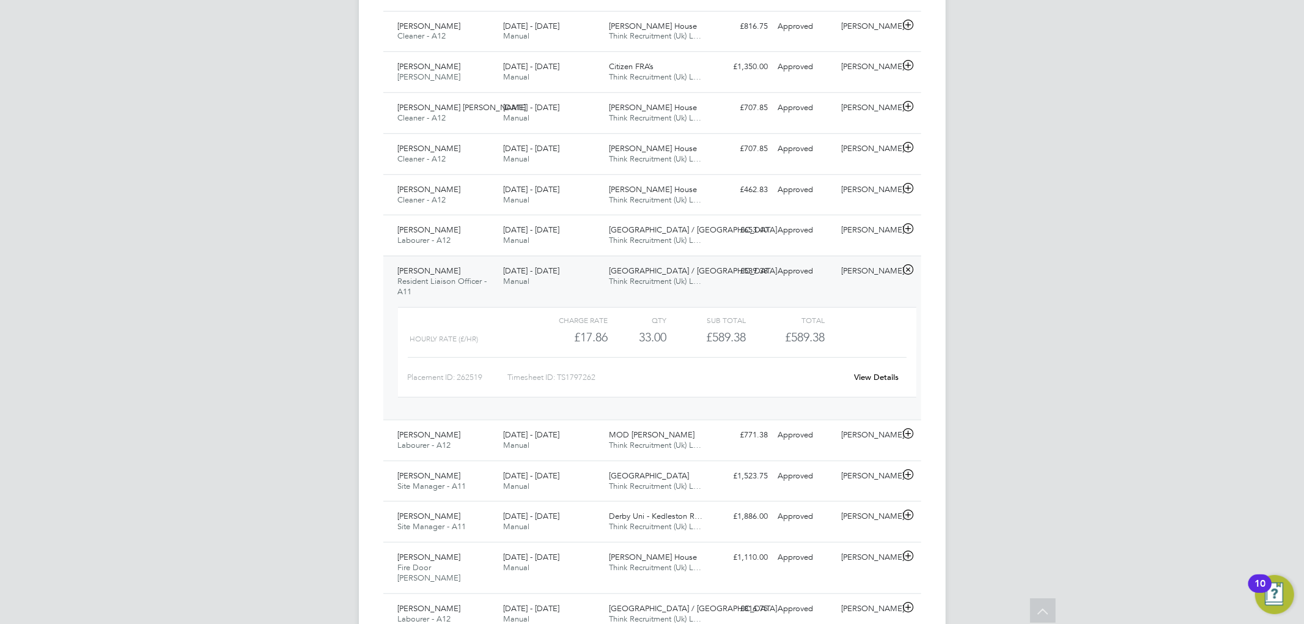
click at [580, 267] on div "[DATE] - [DATE] Manual" at bounding box center [551, 276] width 106 height 31
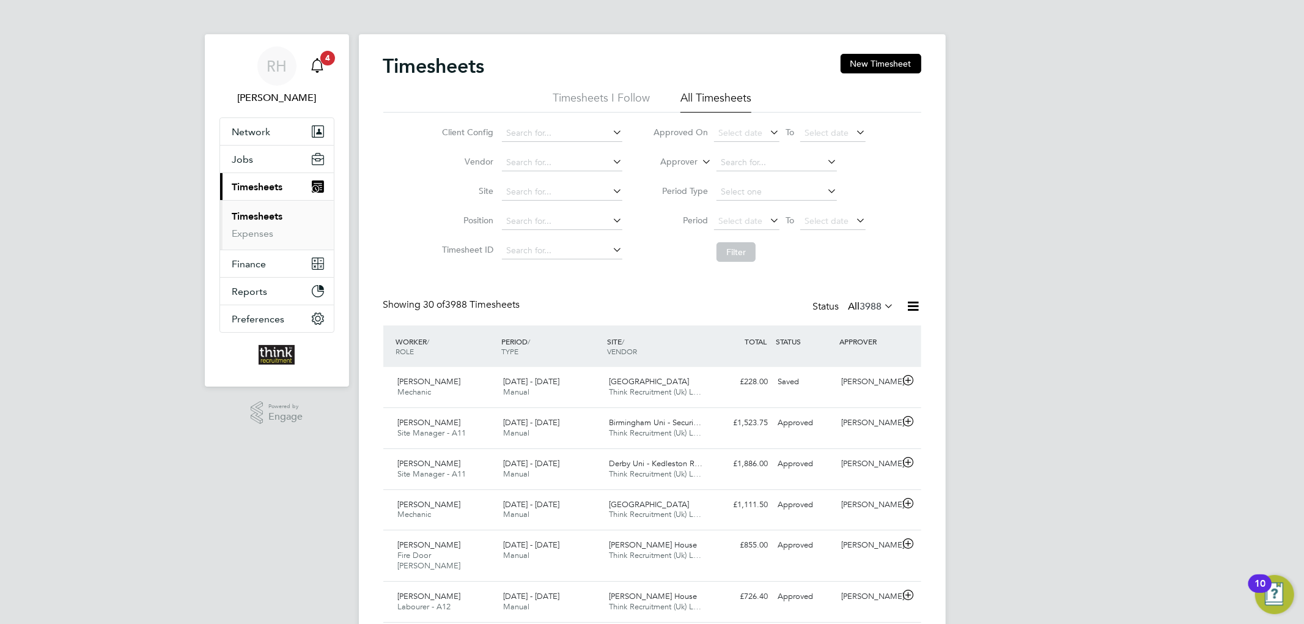
click at [328, 70] on div "Main navigation" at bounding box center [317, 66] width 24 height 24
